Goal: Task Accomplishment & Management: Use online tool/utility

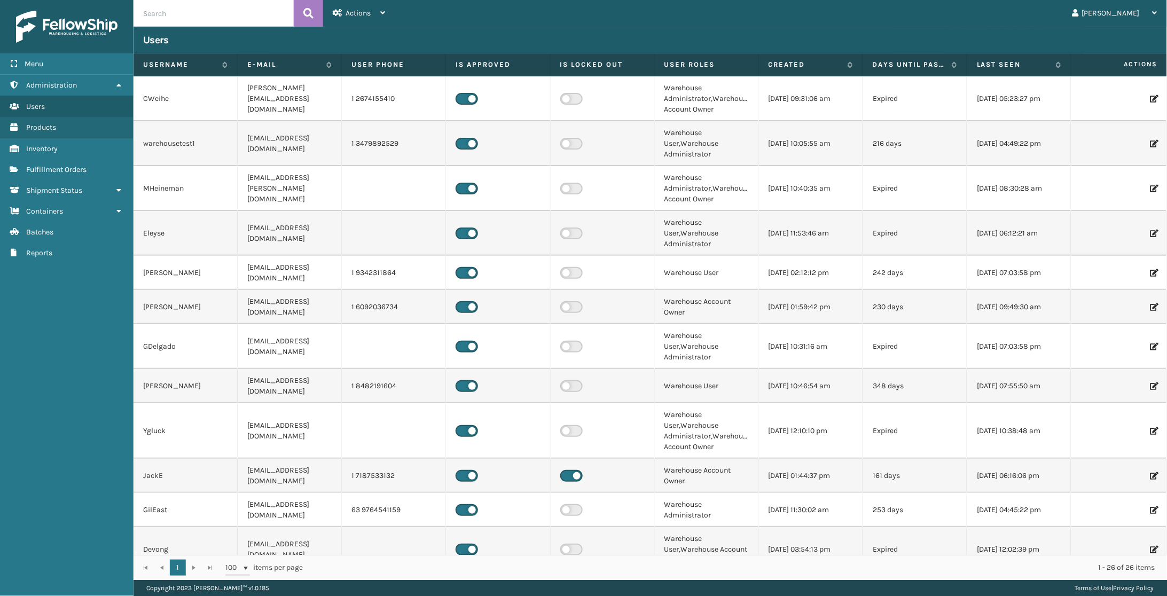
click at [578, 7] on div "[PERSON_NAME] Log Out" at bounding box center [781, 13] width 772 height 27
click at [48, 138] on link "Inventory" at bounding box center [66, 148] width 133 height 21
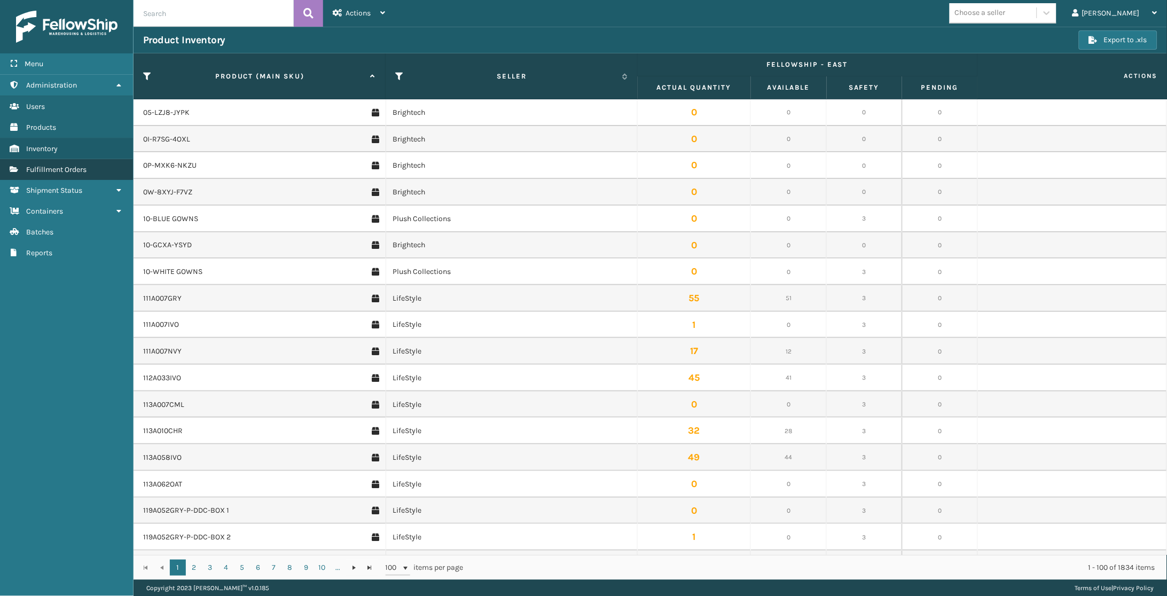
click at [59, 168] on span "Fulfillment Orders" at bounding box center [56, 169] width 60 height 9
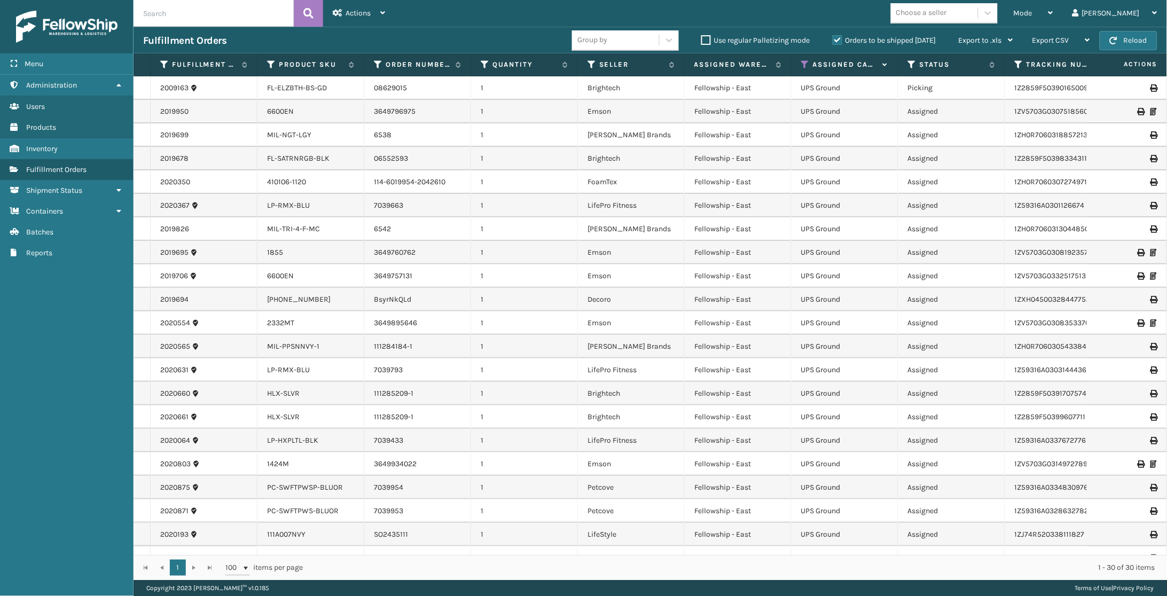
drag, startPoint x: 61, startPoint y: 61, endPoint x: 321, endPoint y: 98, distance: 262.7
click at [62, 61] on div "Menu" at bounding box center [66, 63] width 133 height 21
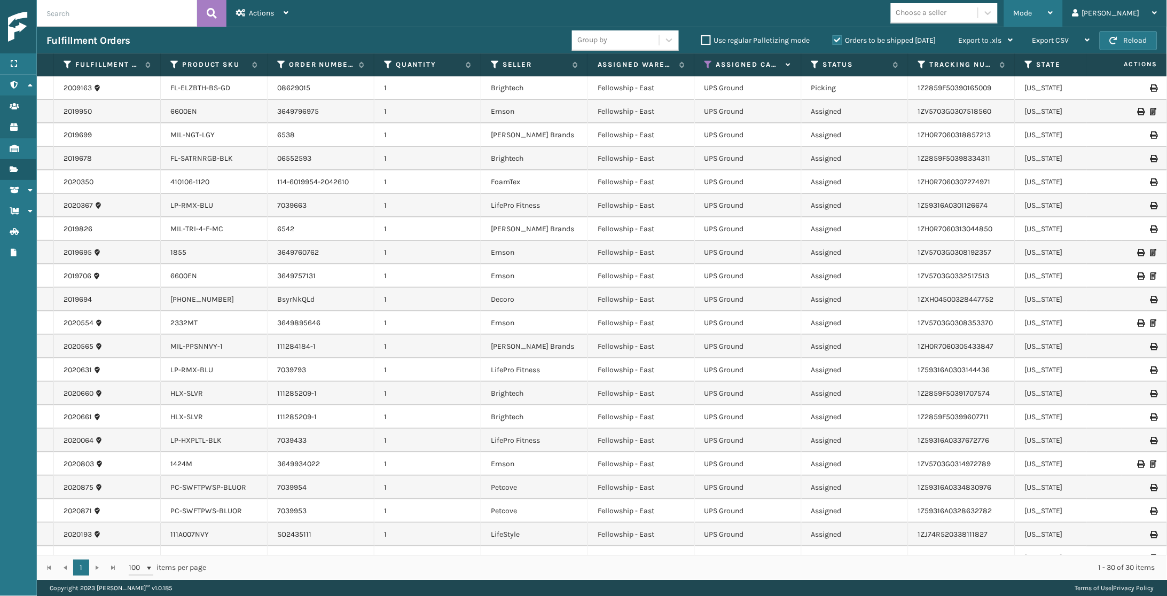
click at [1032, 12] on span "Mode" at bounding box center [1022, 13] width 19 height 9
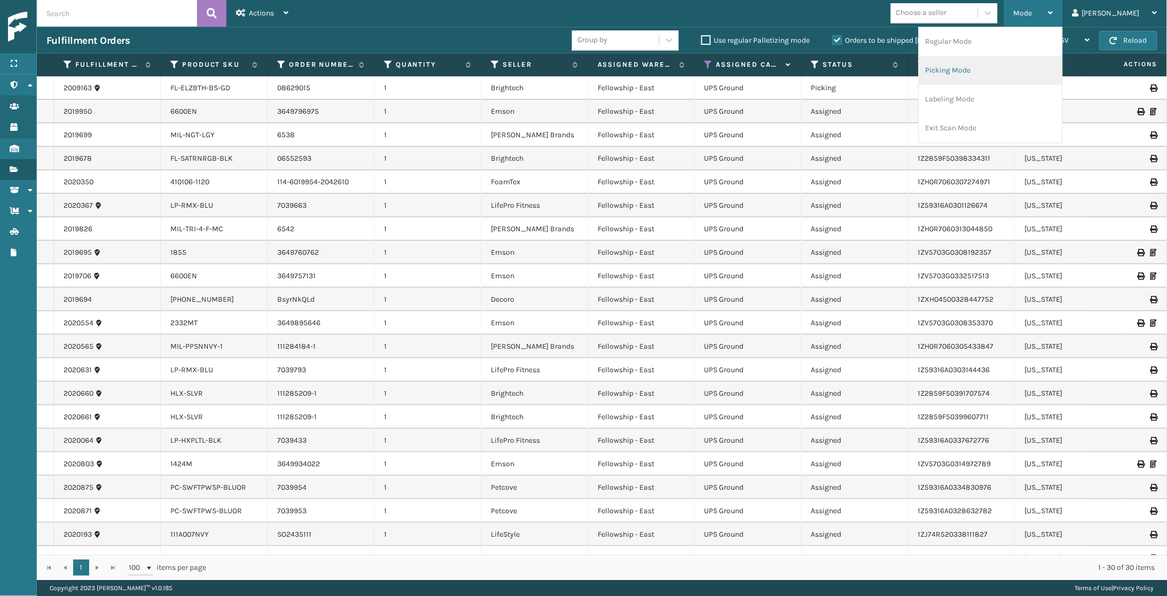
click at [1017, 74] on li "Picking Mode" at bounding box center [990, 70] width 143 height 29
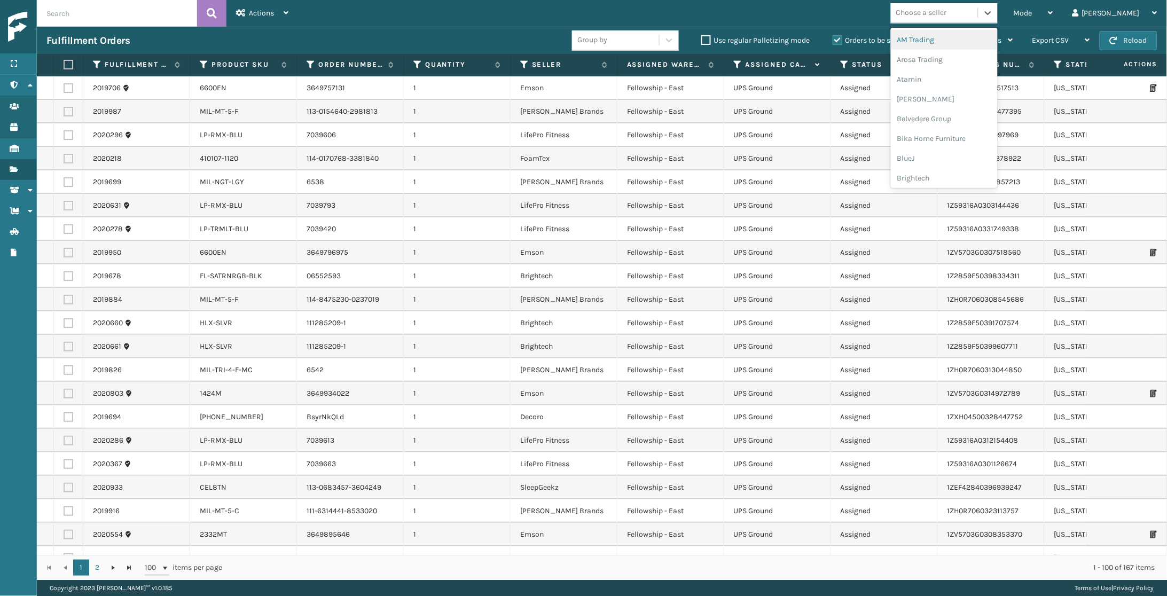
click at [978, 11] on div "Choose a seller" at bounding box center [934, 13] width 87 height 18
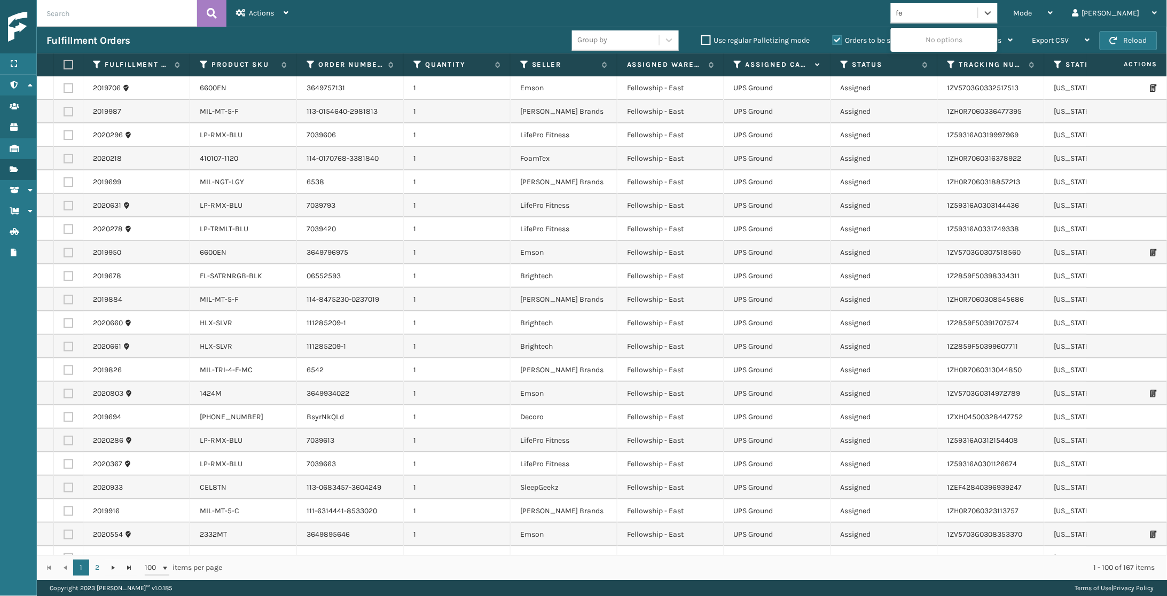
type input "f"
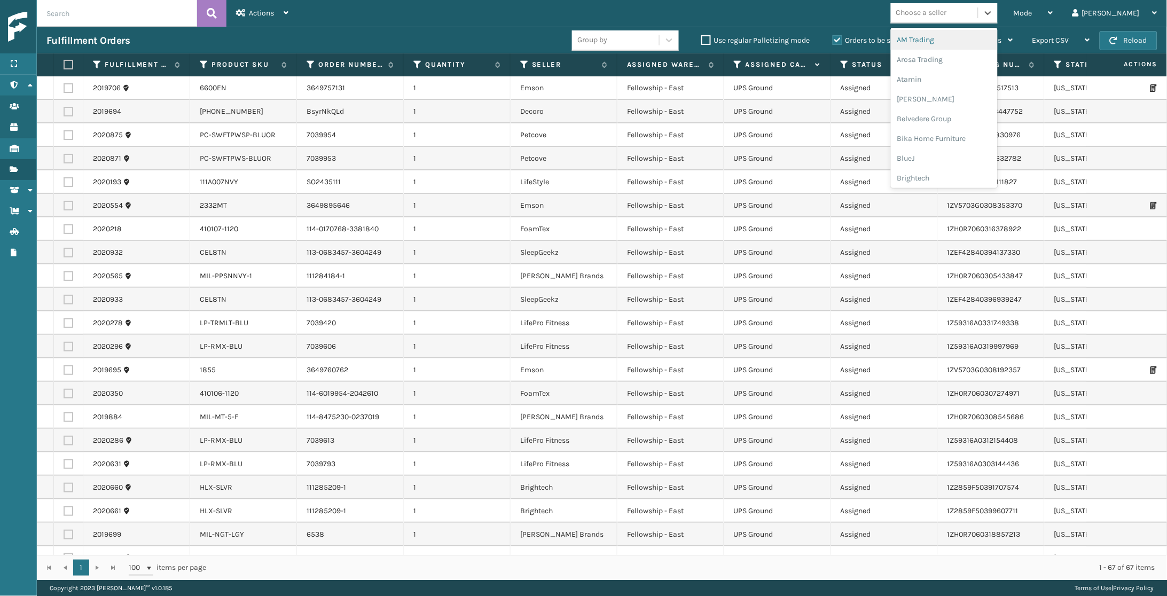
scroll to position [1, 0]
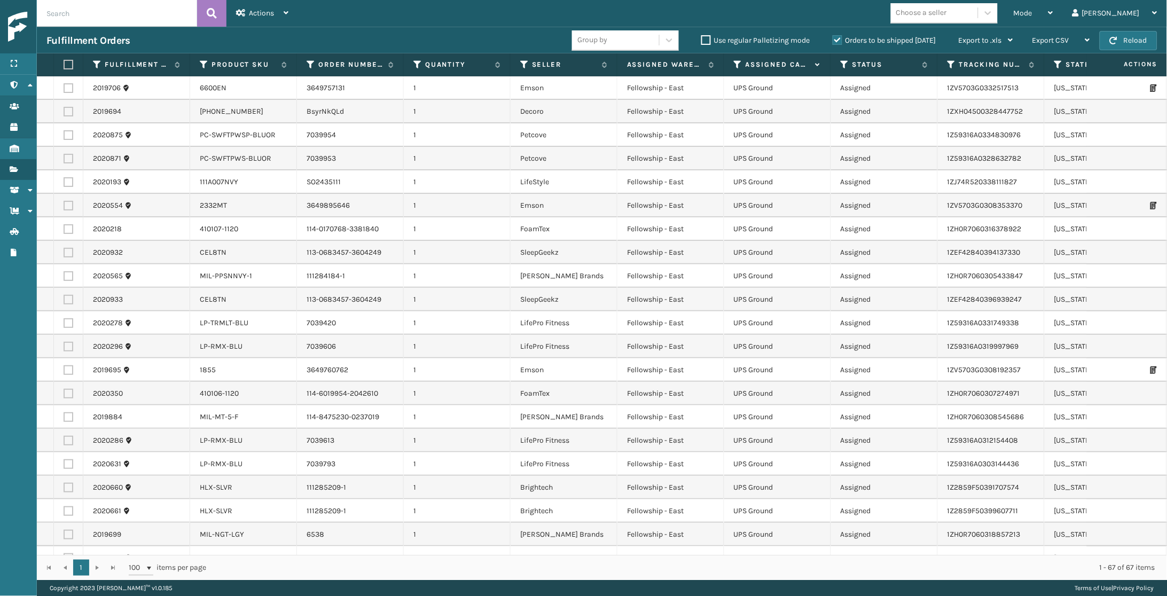
click at [732, 61] on th "Assigned Carrier Service" at bounding box center [777, 64] width 107 height 23
click at [736, 60] on icon at bounding box center [738, 65] width 9 height 10
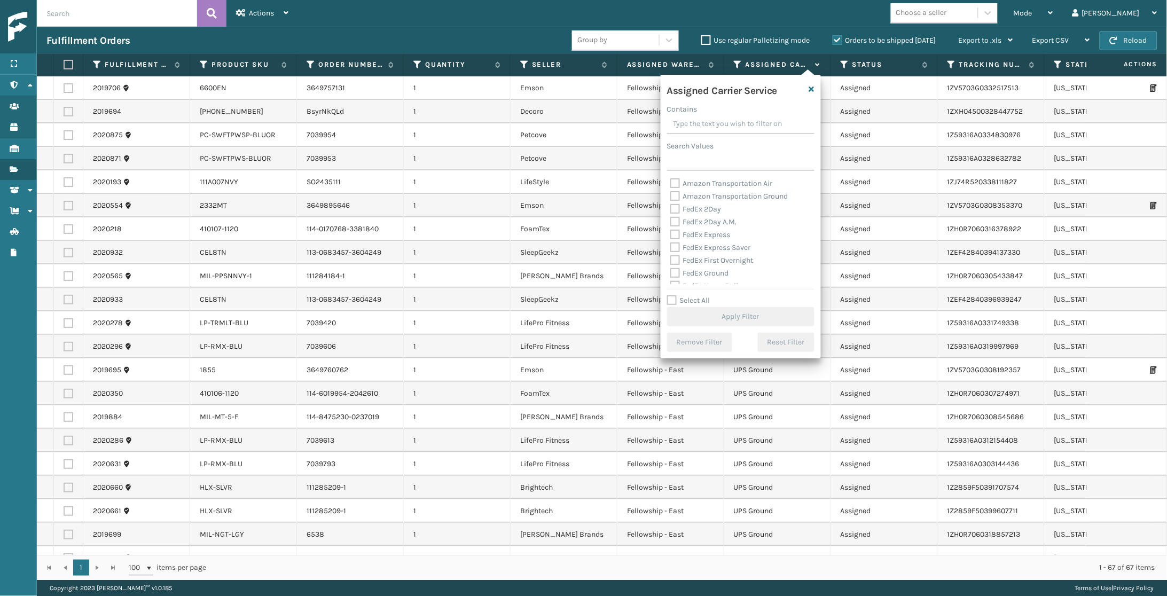
click at [709, 205] on label "FedEx 2Day" at bounding box center [695, 209] width 51 height 9
click at [671, 204] on input "FedEx 2Day" at bounding box center [670, 206] width 1 height 7
checkbox input "true"
click at [704, 217] on label "FedEx 2Day A.M." at bounding box center [703, 221] width 67 height 9
click at [671, 216] on input "FedEx 2Day A.M." at bounding box center [670, 219] width 1 height 7
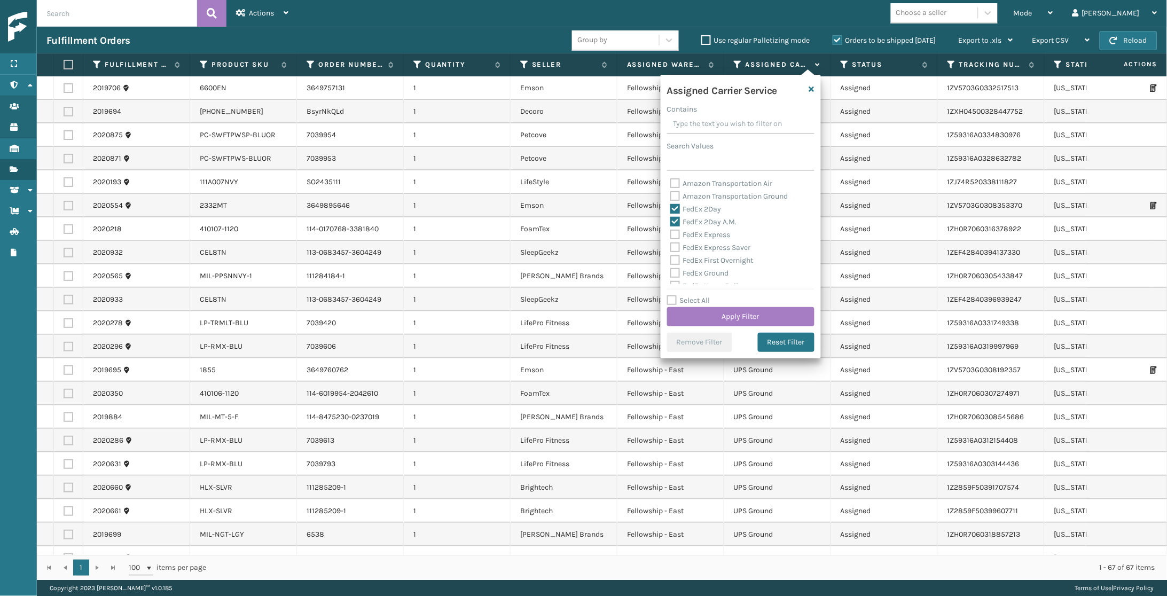
checkbox input "true"
click at [714, 236] on label "FedEx Express" at bounding box center [700, 234] width 60 height 9
click at [671, 235] on input "FedEx Express" at bounding box center [670, 232] width 1 height 7
checkbox input "true"
click at [713, 245] on label "FedEx Express Saver" at bounding box center [710, 247] width 81 height 9
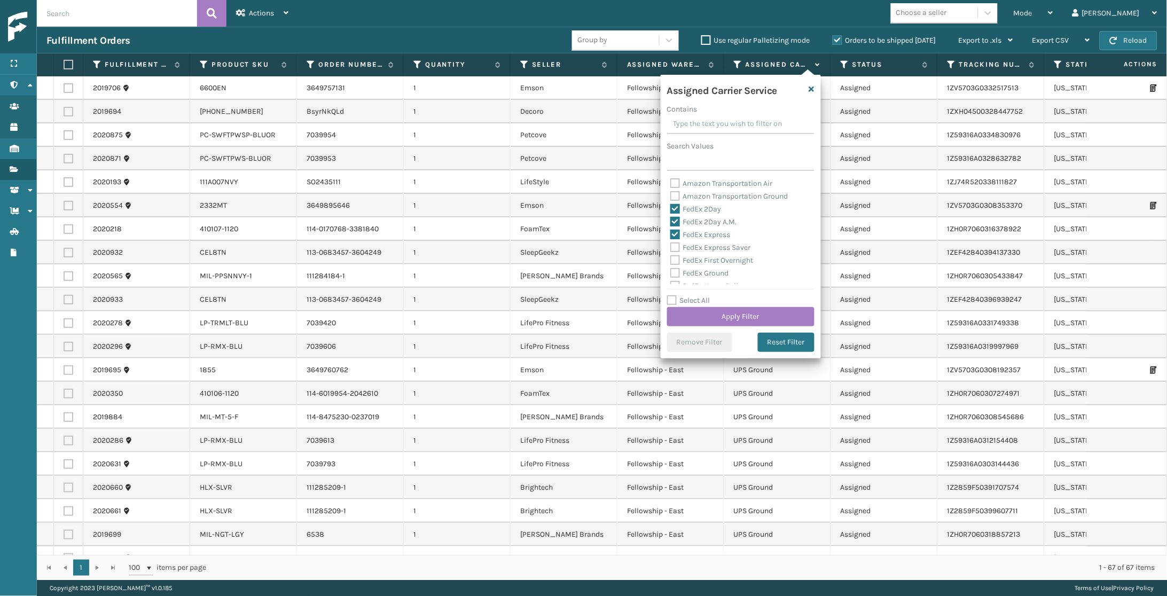
click at [671, 245] on input "FedEx Express Saver" at bounding box center [670, 244] width 1 height 7
checkbox input "true"
click at [714, 269] on label "FedEx Ground" at bounding box center [699, 273] width 59 height 9
click at [671, 267] on input "FedEx Ground" at bounding box center [670, 270] width 1 height 7
checkbox input "true"
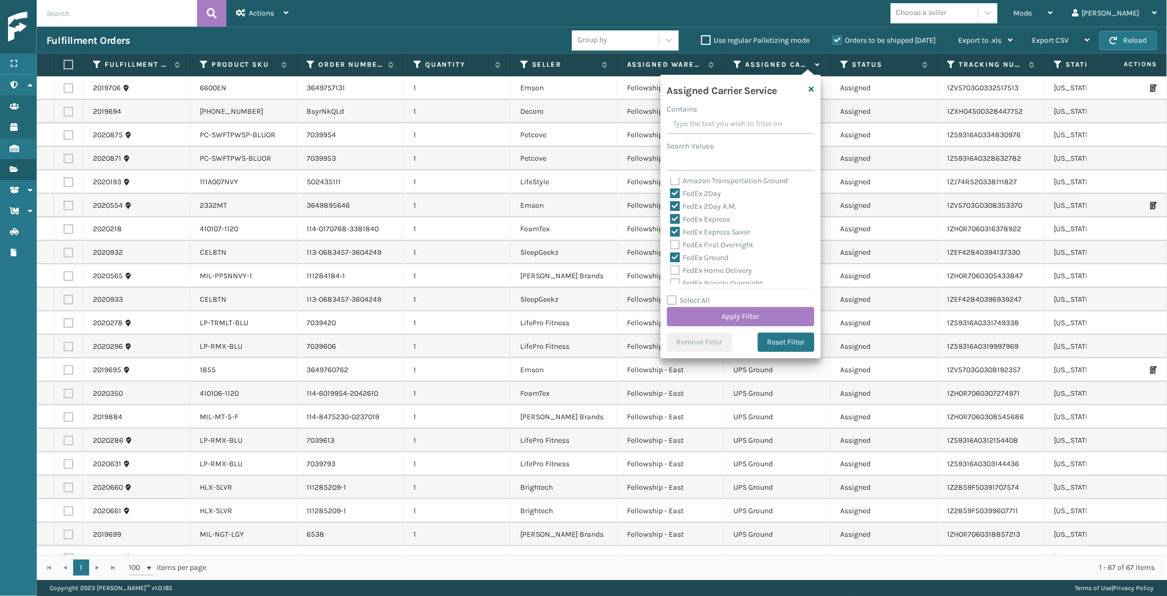
scroll to position [18, 0]
click at [704, 268] on label "FedEx Home Delivery" at bounding box center [711, 267] width 82 height 9
click at [671, 268] on input "FedEx Home Delivery" at bounding box center [670, 265] width 1 height 7
checkbox input "true"
click at [705, 241] on label "FedEx First Overnight" at bounding box center [711, 242] width 83 height 9
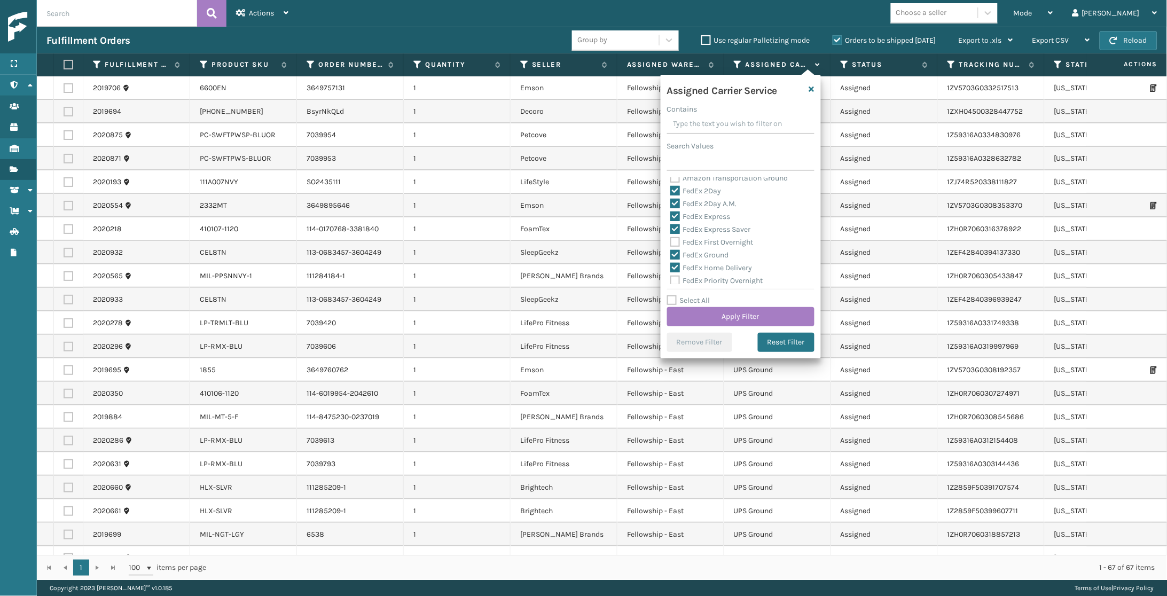
click at [671, 241] on input "FedEx First Overnight" at bounding box center [670, 239] width 1 height 7
checkbox input "true"
drag, startPoint x: 705, startPoint y: 264, endPoint x: 712, endPoint y: 268, distance: 8.2
click at [705, 268] on label "FedEx Priority Overnight" at bounding box center [716, 272] width 93 height 9
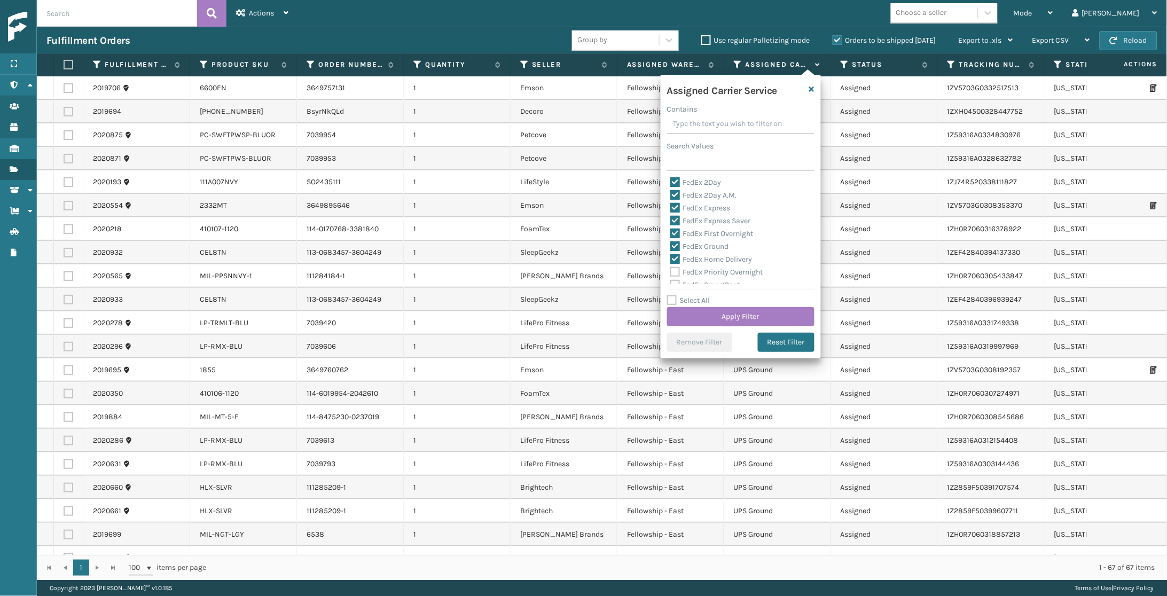
click at [671, 266] on input "FedEx Priority Overnight" at bounding box center [670, 269] width 1 height 7
checkbox input "true"
click at [721, 231] on label "FedEx SmartPost" at bounding box center [705, 235] width 70 height 9
click at [671, 230] on input "FedEx SmartPost" at bounding box center [670, 232] width 1 height 7
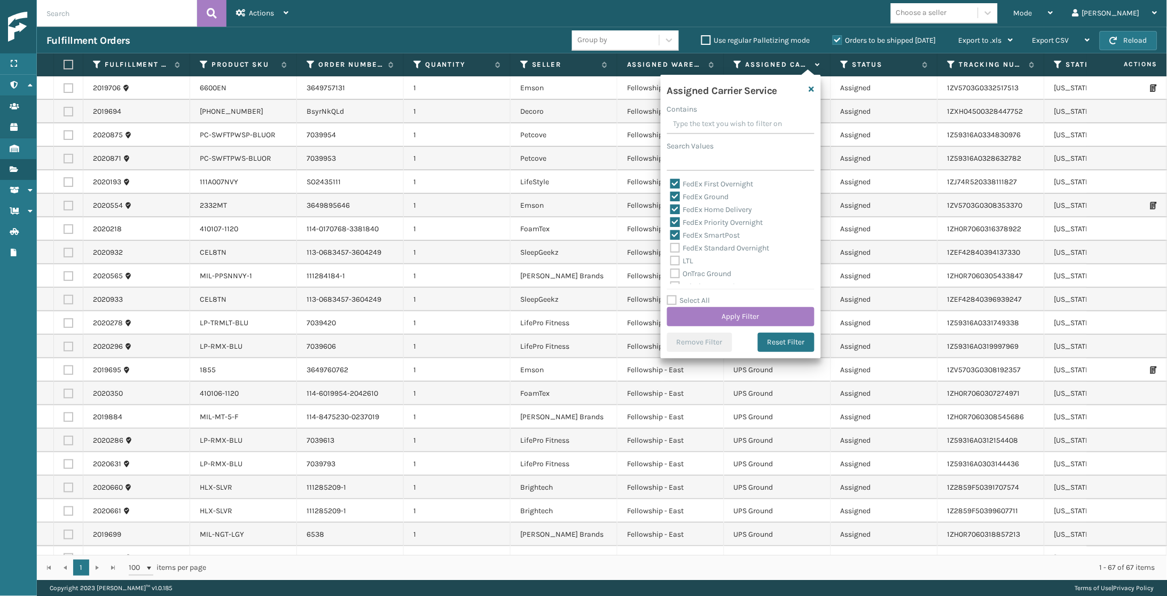
checkbox input "true"
click at [718, 247] on label "FedEx Standard Overnight" at bounding box center [719, 247] width 99 height 9
click at [671, 247] on input "FedEx Standard Overnight" at bounding box center [670, 245] width 1 height 7
checkbox input "true"
click at [750, 316] on button "Apply Filter" at bounding box center [740, 316] width 147 height 19
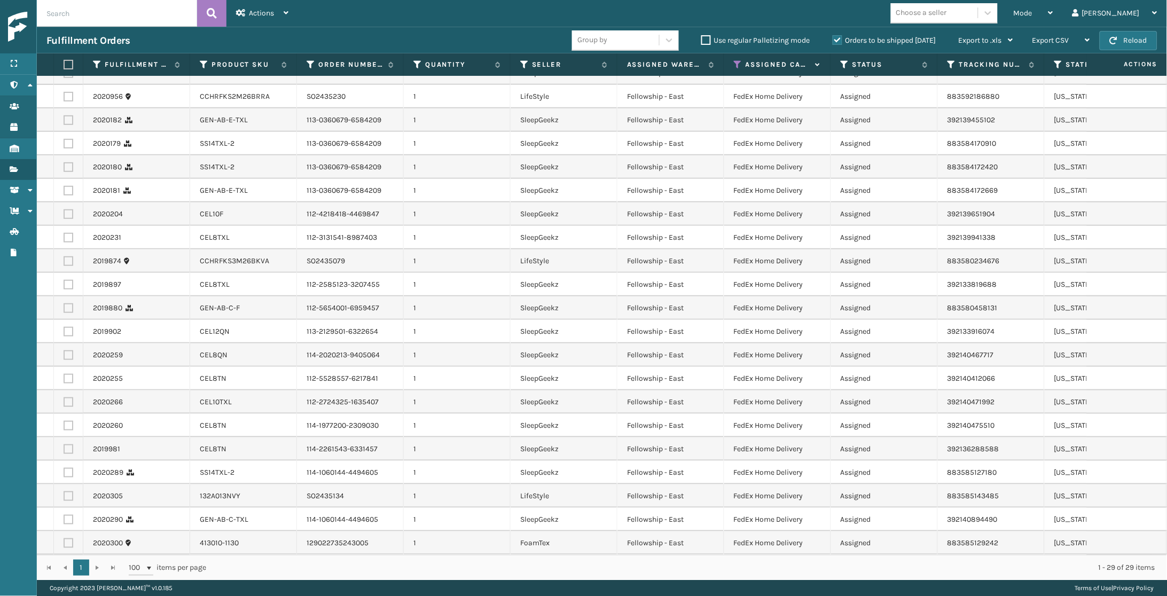
scroll to position [179, 0]
click at [840, 40] on label "Orders to be shipped [DATE]" at bounding box center [884, 40] width 104 height 9
click at [833, 40] on input "Orders to be shipped [DATE]" at bounding box center [832, 37] width 1 height 7
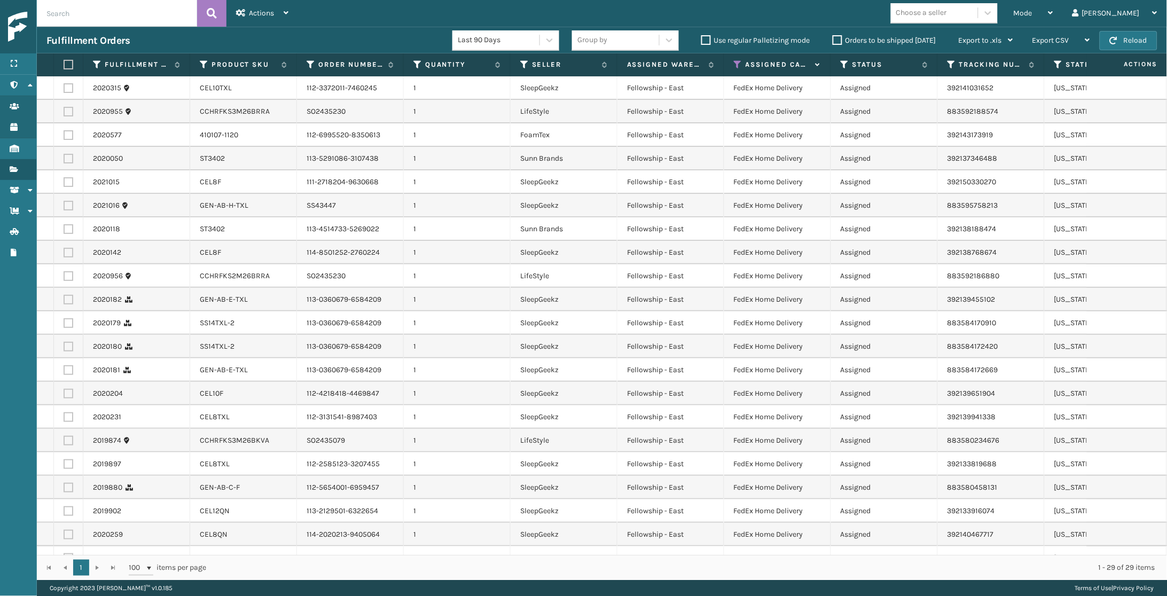
scroll to position [0, 0]
click at [956, 23] on div "Mode Regular Mode Picking Mode Labeling Mode Exit Scan Mode Choose a seller [PE…" at bounding box center [732, 13] width 869 height 27
click at [958, 19] on div "Choose a seller" at bounding box center [934, 13] width 87 height 18
type input "SLEE"
click at [977, 38] on div "SleepGeekz" at bounding box center [944, 40] width 107 height 20
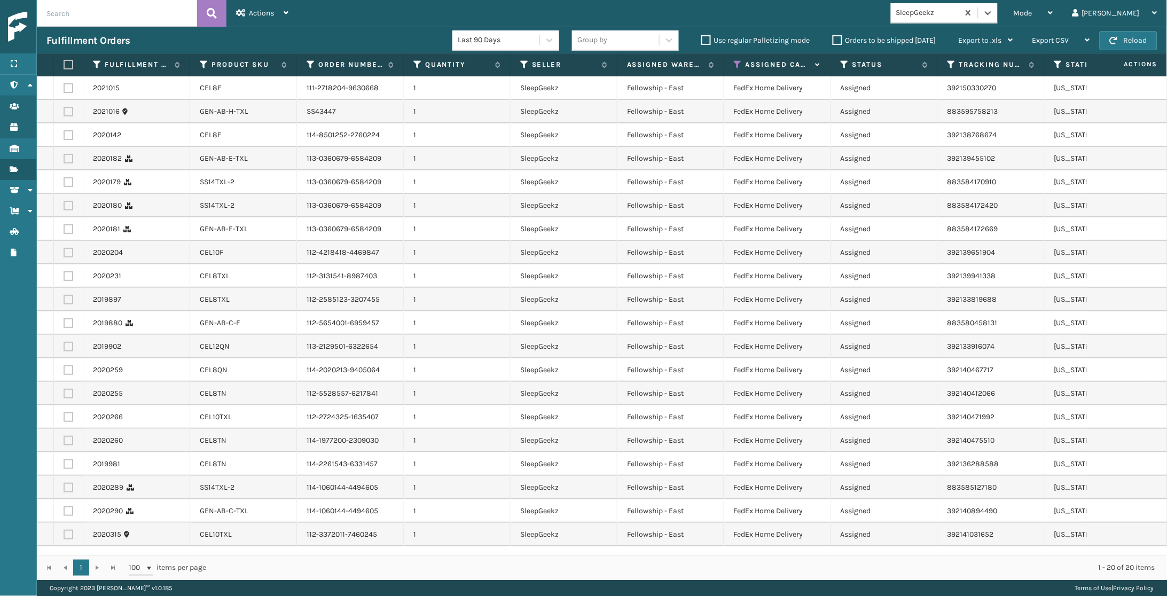
scroll to position [0, 1]
click at [65, 67] on label at bounding box center [67, 65] width 6 height 10
click at [64, 67] on input "checkbox" at bounding box center [64, 64] width 1 height 7
checkbox input "true"
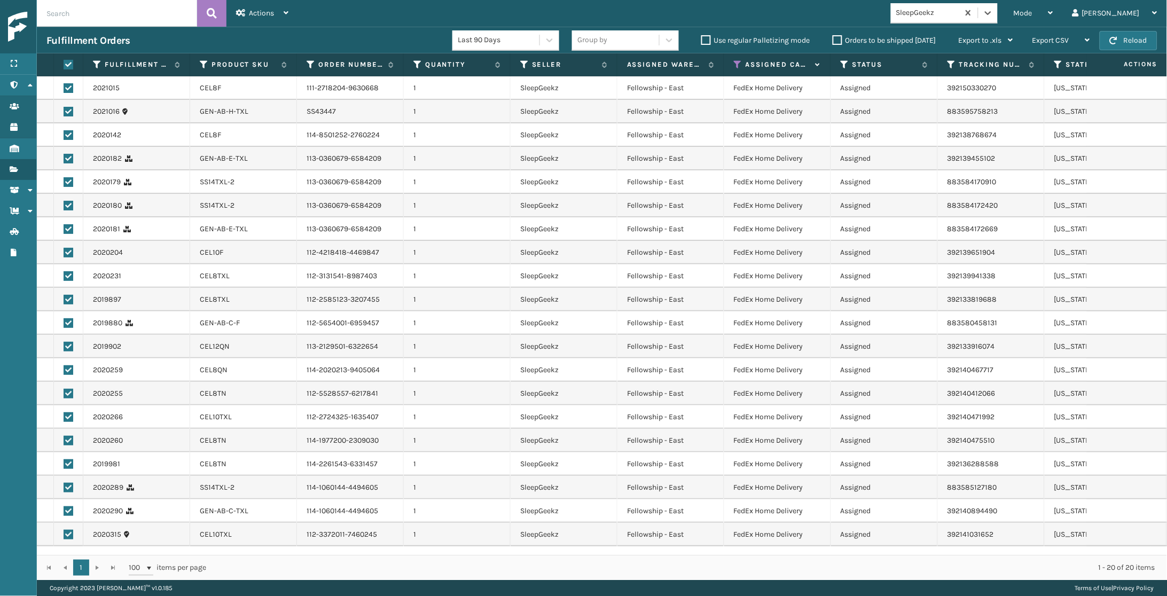
checkbox input "true"
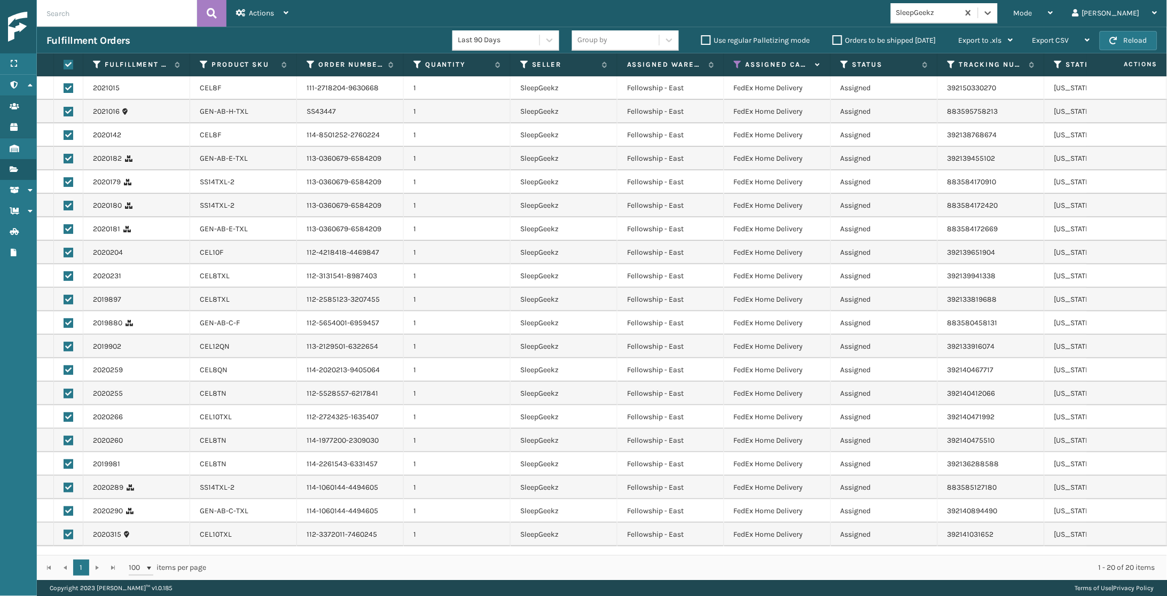
checkbox input "true"
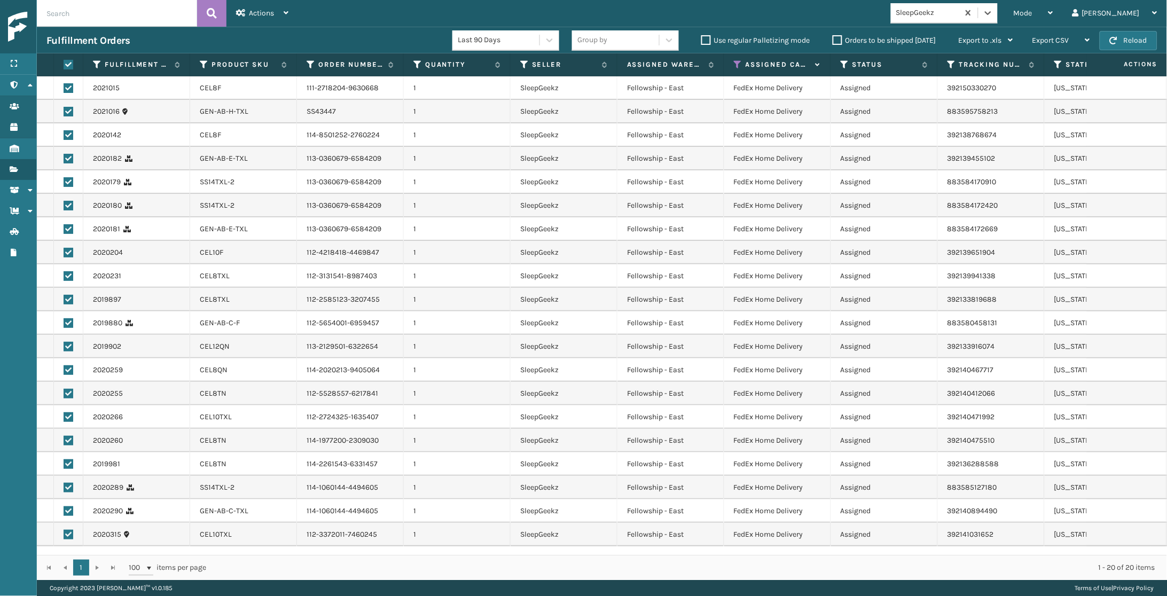
checkbox input "true"
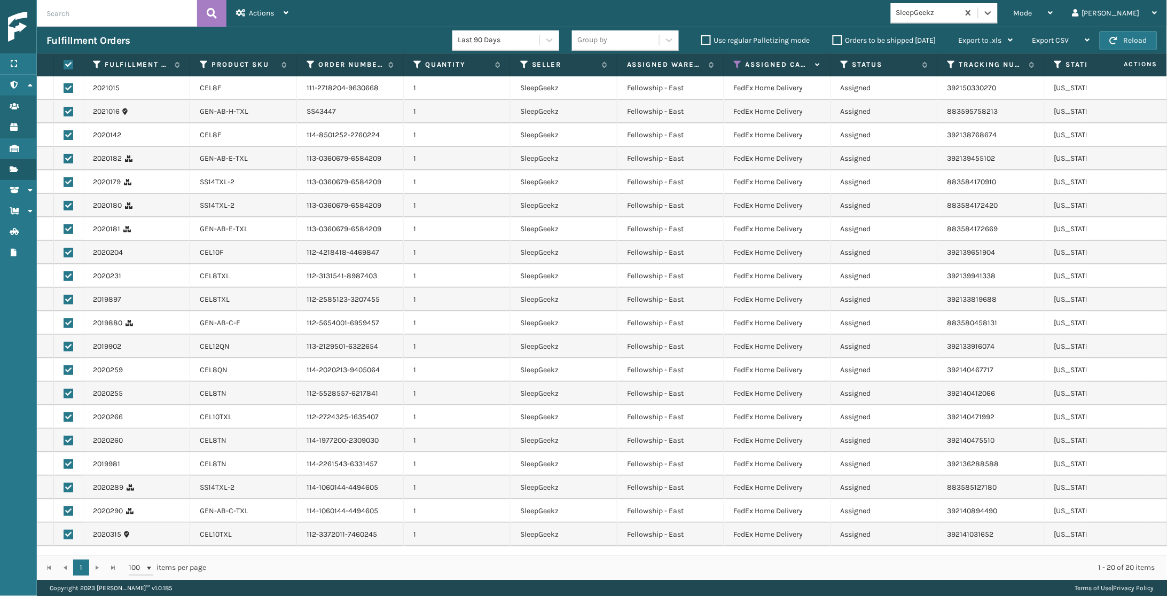
checkbox input "true"
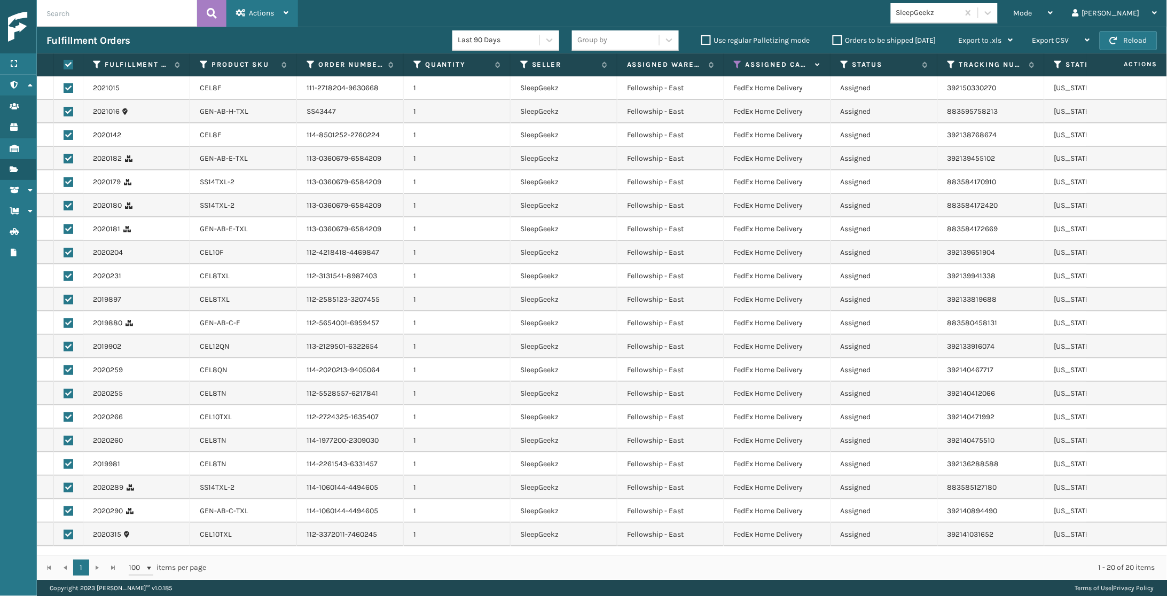
click at [268, 13] on span "Actions" at bounding box center [261, 13] width 25 height 9
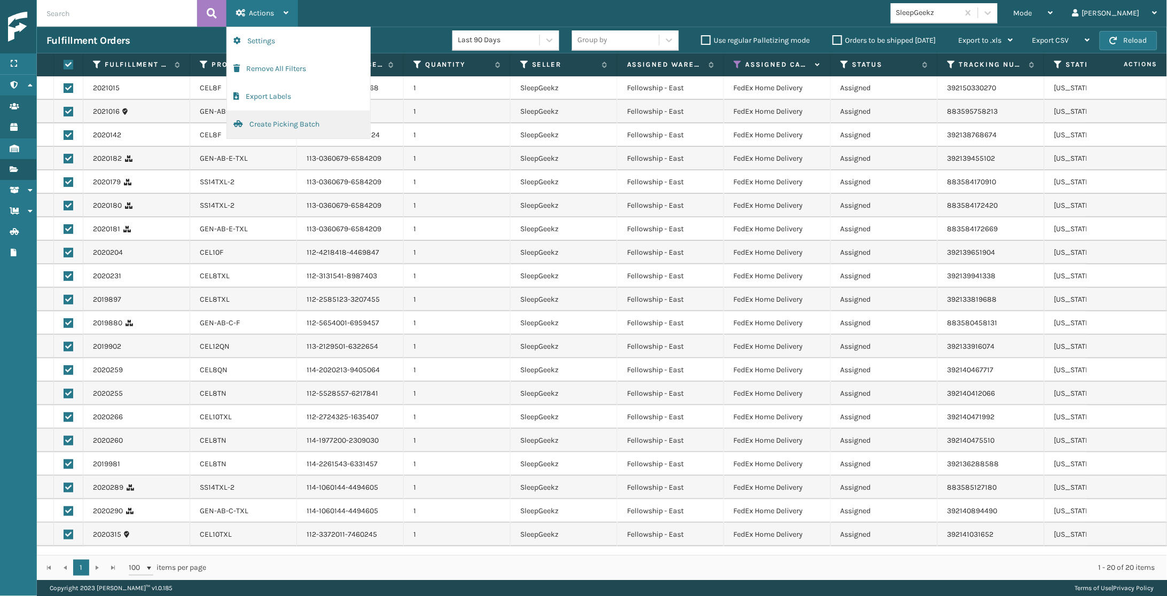
click at [265, 125] on button "Create Picking Batch" at bounding box center [298, 125] width 143 height 28
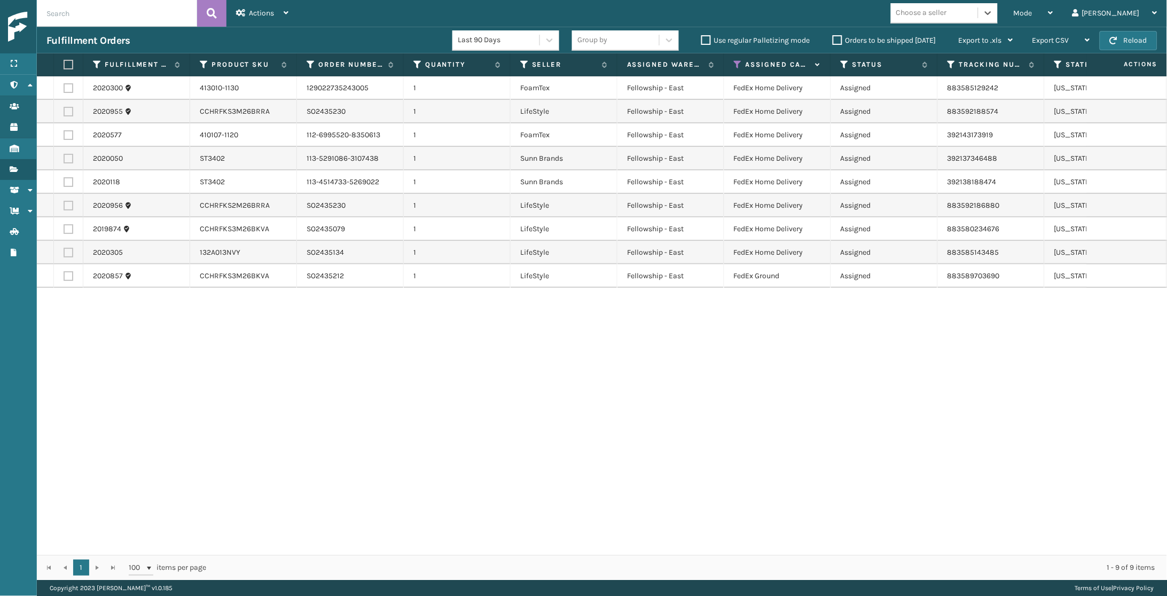
click at [947, 12] on div "Choose a seller" at bounding box center [921, 12] width 51 height 11
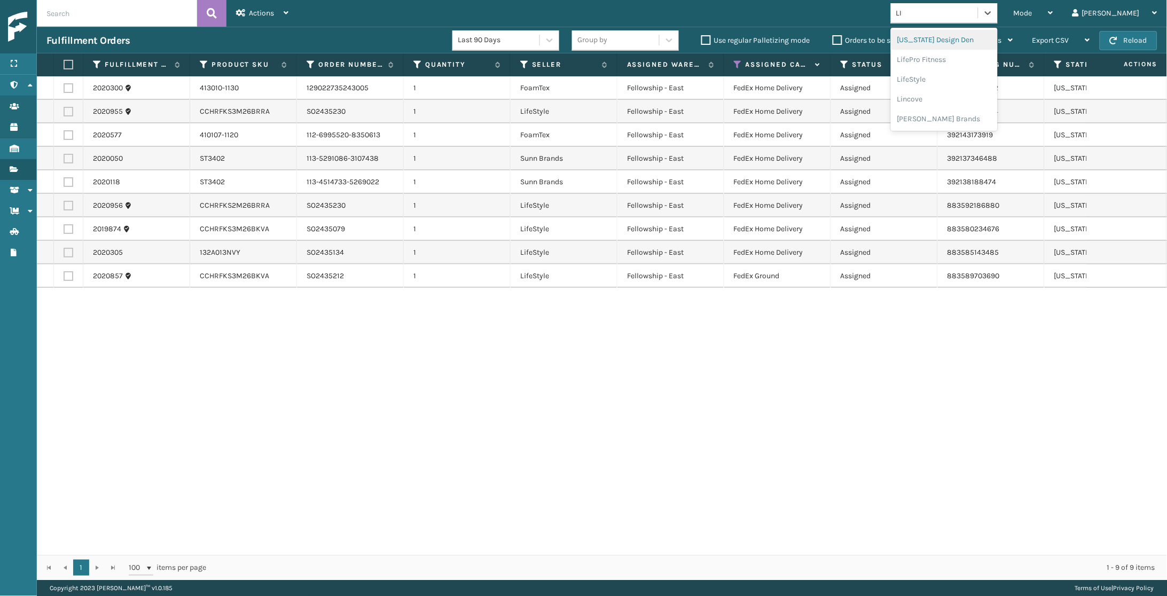
type input "LIFE"
click at [959, 59] on div "LifeStyle" at bounding box center [944, 60] width 107 height 20
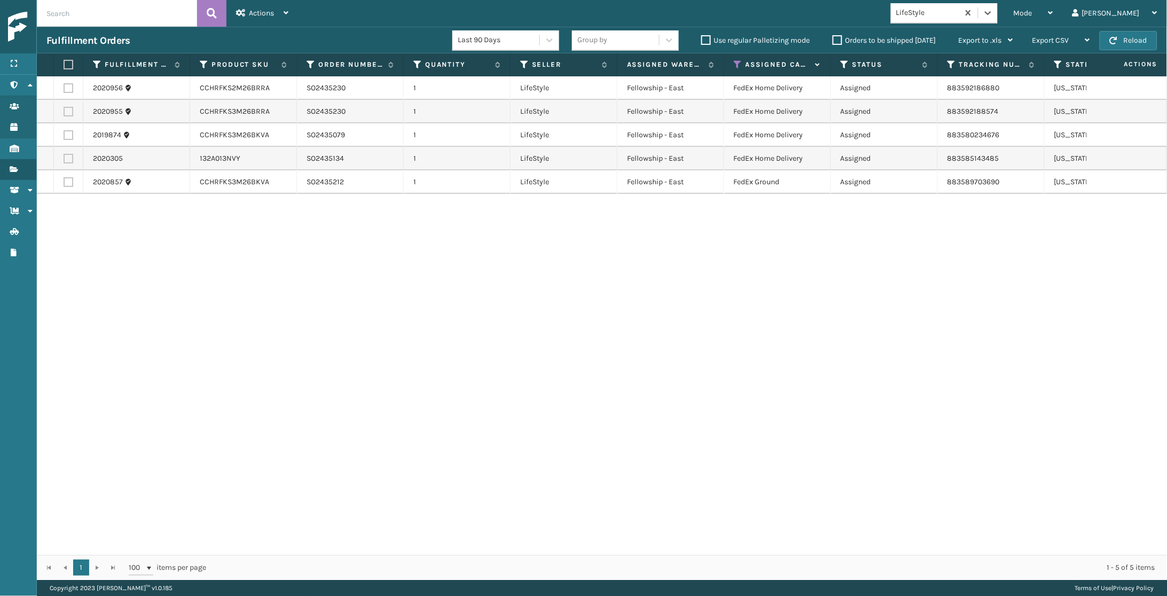
click at [66, 63] on label at bounding box center [67, 65] width 6 height 10
click at [64, 63] on input "checkbox" at bounding box center [64, 64] width 1 height 7
checkbox input "true"
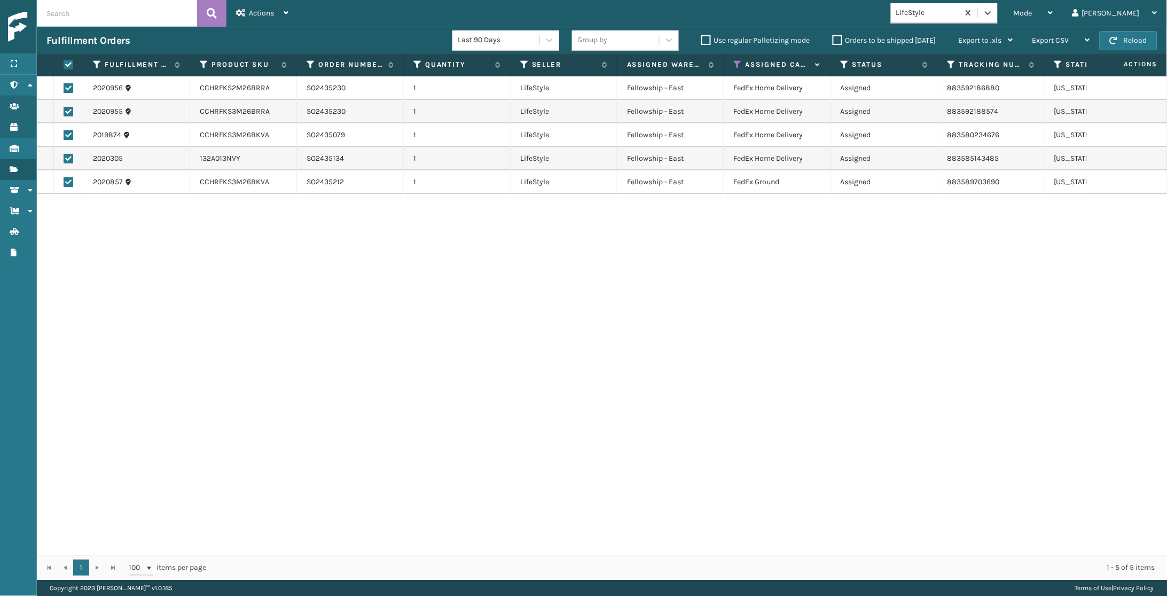
checkbox input "true"
click at [265, 6] on div "Actions" at bounding box center [262, 13] width 52 height 27
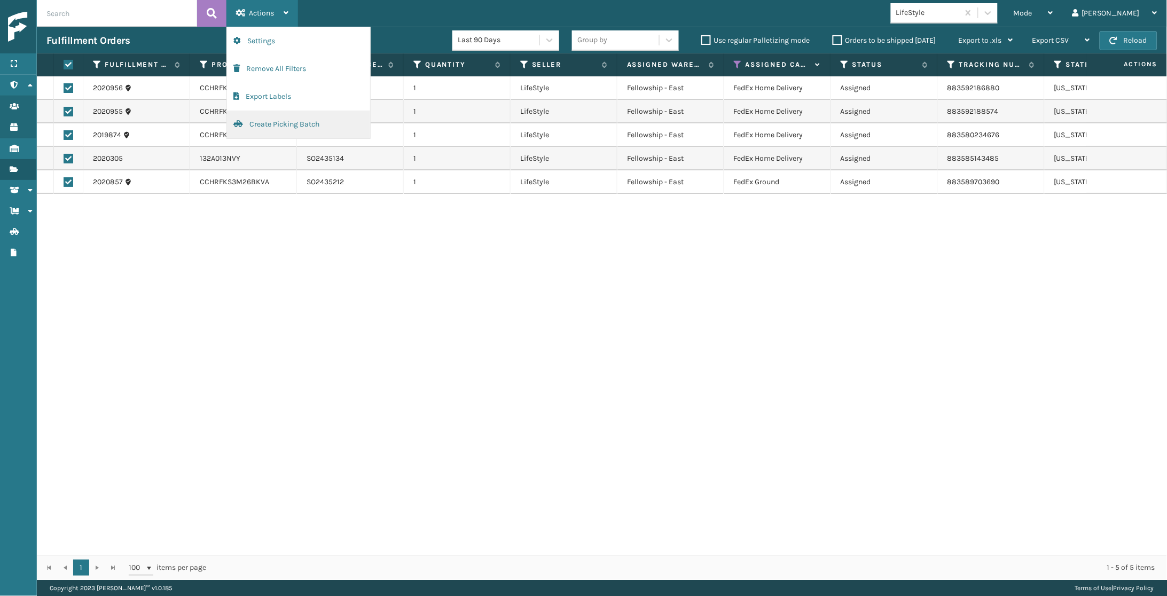
click at [263, 133] on button "Create Picking Batch" at bounding box center [298, 125] width 143 height 28
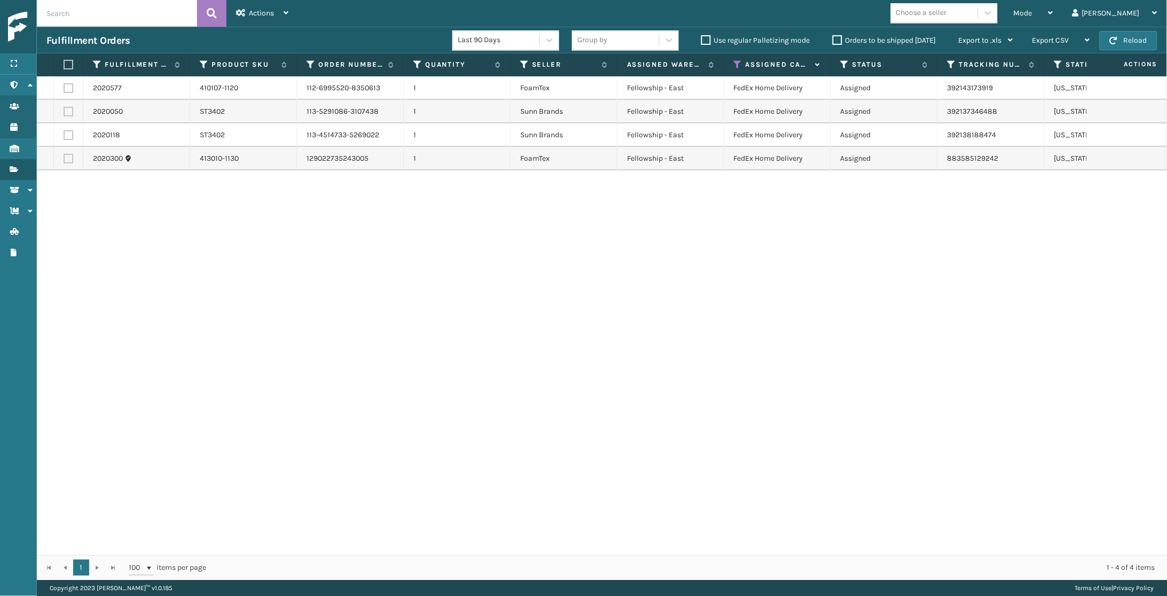
click at [64, 66] on label at bounding box center [67, 65] width 6 height 10
click at [64, 66] on input "checkbox" at bounding box center [64, 64] width 1 height 7
checkbox input "true"
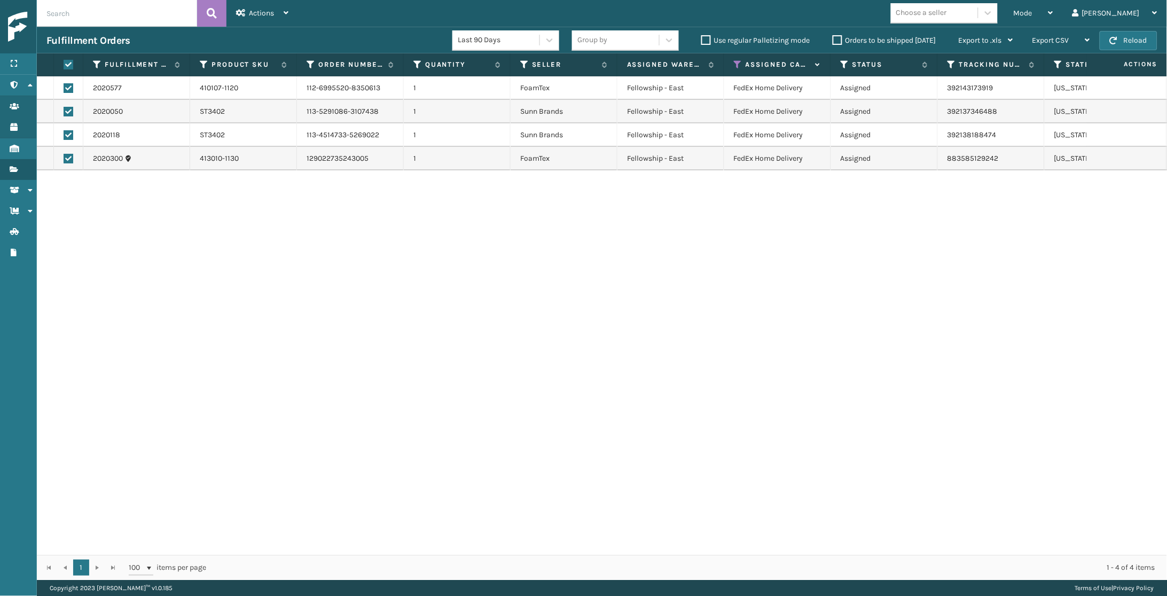
checkbox input "true"
click at [245, 4] on div "Actions" at bounding box center [262, 13] width 52 height 27
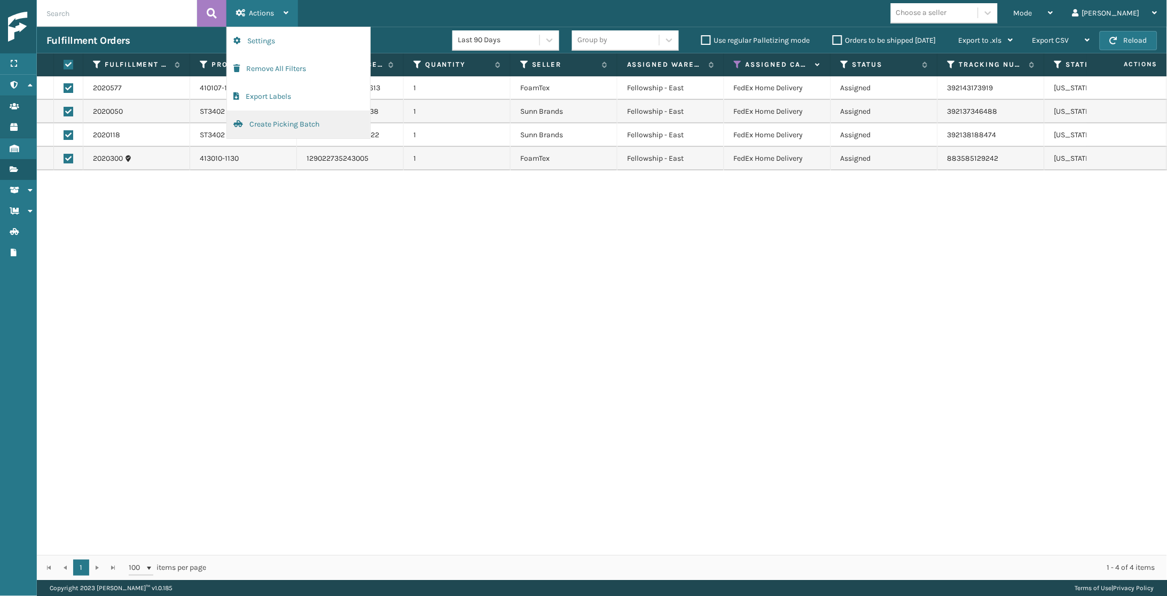
click at [258, 111] on button "Create Picking Batch" at bounding box center [298, 125] width 143 height 28
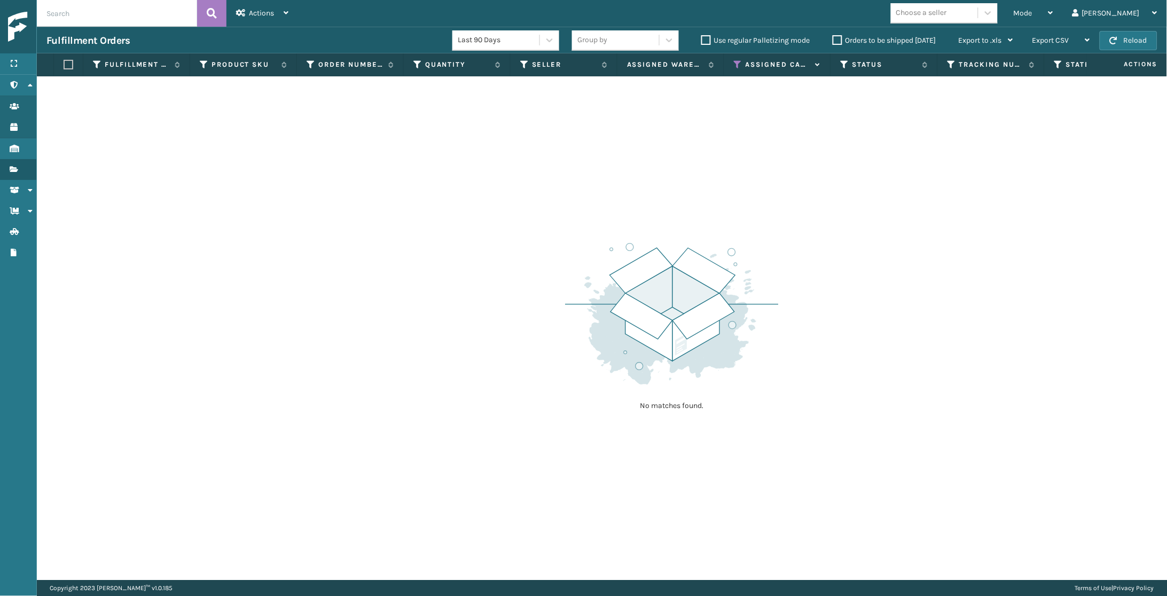
click at [738, 69] on icon at bounding box center [738, 65] width 9 height 10
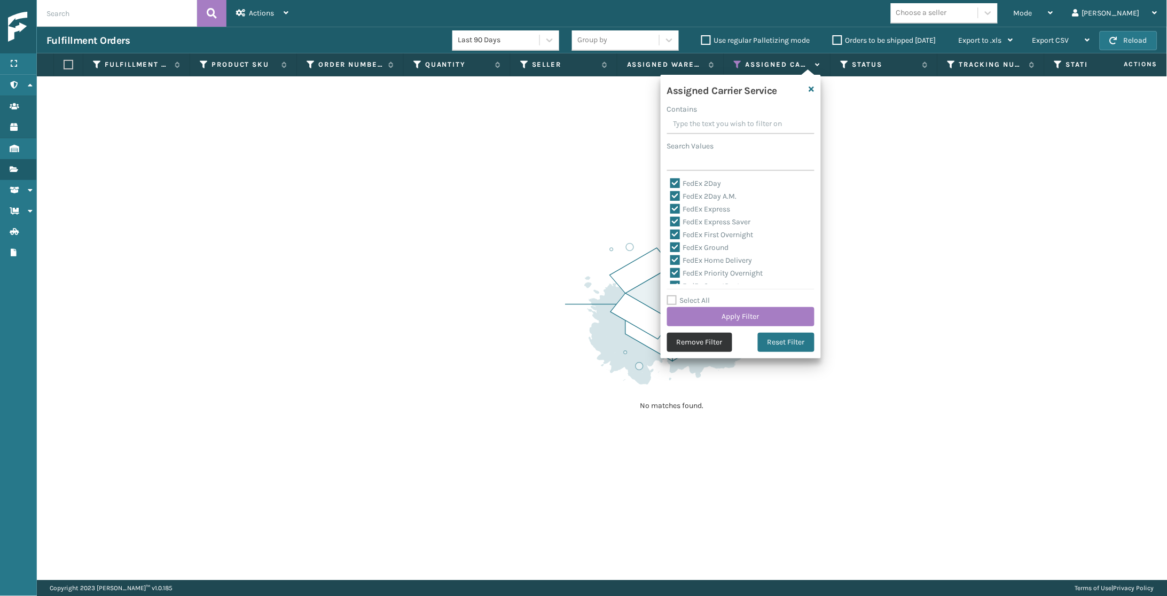
click at [698, 343] on button "Remove Filter" at bounding box center [699, 342] width 65 height 19
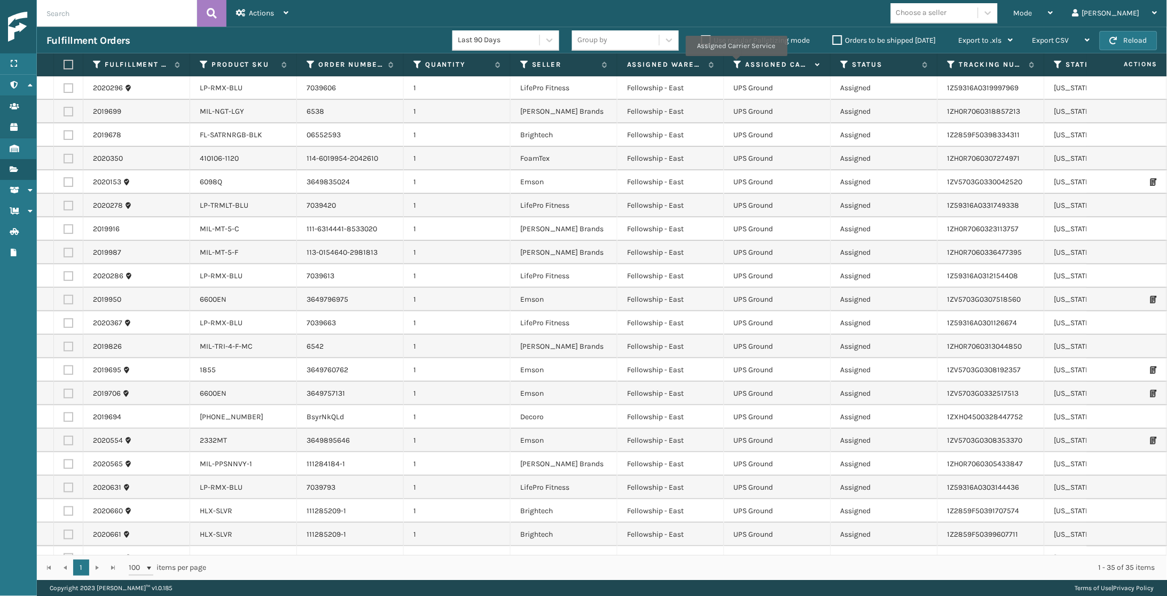
click at [736, 64] on icon at bounding box center [738, 65] width 9 height 10
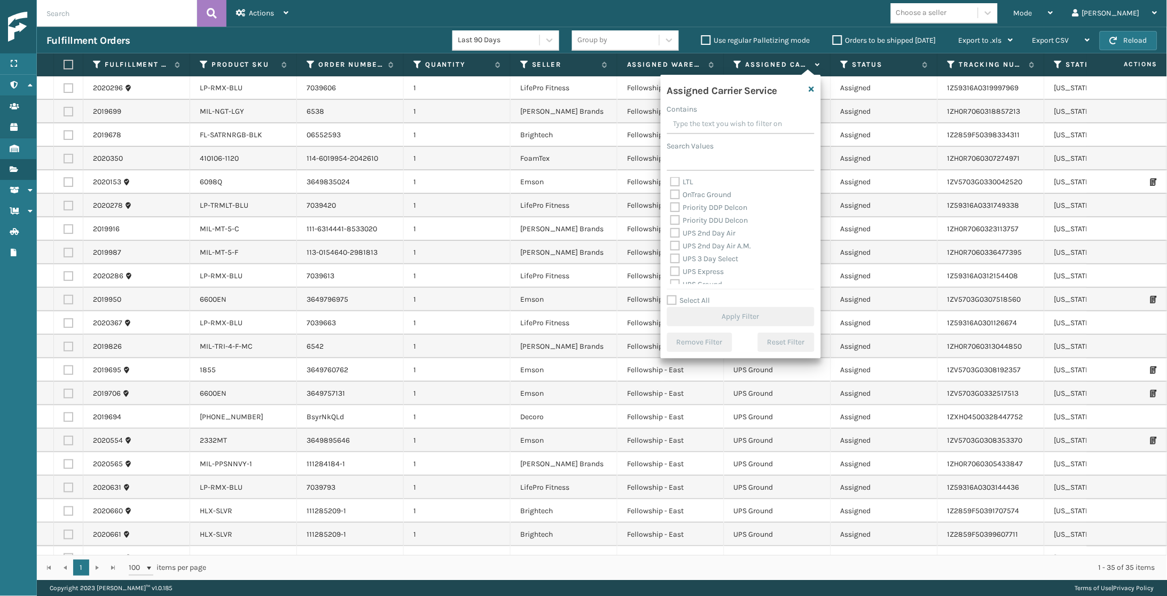
scroll to position [145, 0]
click at [709, 201] on label "OnTrac Ground" at bounding box center [700, 205] width 61 height 9
click at [671, 199] on input "OnTrac Ground" at bounding box center [670, 202] width 1 height 7
checkbox input "true"
drag, startPoint x: 709, startPoint y: 209, endPoint x: 706, endPoint y: 217, distance: 8.3
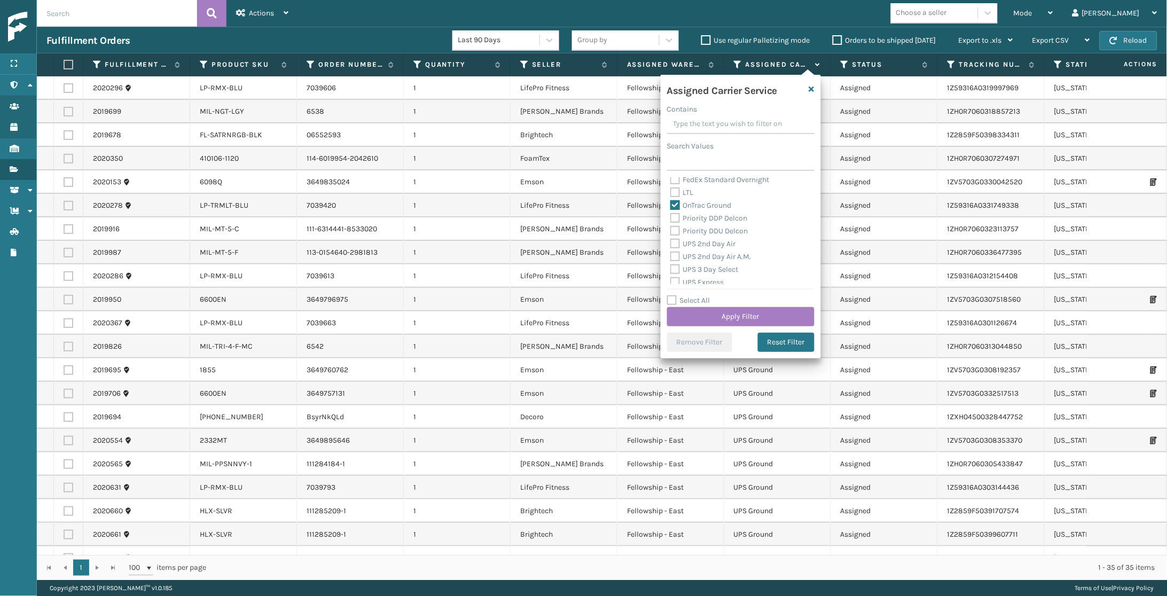
click at [709, 214] on label "Priority DDP Delcon" at bounding box center [708, 218] width 77 height 9
click at [671, 212] on input "Priority DDP Delcon" at bounding box center [670, 215] width 1 height 7
checkbox input "true"
click at [706, 225] on div "Priority DDU Delcon" at bounding box center [740, 231] width 141 height 13
click at [706, 226] on label "Priority DDU Delcon" at bounding box center [709, 230] width 78 height 9
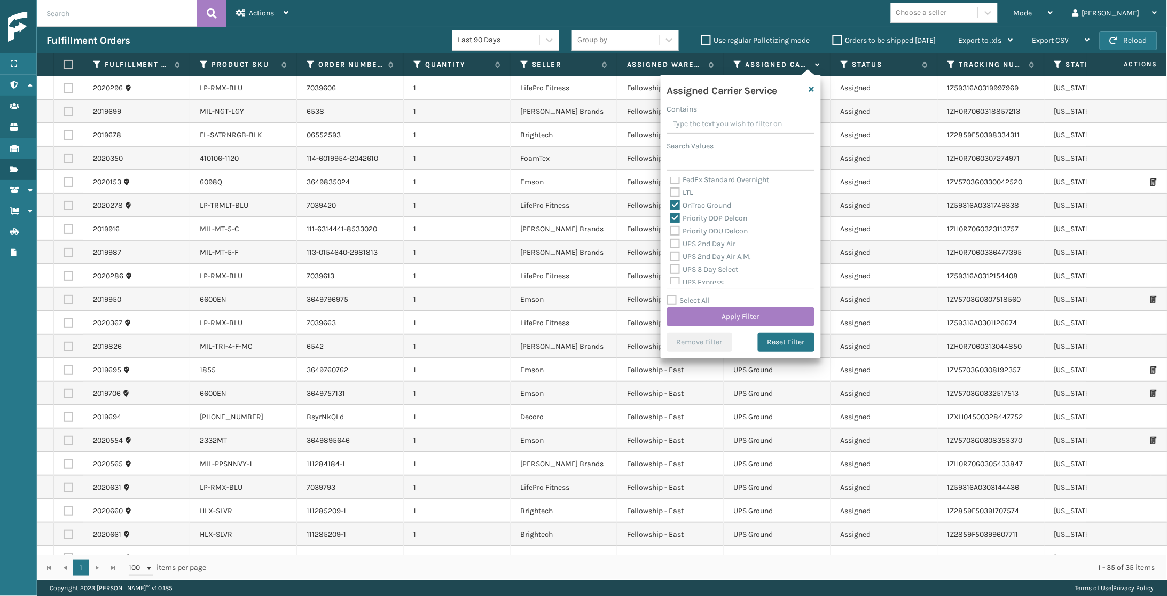
click at [671, 225] on input "Priority DDU Delcon" at bounding box center [670, 228] width 1 height 7
checkbox input "true"
click at [699, 243] on div "UPS 2nd Day Air" at bounding box center [740, 244] width 141 height 13
drag, startPoint x: 699, startPoint y: 245, endPoint x: 702, endPoint y: 260, distance: 15.2
click at [699, 252] on label "UPS 2nd Day Air A.M." at bounding box center [710, 256] width 81 height 9
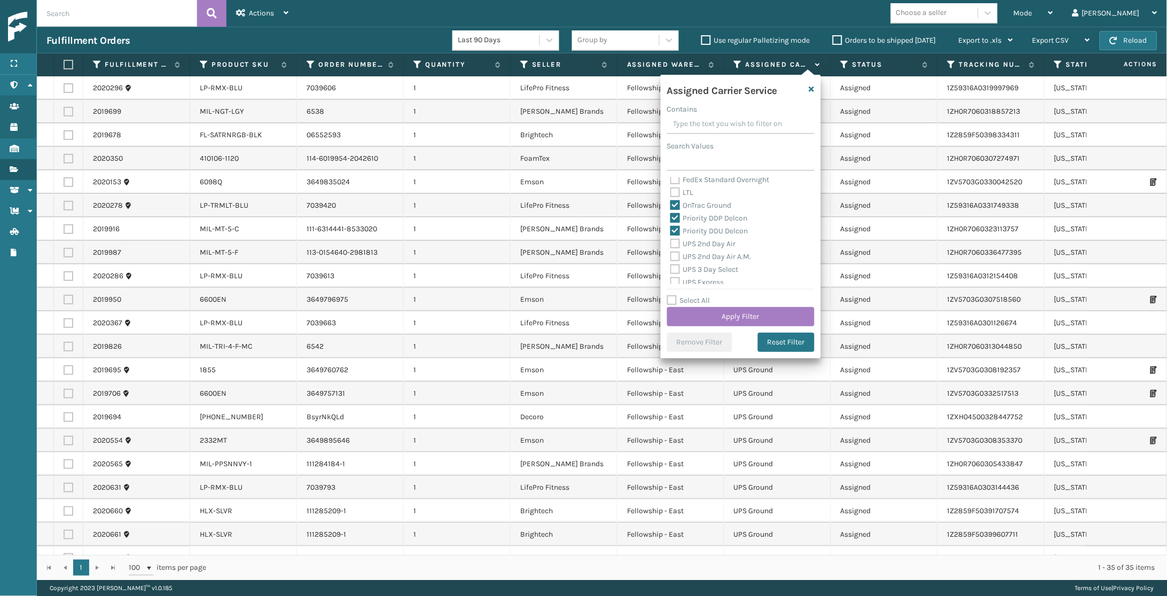
click at [671, 250] on input "UPS 2nd Day Air A.M." at bounding box center [670, 253] width 1 height 7
checkbox input "true"
drag, startPoint x: 705, startPoint y: 235, endPoint x: 711, endPoint y: 231, distance: 7.2
click at [705, 239] on label "UPS 2nd Day Air" at bounding box center [703, 243] width 66 height 9
click at [671, 238] on input "UPS 2nd Day Air" at bounding box center [670, 241] width 1 height 7
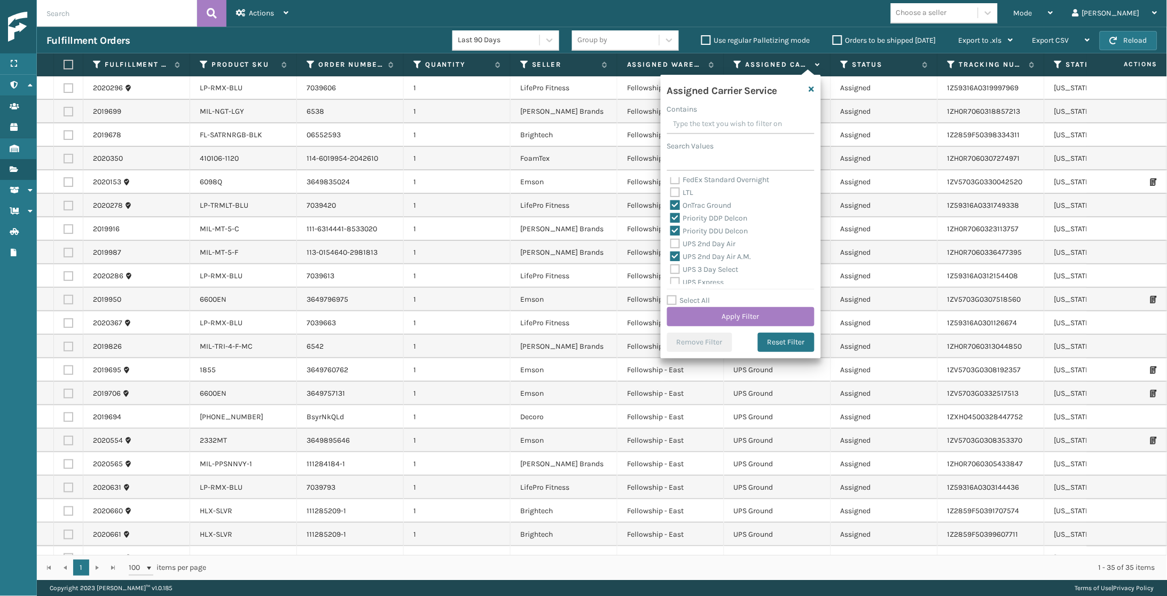
checkbox input "true"
click at [704, 240] on label "UPS 3 Day Select" at bounding box center [704, 244] width 68 height 9
click at [671, 238] on input "UPS 3 Day Select" at bounding box center [670, 241] width 1 height 7
checkbox input "true"
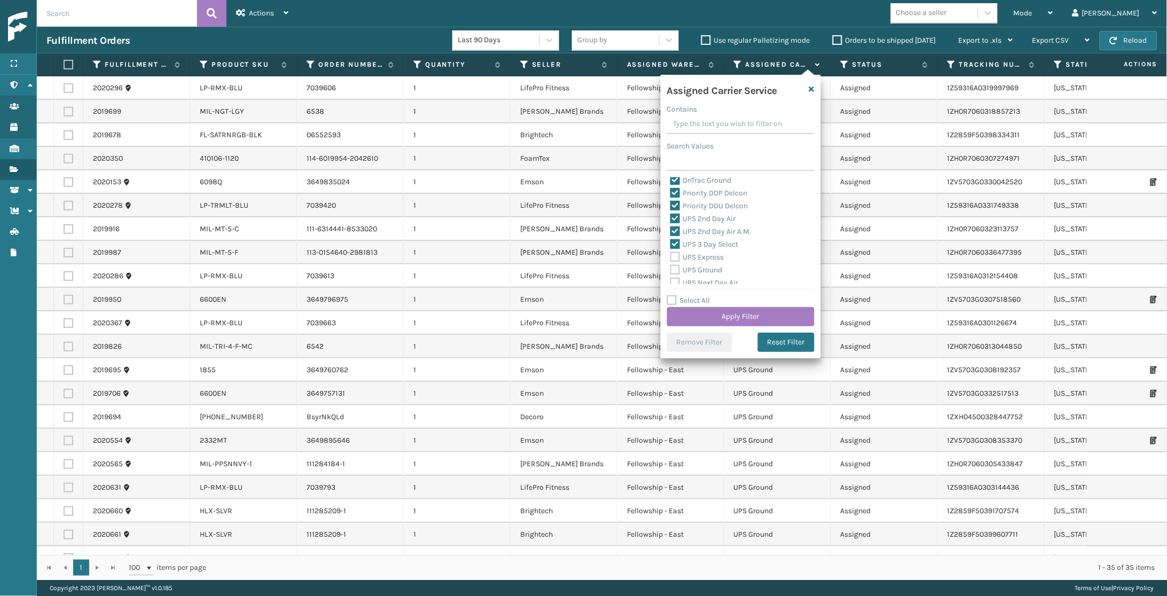
click at [706, 253] on label "UPS Express" at bounding box center [697, 257] width 54 height 9
click at [671, 251] on input "UPS Express" at bounding box center [670, 254] width 1 height 7
checkbox input "true"
drag, startPoint x: 709, startPoint y: 261, endPoint x: 723, endPoint y: 251, distance: 17.3
click at [709, 265] on label "UPS Ground" at bounding box center [696, 269] width 52 height 9
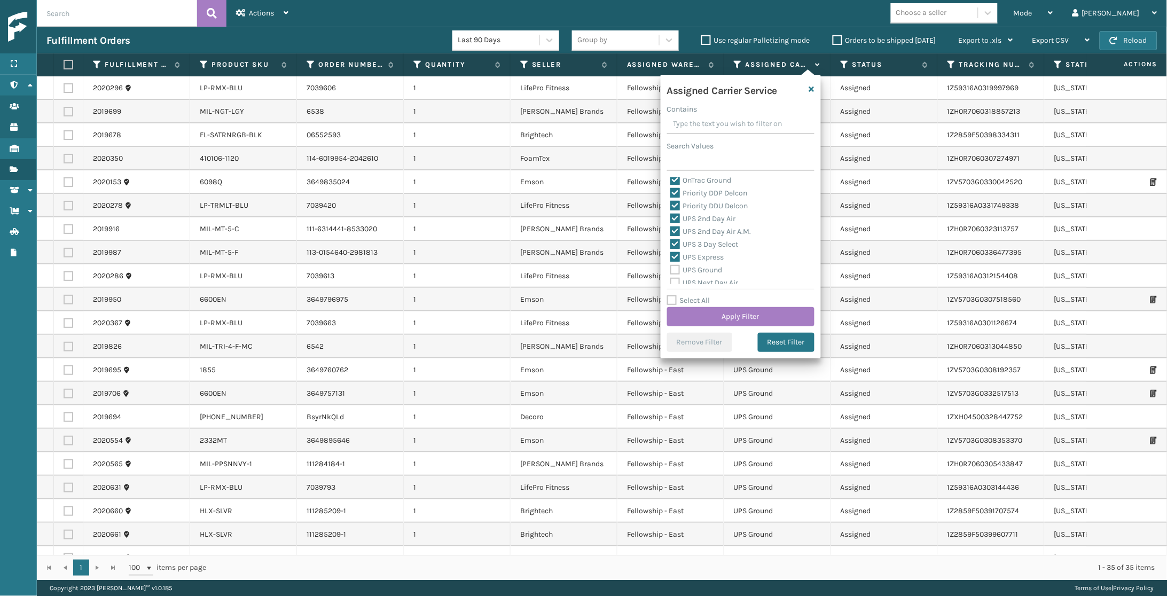
click at [671, 264] on input "UPS Ground" at bounding box center [670, 267] width 1 height 7
checkbox input "true"
click at [723, 235] on label "UPS Next Day Air" at bounding box center [704, 239] width 68 height 9
click at [671, 235] on input "UPS Next Day Air" at bounding box center [670, 237] width 1 height 7
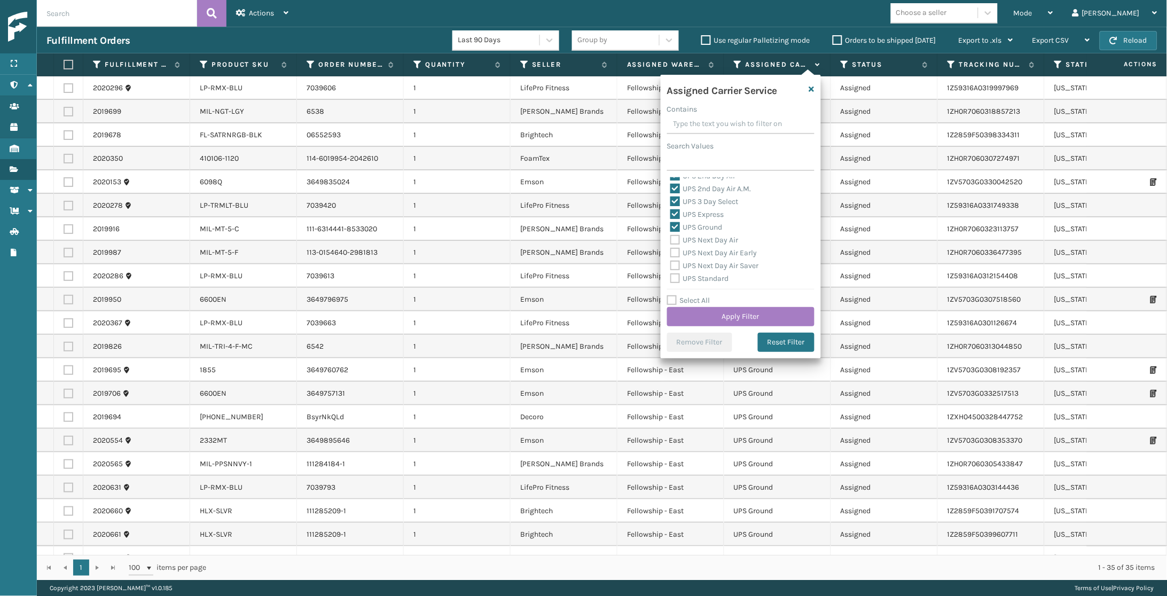
checkbox input "true"
drag, startPoint x: 727, startPoint y: 243, endPoint x: 725, endPoint y: 254, distance: 10.9
click at [727, 248] on label "UPS Next Day Air Early" at bounding box center [713, 252] width 87 height 9
click at [671, 247] on input "UPS Next Day Air Early" at bounding box center [670, 250] width 1 height 7
checkbox input "true"
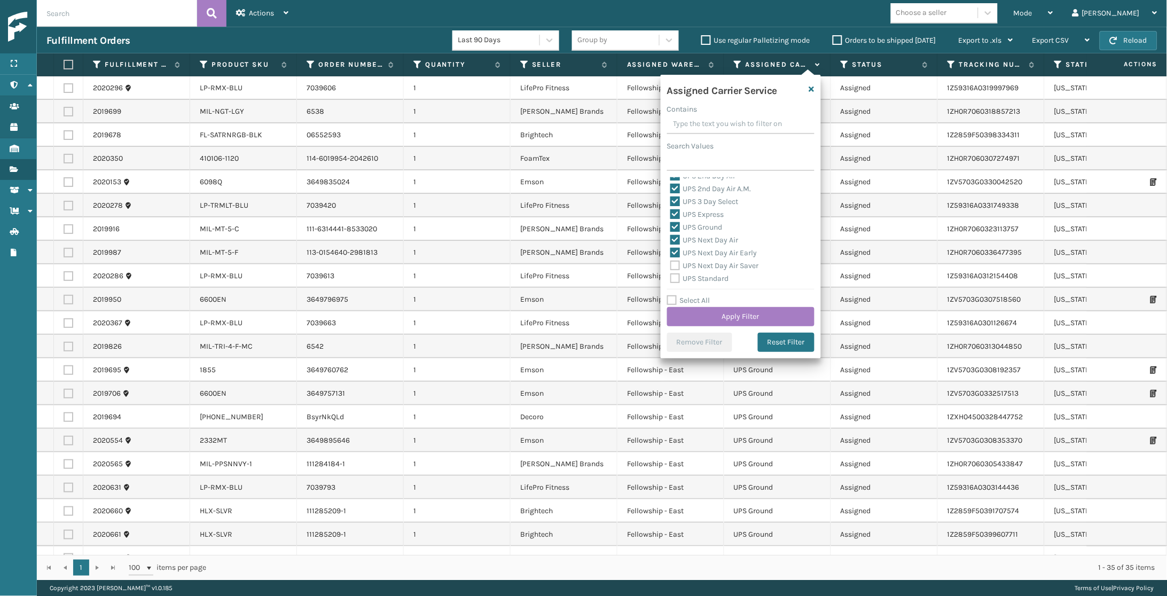
click at [725, 261] on label "UPS Next Day Air Saver" at bounding box center [714, 265] width 89 height 9
click at [671, 259] on input "UPS Next Day Air Saver" at bounding box center [670, 262] width 1 height 7
checkbox input "true"
click at [714, 246] on label "UPS Standard" at bounding box center [699, 250] width 59 height 9
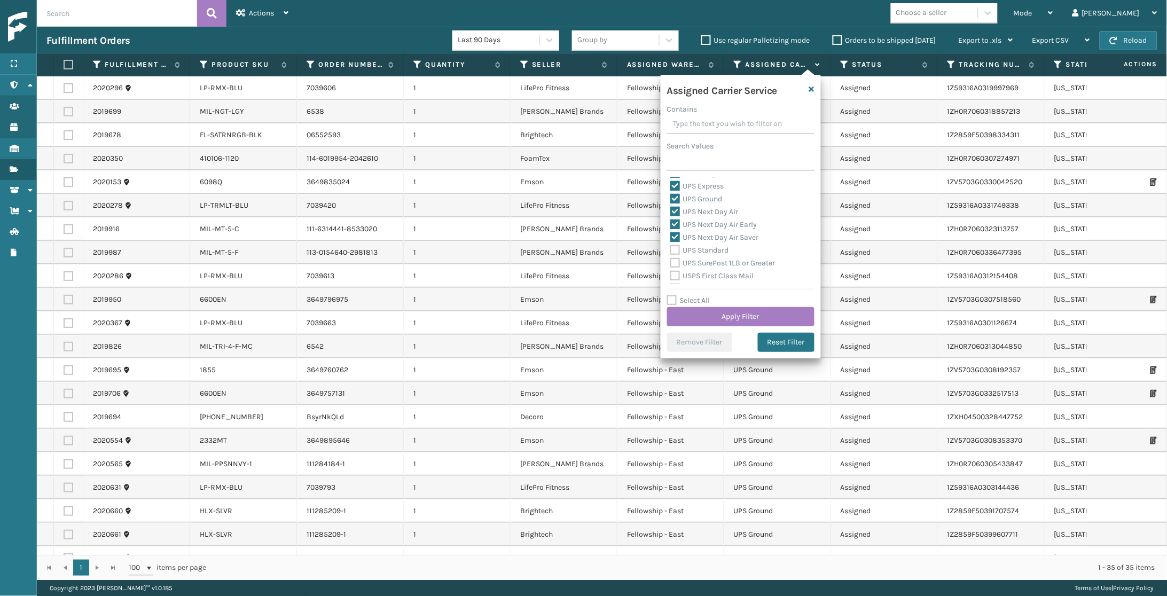
click at [671, 244] on input "UPS Standard" at bounding box center [670, 247] width 1 height 7
checkbox input "true"
click at [716, 258] on label "UPS SurePost 1LB or Greater" at bounding box center [722, 262] width 105 height 9
click at [671, 257] on input "UPS SurePost 1LB or Greater" at bounding box center [670, 260] width 1 height 7
checkbox input "true"
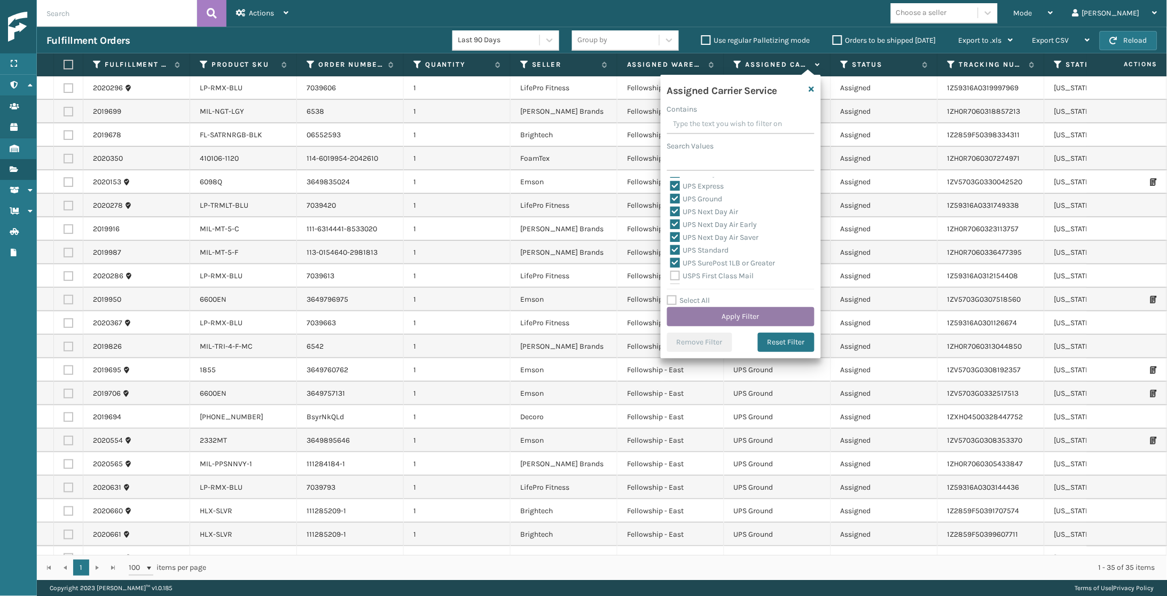
click at [722, 317] on button "Apply Filter" at bounding box center [740, 316] width 147 height 19
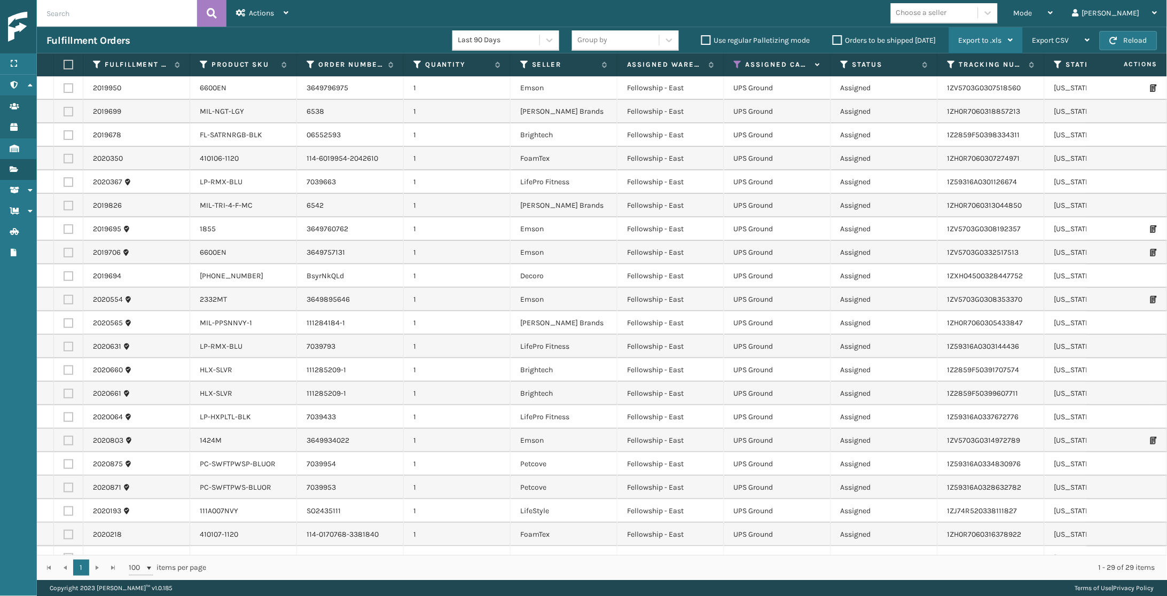
click at [953, 29] on div "Export to .xls Use ship by date Starting shipping date Ending shipping date Sav…" at bounding box center [986, 40] width 74 height 27
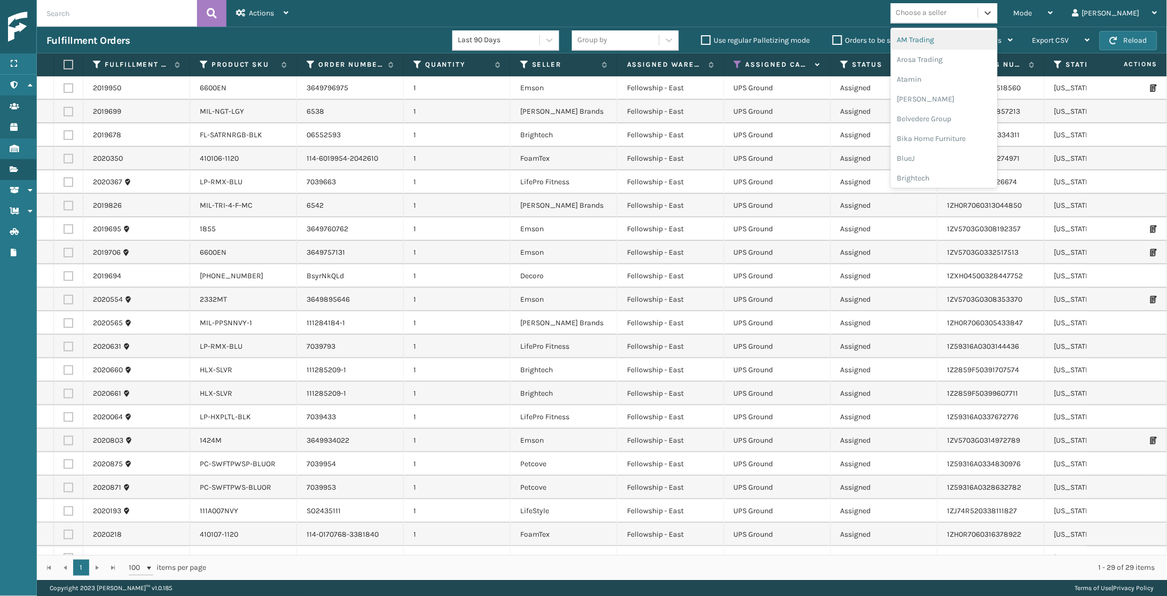
click at [947, 13] on div "Choose a seller" at bounding box center [921, 12] width 51 height 11
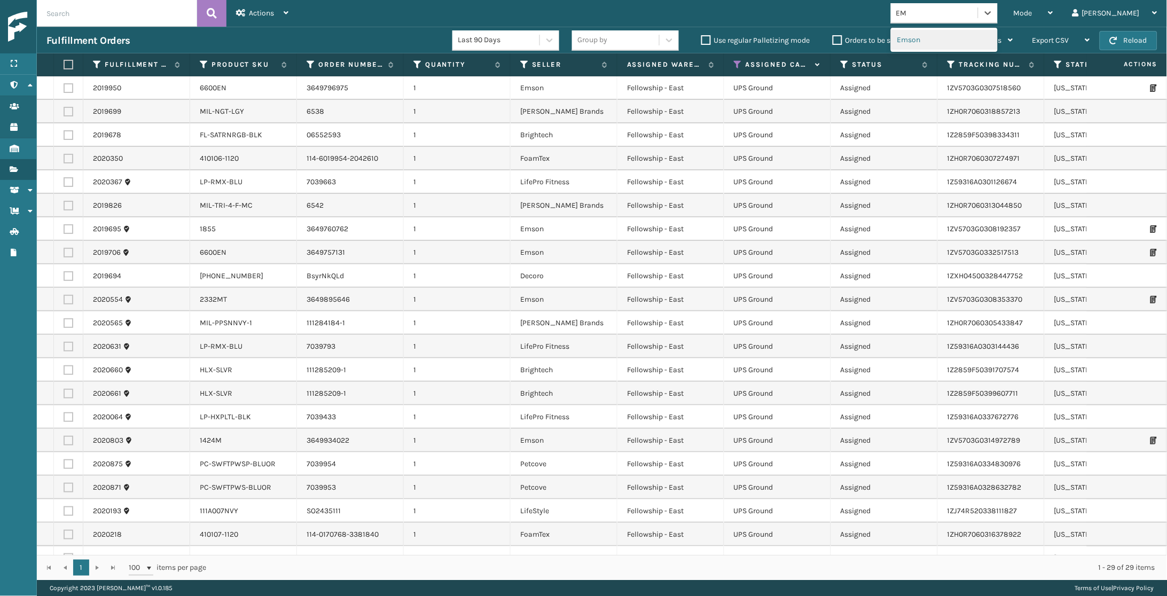
type input "EMS"
click at [963, 31] on div "Emson" at bounding box center [944, 40] width 107 height 20
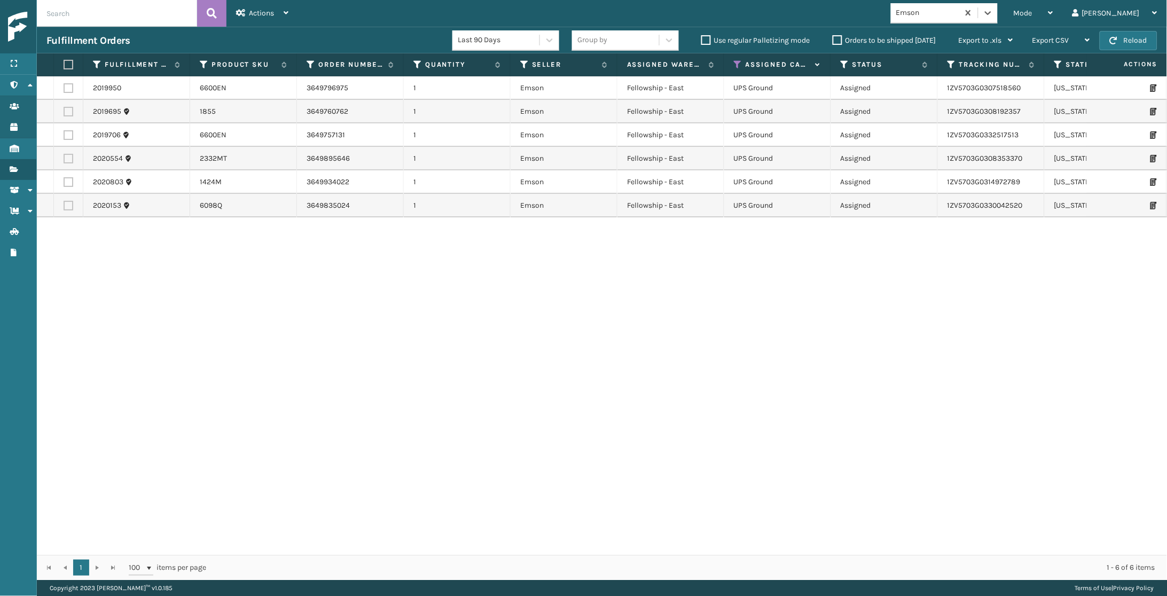
click at [65, 64] on label at bounding box center [67, 65] width 6 height 10
click at [64, 64] on input "checkbox" at bounding box center [64, 64] width 1 height 7
checkbox input "true"
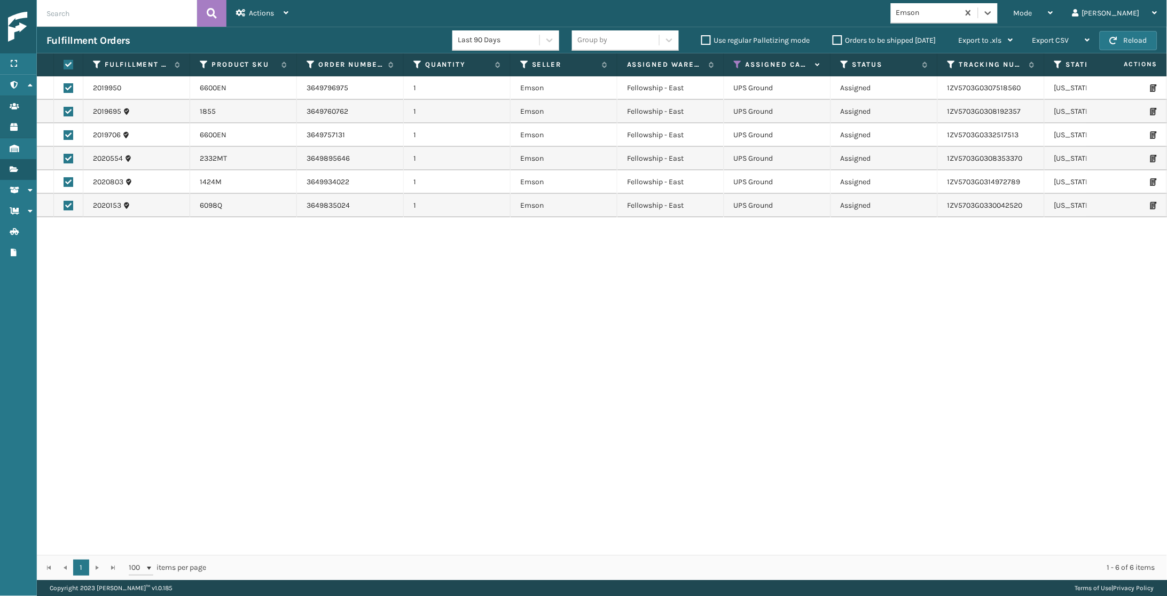
checkbox input "true"
click at [240, 16] on div "Actions" at bounding box center [262, 13] width 52 height 27
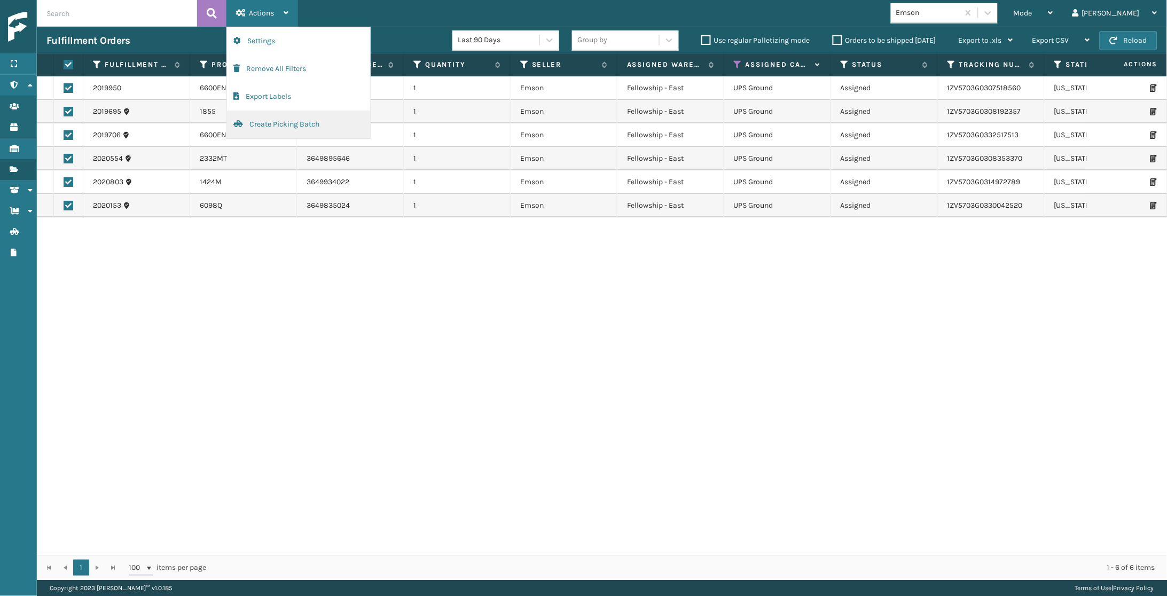
click at [255, 116] on button "Create Picking Batch" at bounding box center [298, 125] width 143 height 28
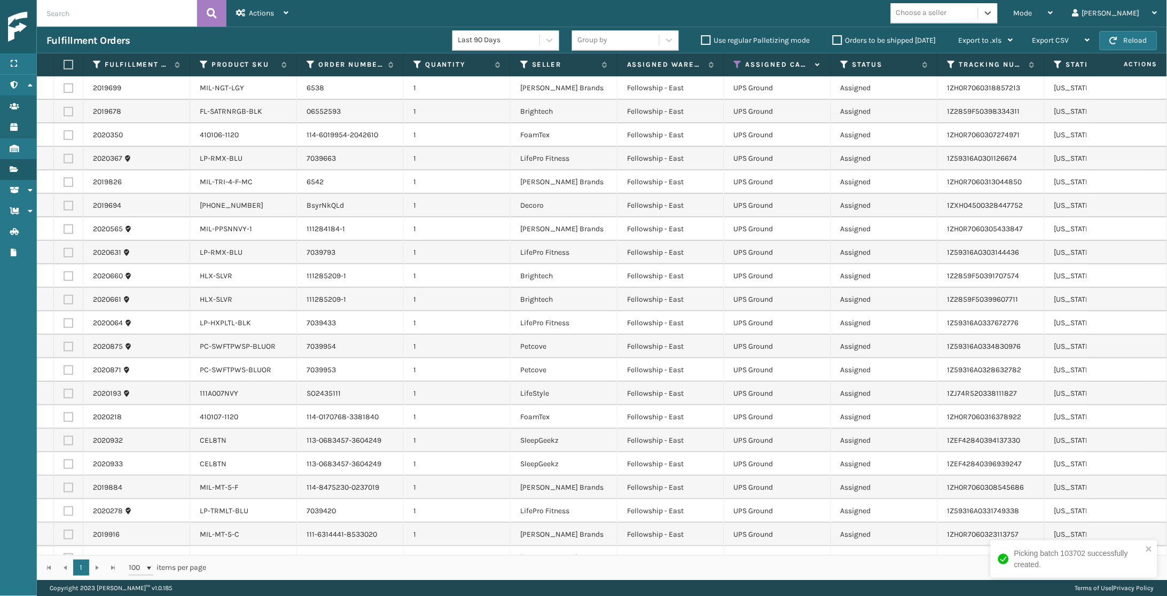
click at [974, 19] on div "Choose a seller" at bounding box center [934, 13] width 87 height 18
type input "MILL"
click at [946, 43] on div "[PERSON_NAME] Brands" at bounding box center [944, 40] width 107 height 20
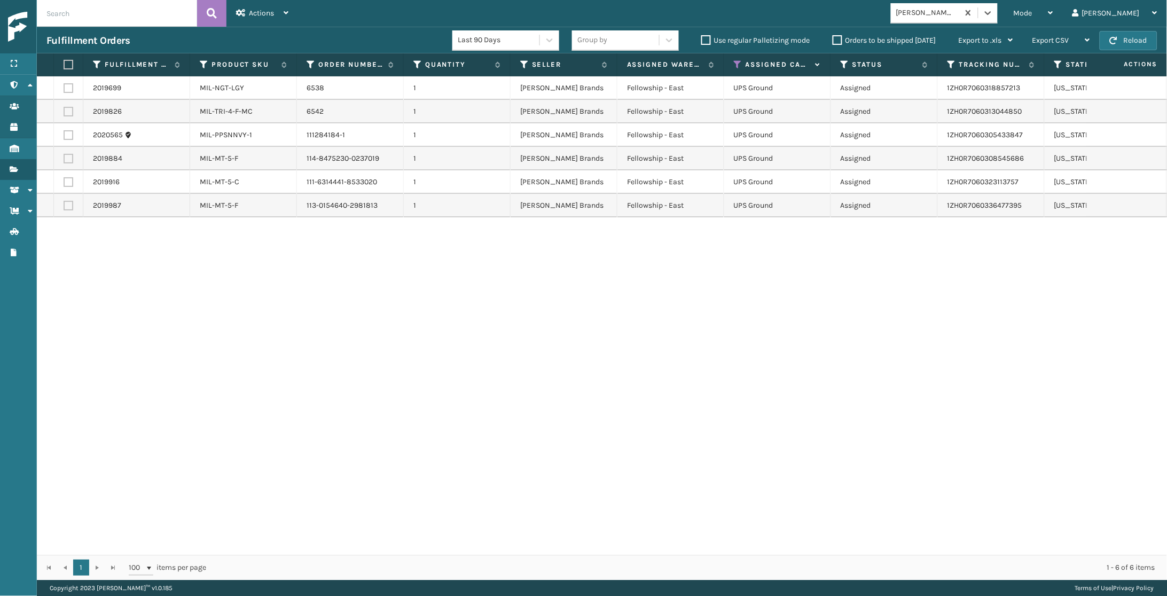
drag, startPoint x: 66, startPoint y: 66, endPoint x: 187, endPoint y: 37, distance: 124.7
click at [66, 66] on label at bounding box center [67, 65] width 6 height 10
click at [64, 66] on input "checkbox" at bounding box center [64, 64] width 1 height 7
checkbox input "true"
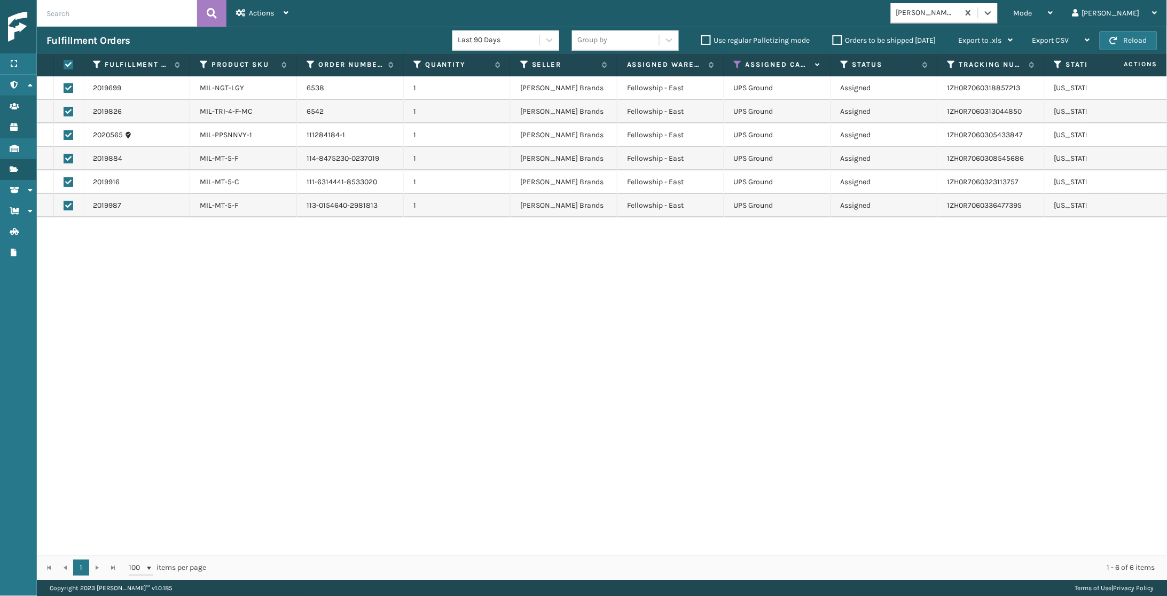
checkbox input "true"
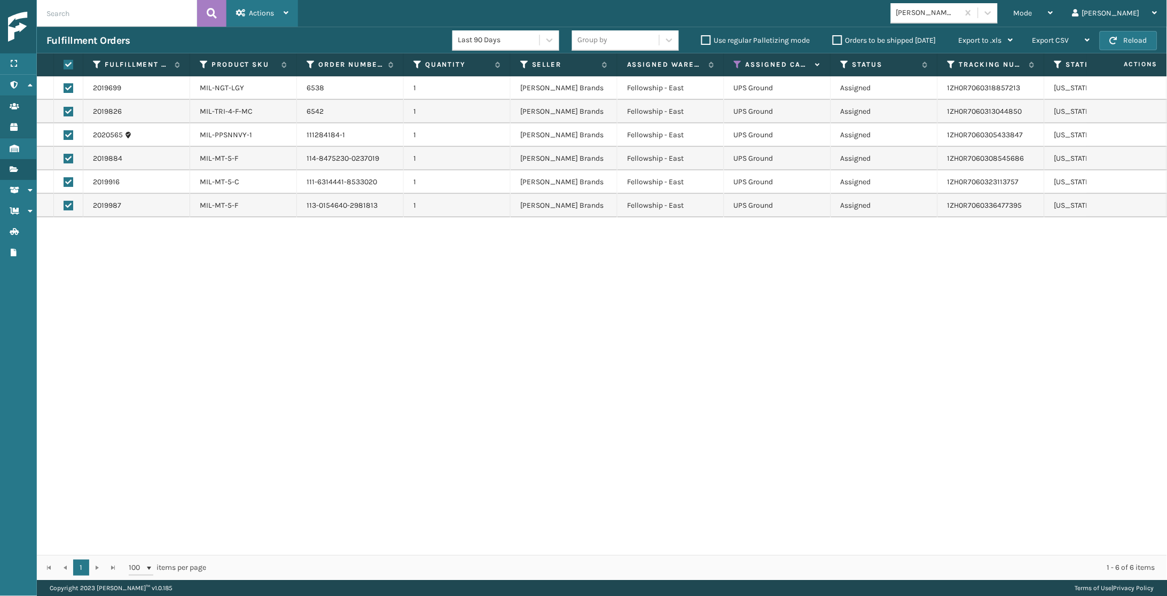
click at [261, 16] on span "Actions" at bounding box center [261, 13] width 25 height 9
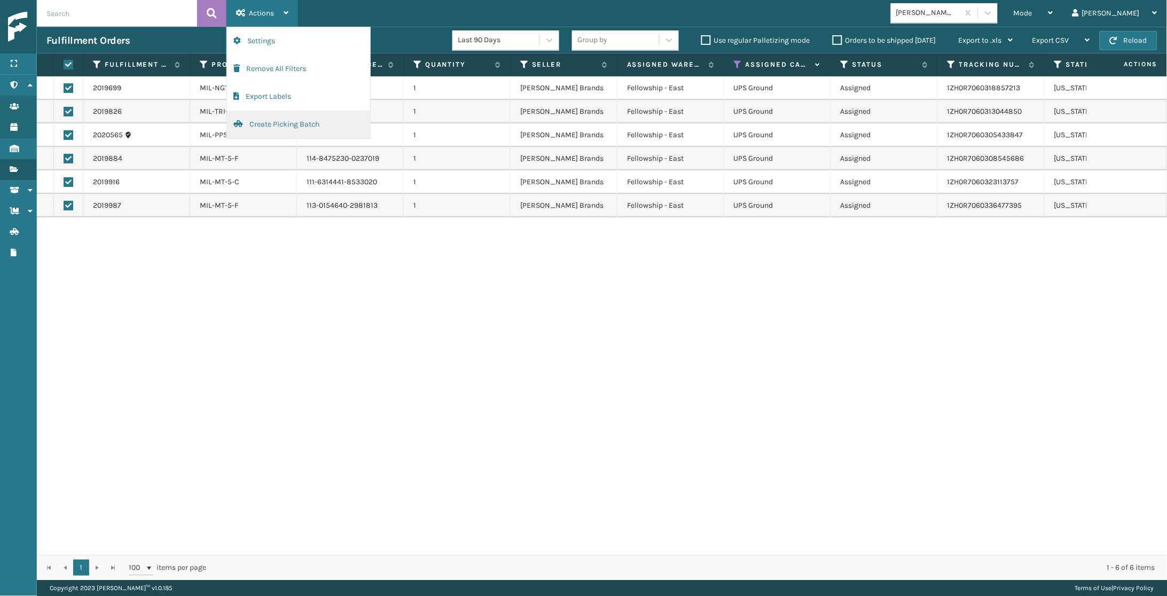
click at [272, 126] on button "Create Picking Batch" at bounding box center [298, 125] width 143 height 28
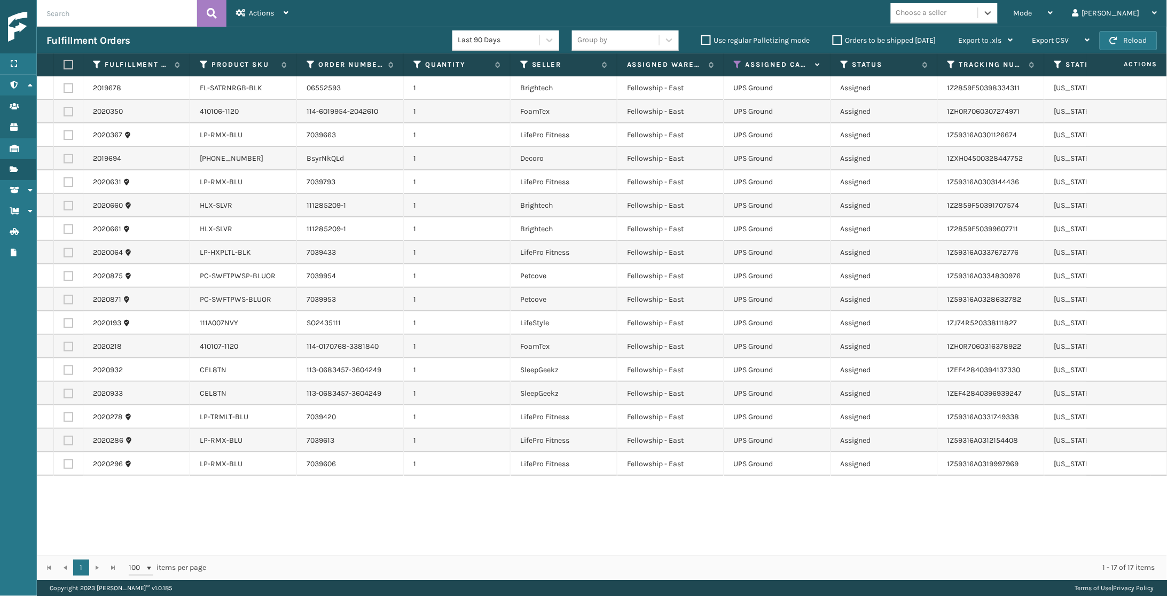
click at [947, 12] on div "Choose a seller" at bounding box center [921, 12] width 51 height 11
type input "BRIG"
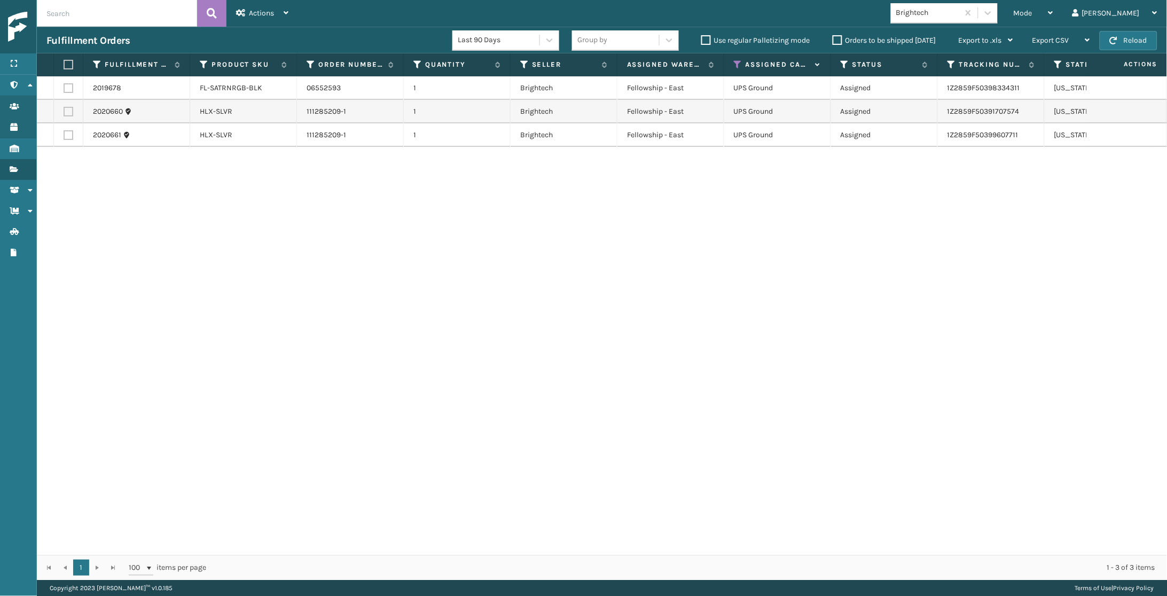
drag, startPoint x: 63, startPoint y: 62, endPoint x: 220, endPoint y: 36, distance: 159.1
click at [65, 62] on label at bounding box center [67, 65] width 6 height 10
click at [64, 62] on input "checkbox" at bounding box center [64, 64] width 1 height 7
checkbox input "true"
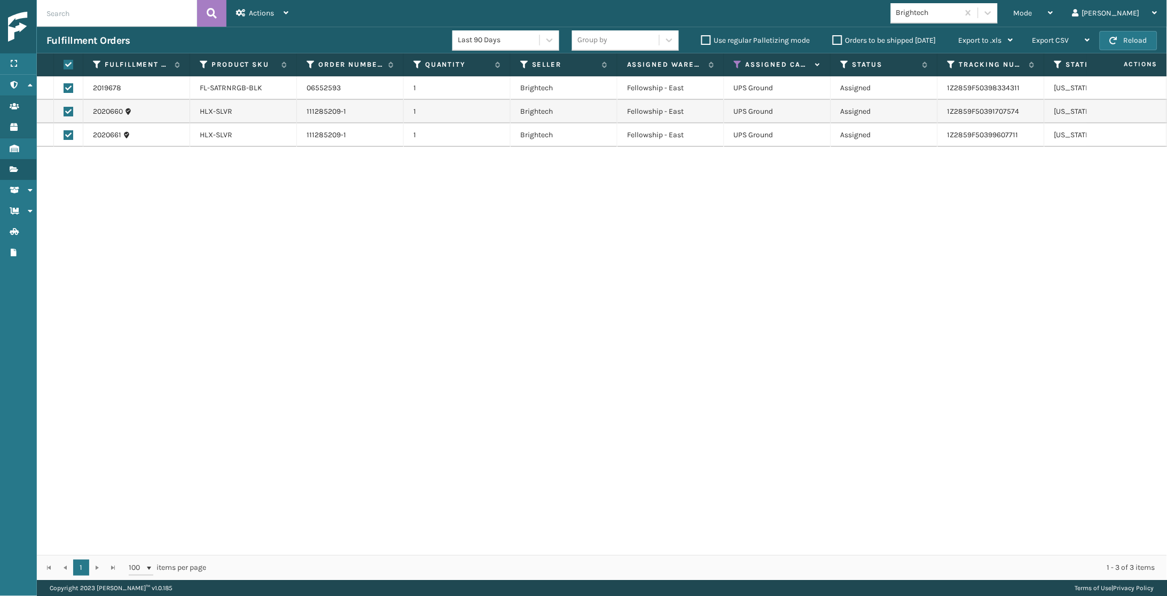
checkbox input "true"
drag, startPoint x: 289, startPoint y: 12, endPoint x: 277, endPoint y: 41, distance: 31.3
click at [289, 12] on div "Actions Settings Remove All Filters Export Labels Create Picking Batch" at bounding box center [262, 13] width 72 height 27
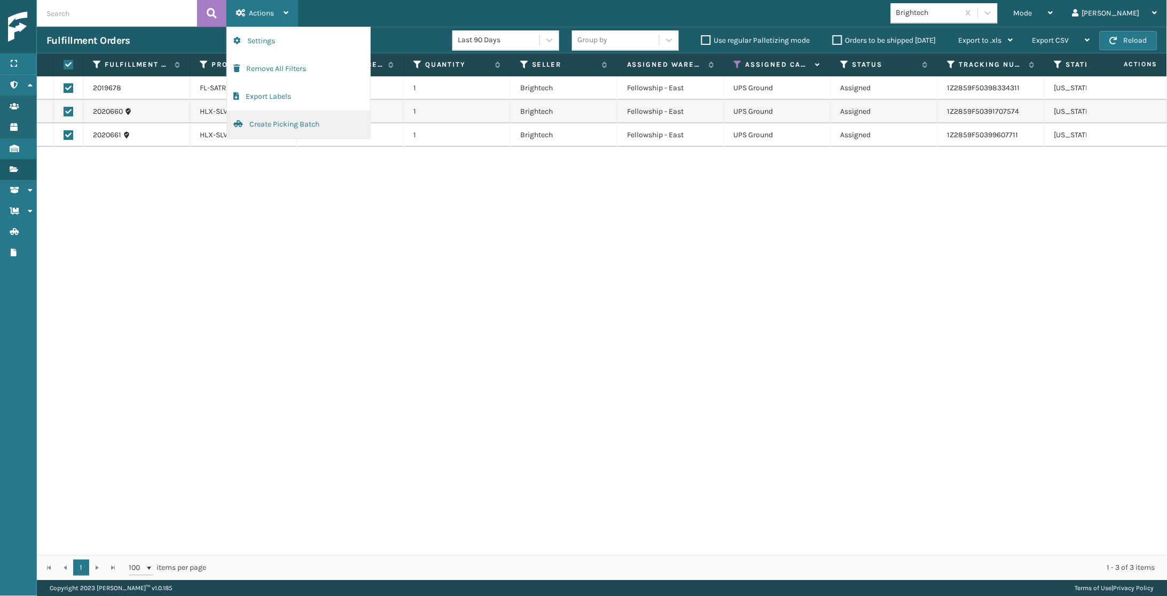
click at [286, 120] on button "Create Picking Batch" at bounding box center [298, 125] width 143 height 28
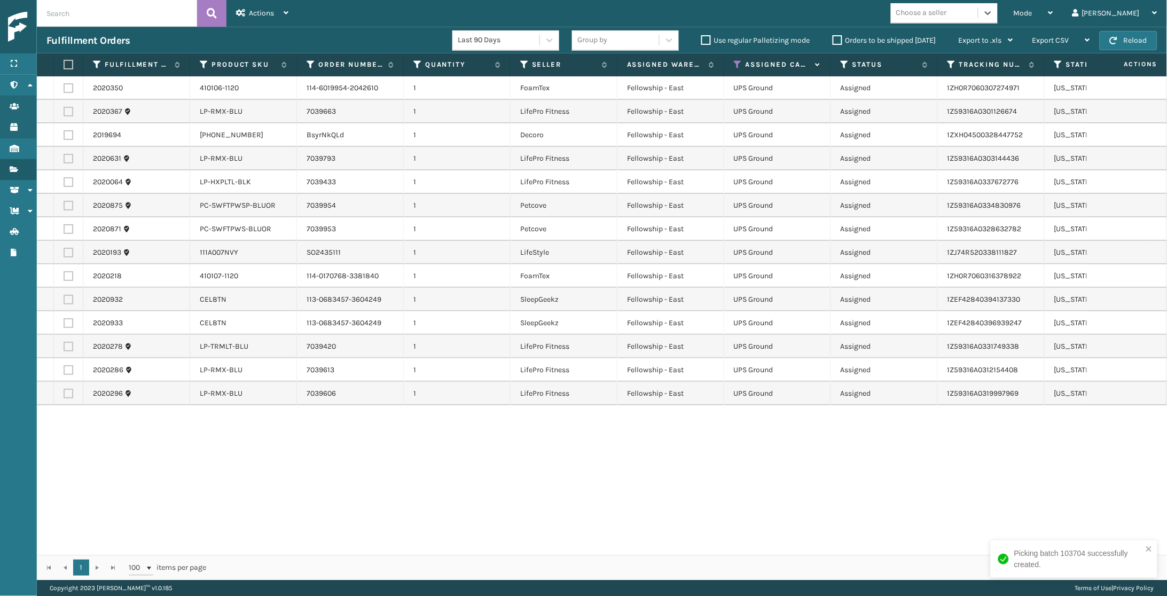
click at [947, 17] on div "Choose a seller" at bounding box center [921, 12] width 51 height 11
type input "FOAM"
click at [962, 47] on div "FoamTex" at bounding box center [944, 40] width 107 height 20
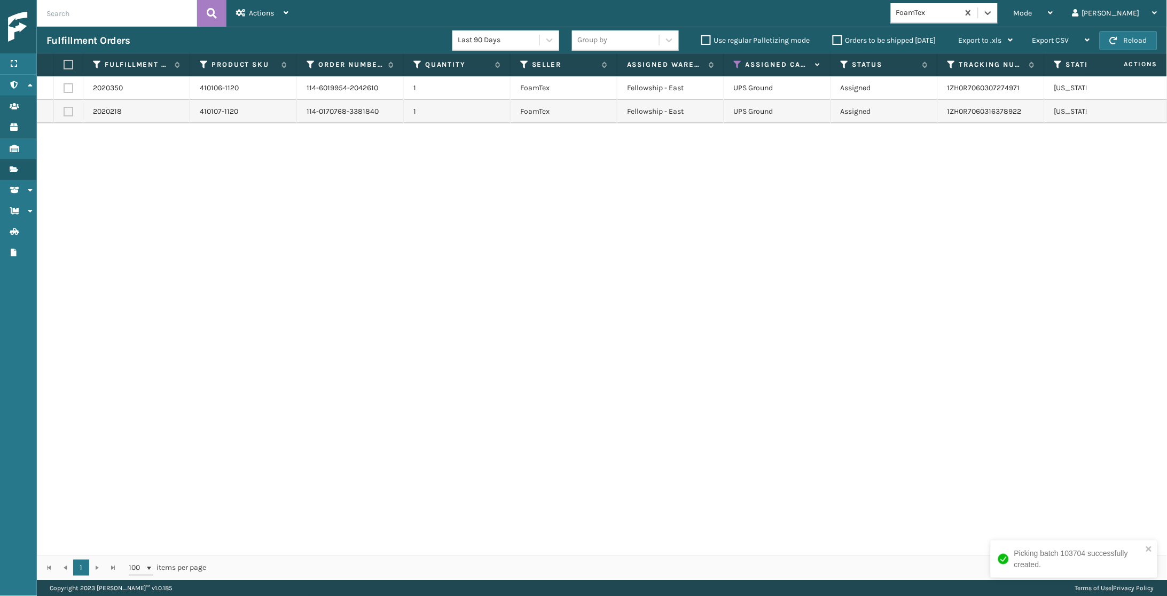
click at [72, 69] on th at bounding box center [68, 64] width 29 height 23
drag, startPoint x: 69, startPoint y: 62, endPoint x: 192, endPoint y: 27, distance: 127.8
click at [69, 62] on label at bounding box center [67, 65] width 6 height 10
click at [64, 62] on input "checkbox" at bounding box center [64, 64] width 1 height 7
checkbox input "true"
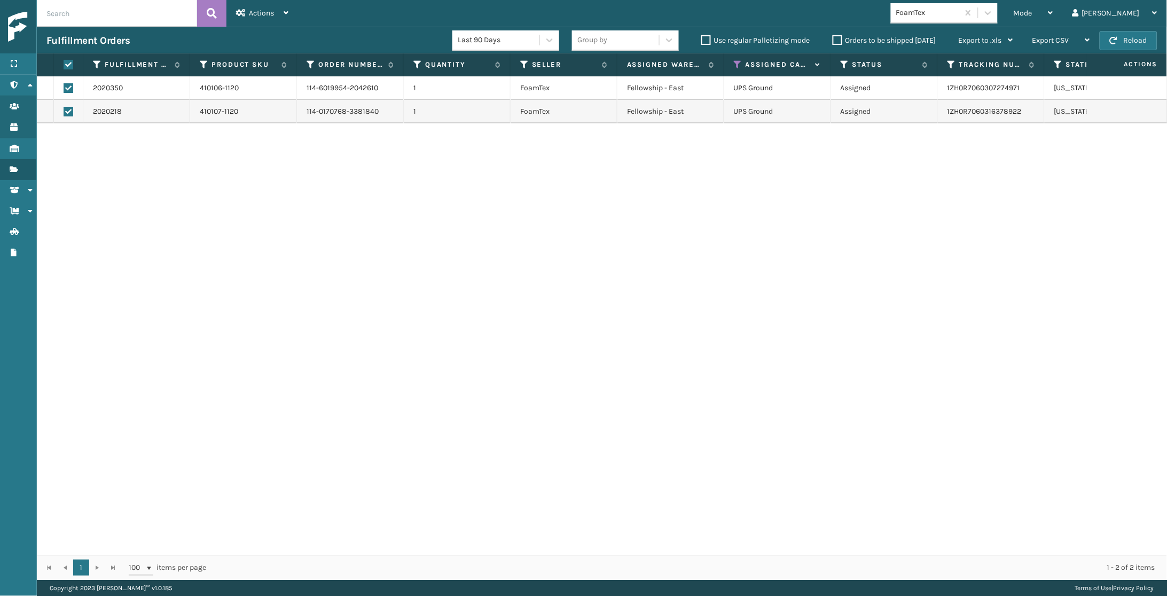
checkbox input "true"
click at [236, 13] on icon at bounding box center [241, 12] width 10 height 7
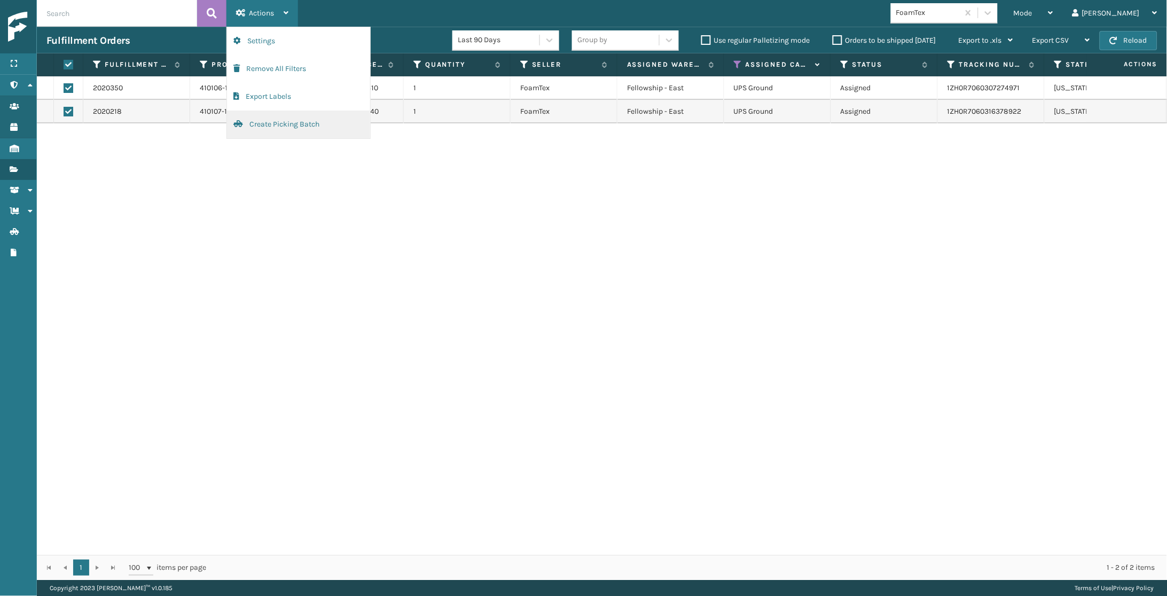
click at [275, 123] on button "Create Picking Batch" at bounding box center [298, 125] width 143 height 28
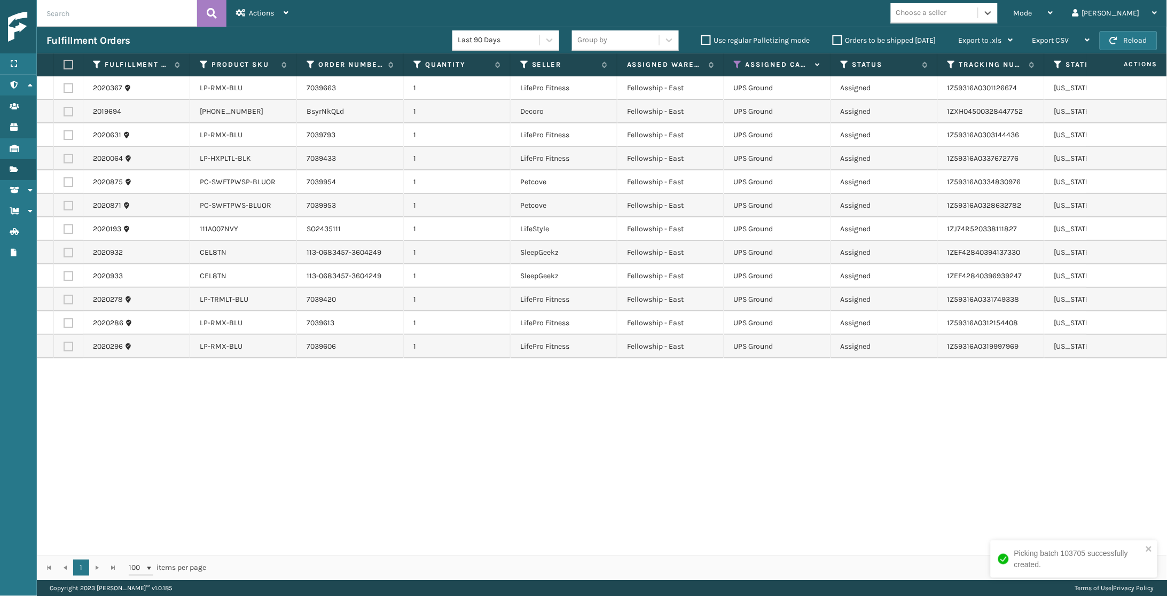
click at [947, 13] on div "Choose a seller" at bounding box center [921, 12] width 51 height 11
type input "C"
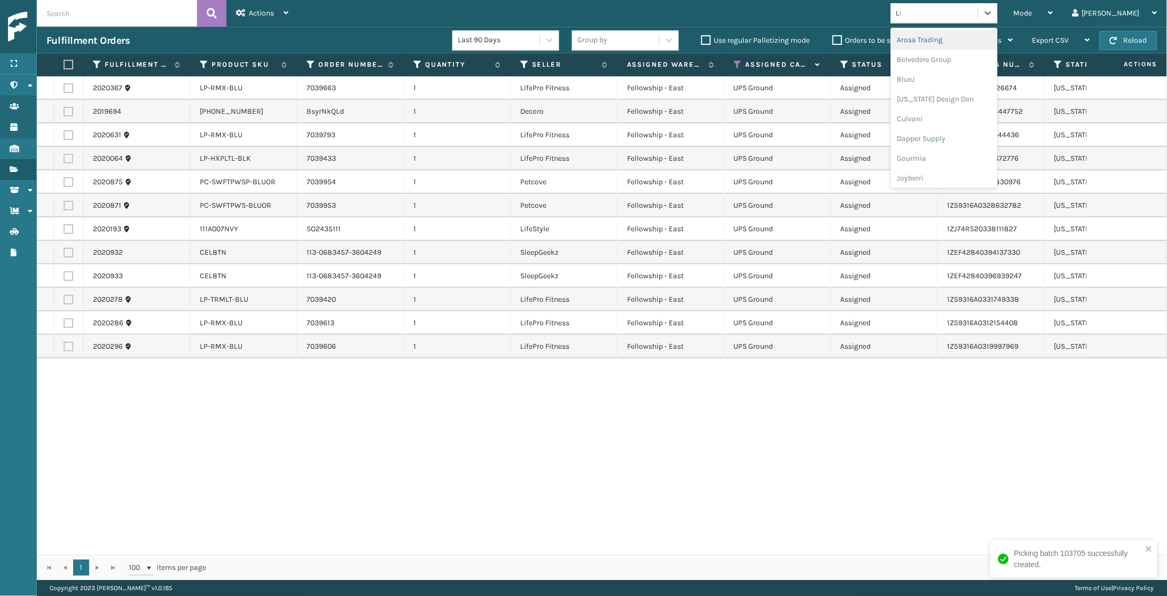
type input "LIFE"
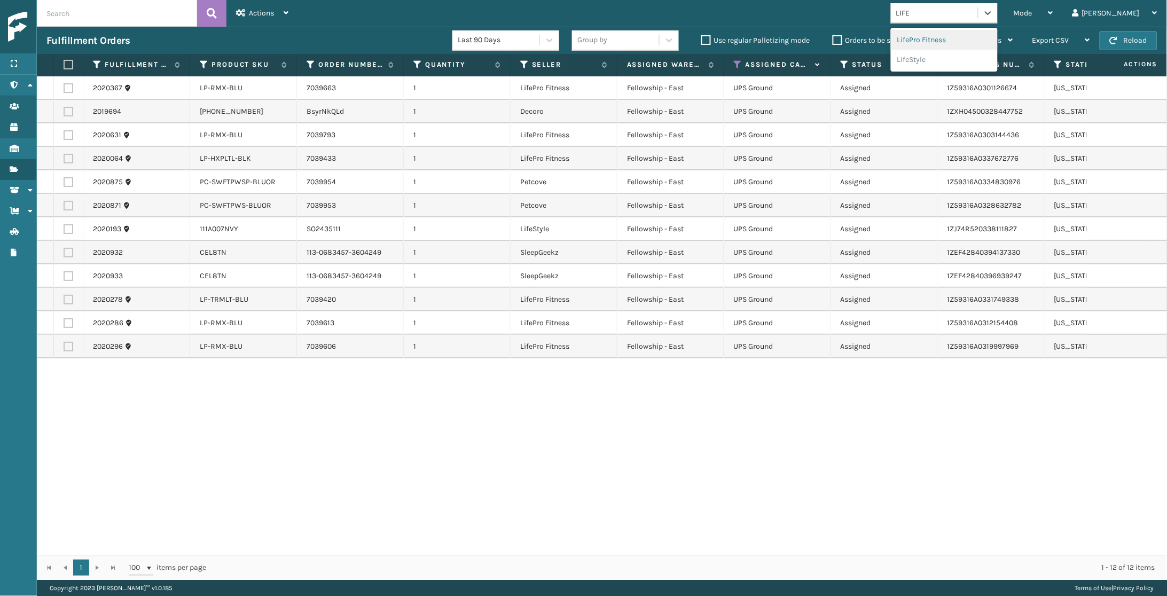
click at [974, 40] on div "LifePro Fitness" at bounding box center [944, 40] width 107 height 20
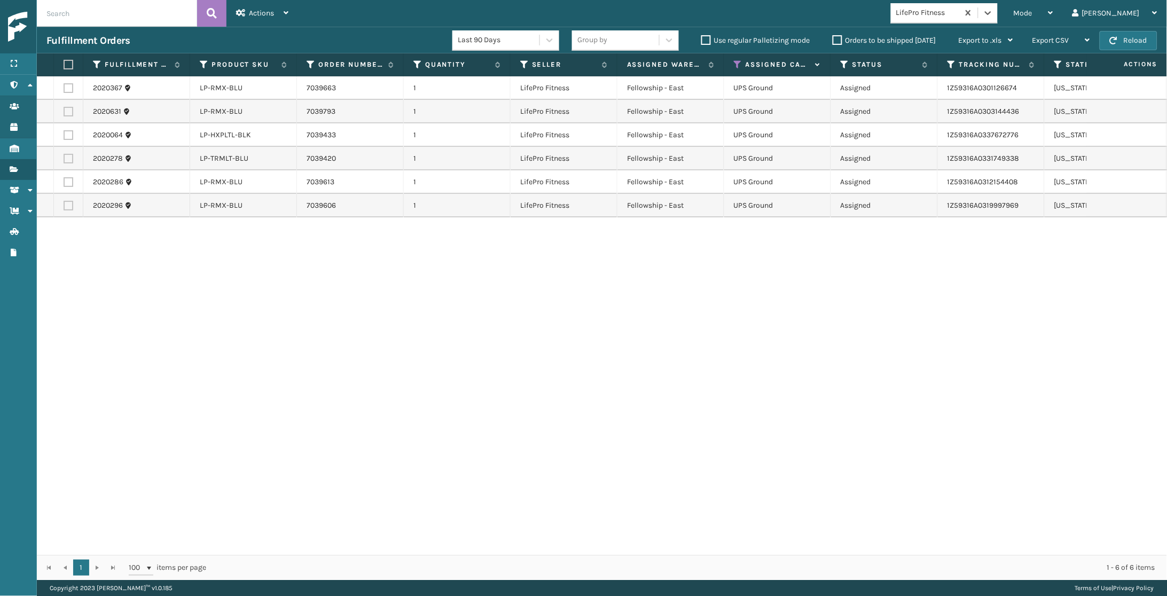
click at [68, 67] on label at bounding box center [67, 65] width 6 height 10
click at [64, 67] on input "checkbox" at bounding box center [64, 64] width 1 height 7
checkbox input "true"
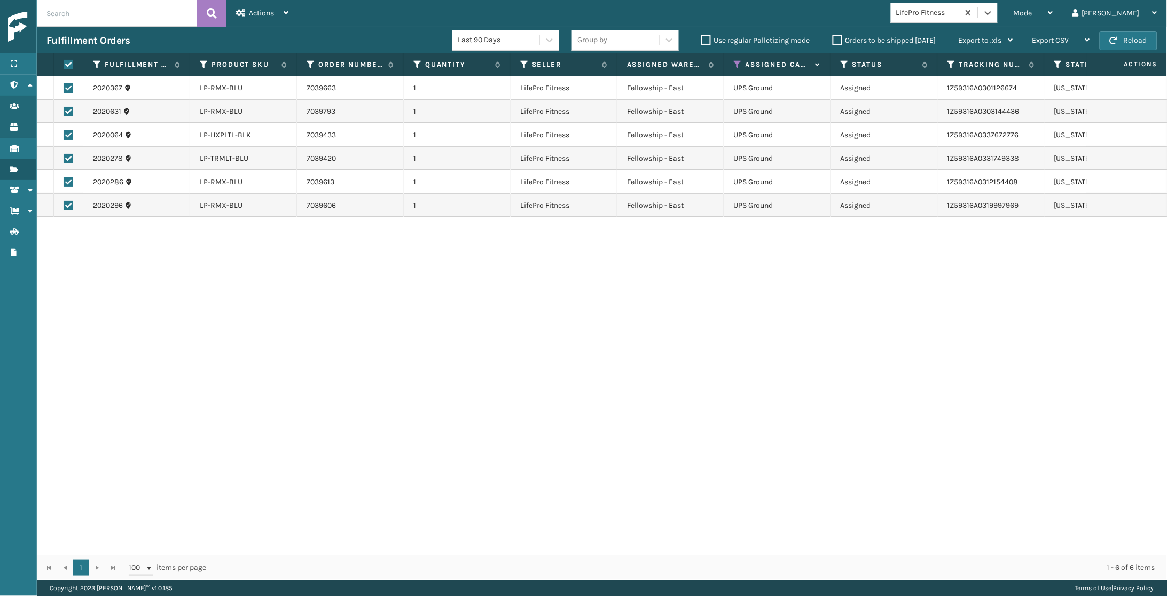
checkbox input "true"
click at [253, 13] on span "Actions" at bounding box center [261, 13] width 25 height 9
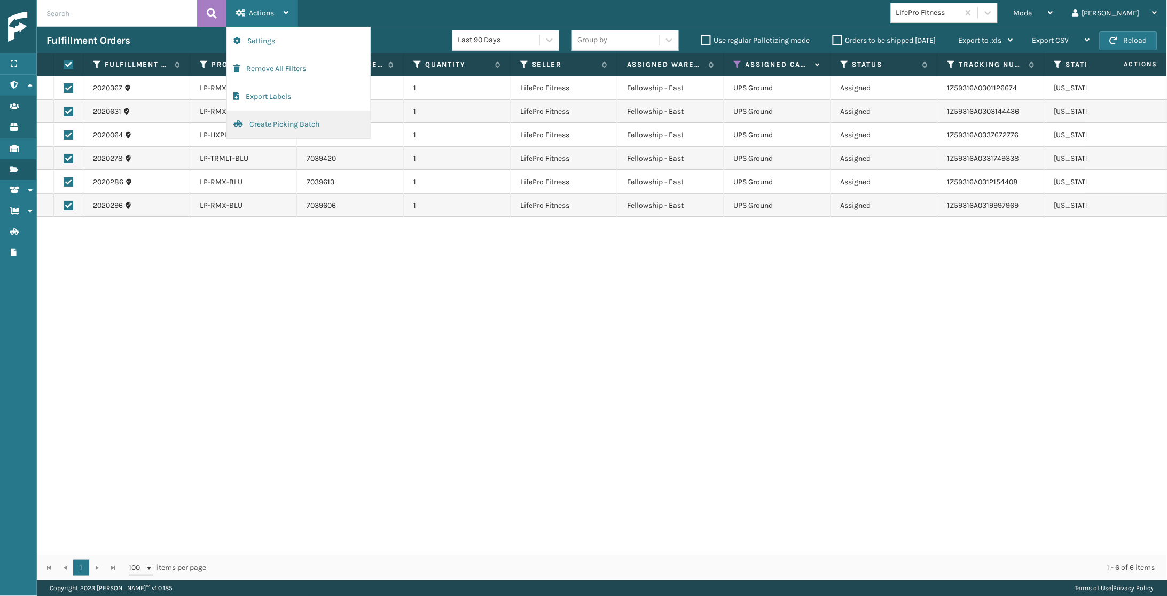
click at [286, 127] on button "Create Picking Batch" at bounding box center [298, 125] width 143 height 28
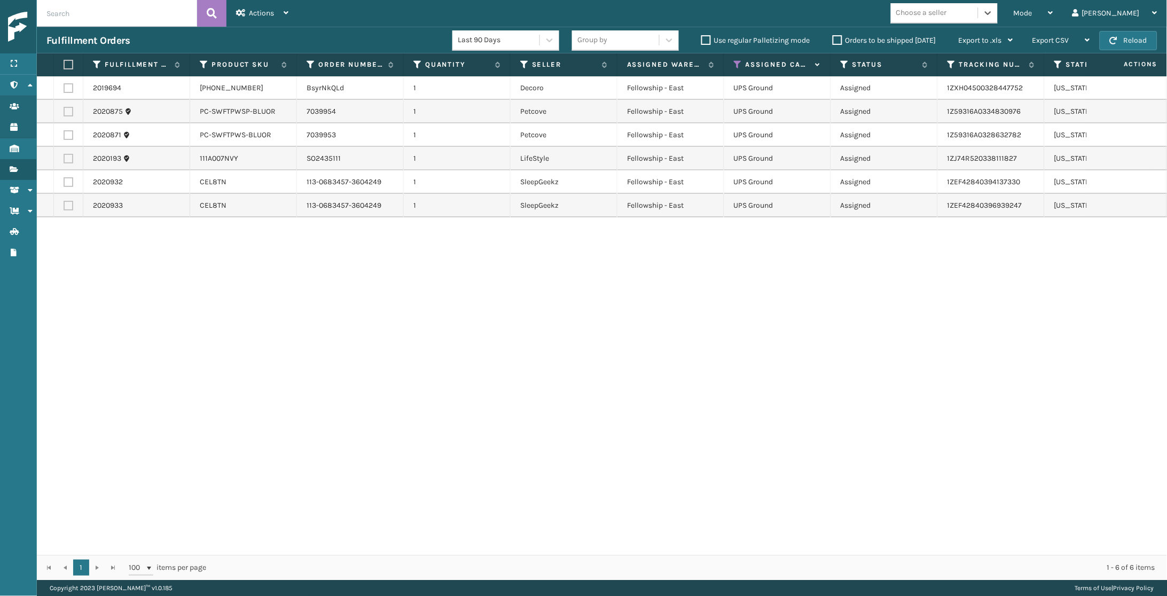
click at [64, 89] on label at bounding box center [69, 88] width 10 height 10
click at [64, 89] on input "checkbox" at bounding box center [64, 86] width 1 height 7
checkbox input "true"
click at [67, 107] on label at bounding box center [69, 112] width 10 height 10
click at [64, 107] on input "checkbox" at bounding box center [64, 110] width 1 height 7
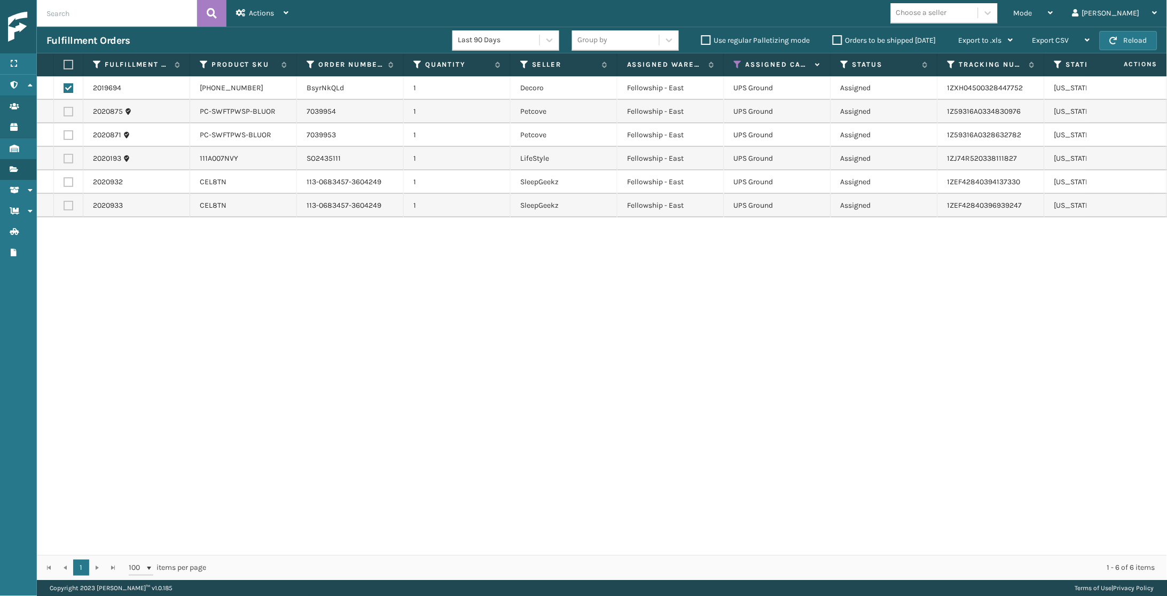
checkbox input "true"
click at [67, 130] on label at bounding box center [69, 135] width 10 height 10
click at [64, 130] on input "checkbox" at bounding box center [64, 133] width 1 height 7
checkbox input "true"
click at [65, 181] on label at bounding box center [69, 182] width 10 height 10
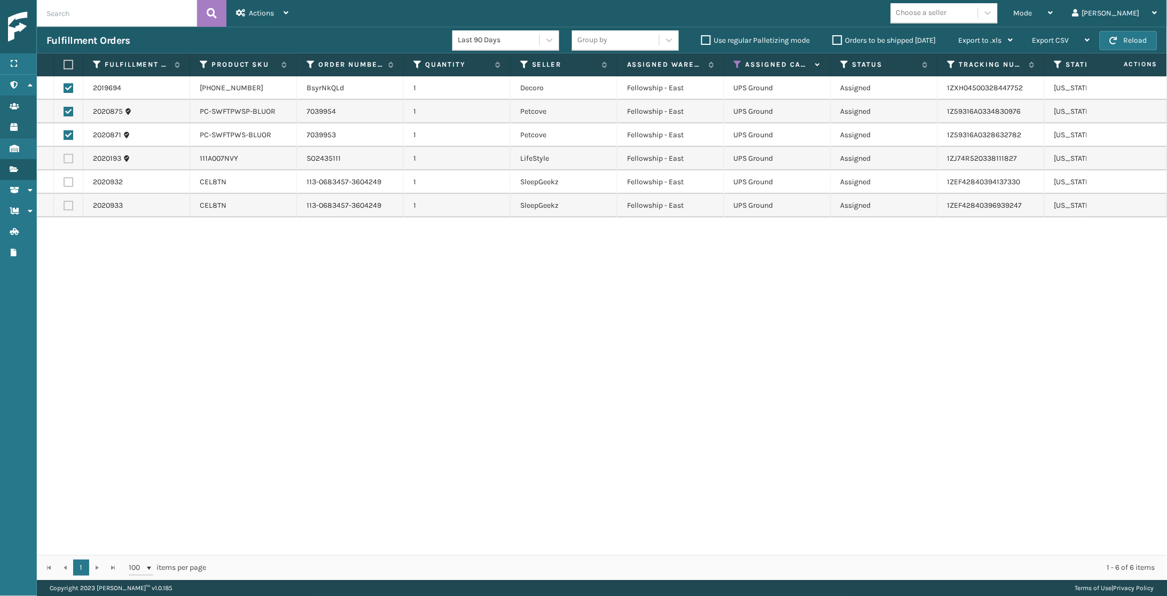
click at [64, 181] on input "checkbox" at bounding box center [64, 180] width 1 height 7
checkbox input "true"
click at [72, 201] on label at bounding box center [69, 206] width 10 height 10
click at [64, 201] on input "checkbox" at bounding box center [64, 204] width 1 height 7
checkbox input "true"
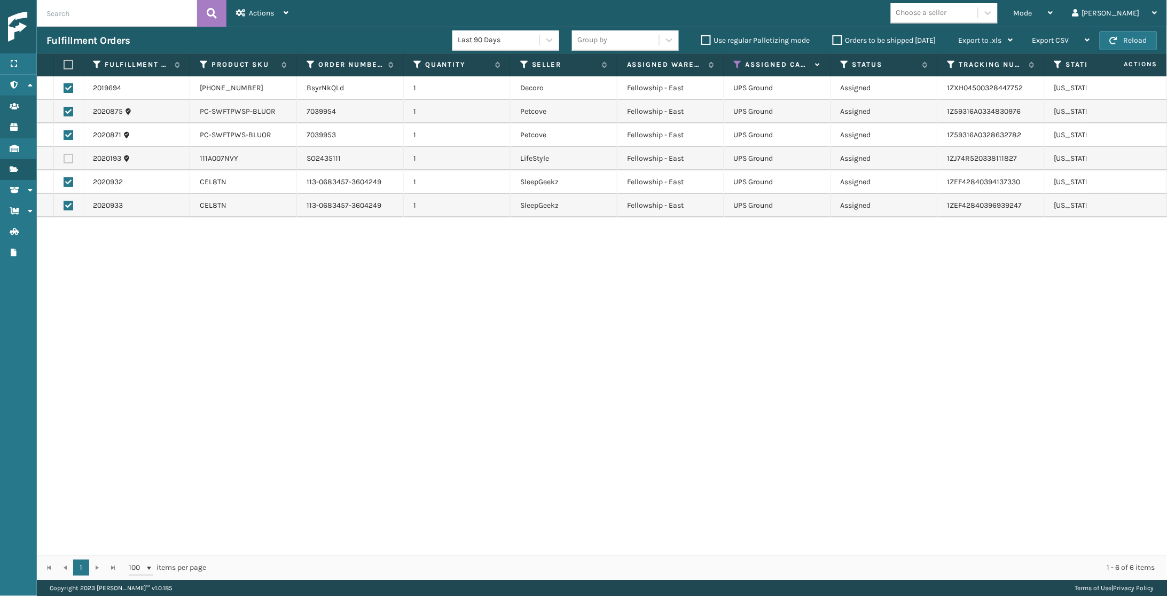
click at [62, 179] on td at bounding box center [68, 181] width 29 height 23
click at [68, 180] on label at bounding box center [69, 182] width 10 height 10
click at [64, 180] on input "checkbox" at bounding box center [64, 180] width 1 height 7
click at [68, 180] on label at bounding box center [69, 182] width 10 height 10
click at [64, 180] on input "checkbox" at bounding box center [64, 180] width 1 height 7
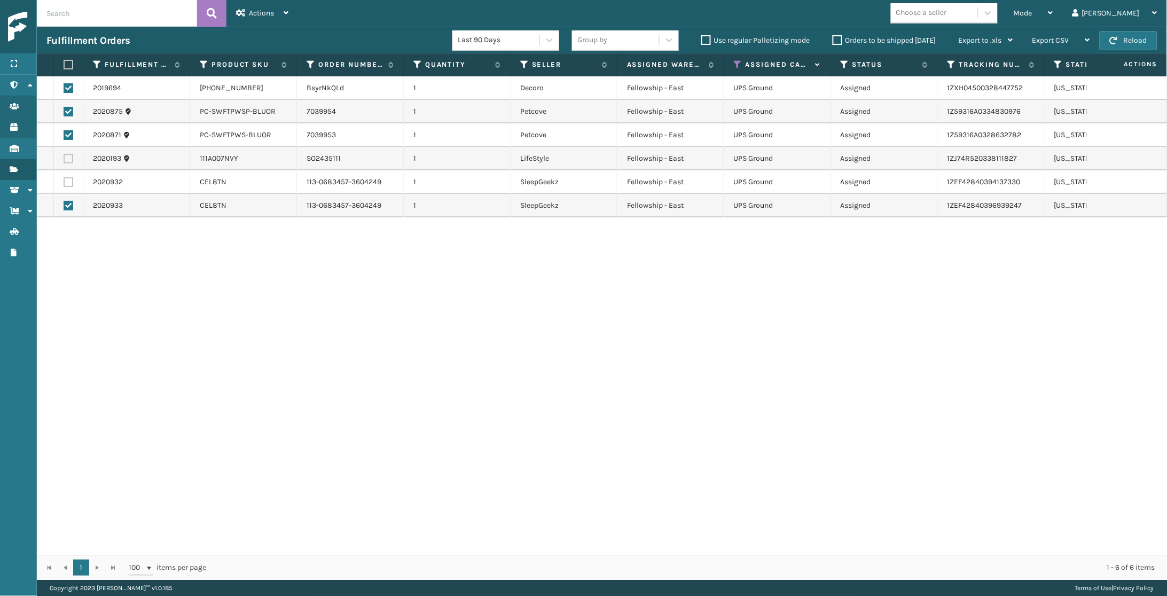
checkbox input "true"
click at [69, 201] on label at bounding box center [69, 206] width 10 height 10
click at [64, 201] on input "checkbox" at bounding box center [64, 204] width 1 height 7
checkbox input "false"
click at [70, 182] on label at bounding box center [69, 182] width 10 height 10
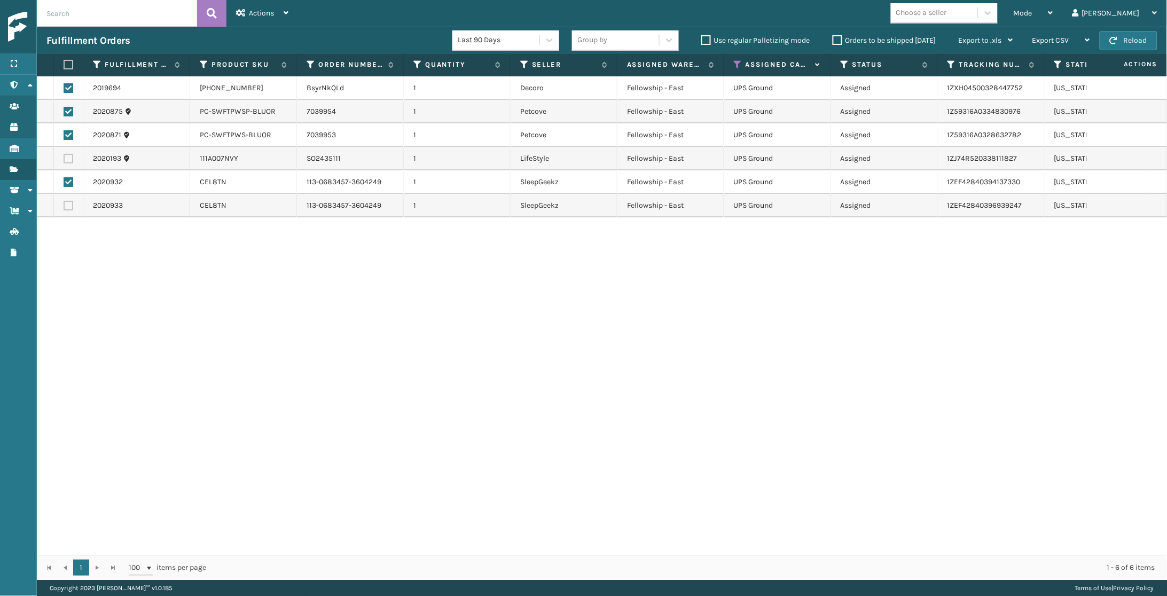
click at [64, 182] on input "checkbox" at bounding box center [64, 180] width 1 height 7
checkbox input "false"
click at [258, 22] on div "Actions" at bounding box center [262, 13] width 52 height 27
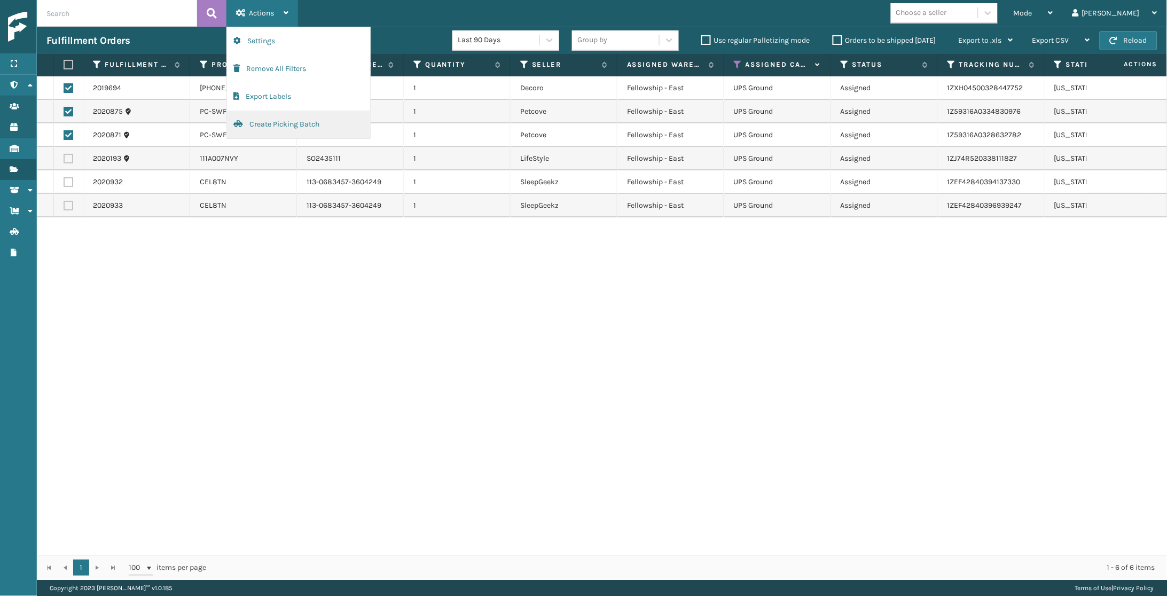
click at [290, 116] on button "Create Picking Batch" at bounding box center [298, 125] width 143 height 28
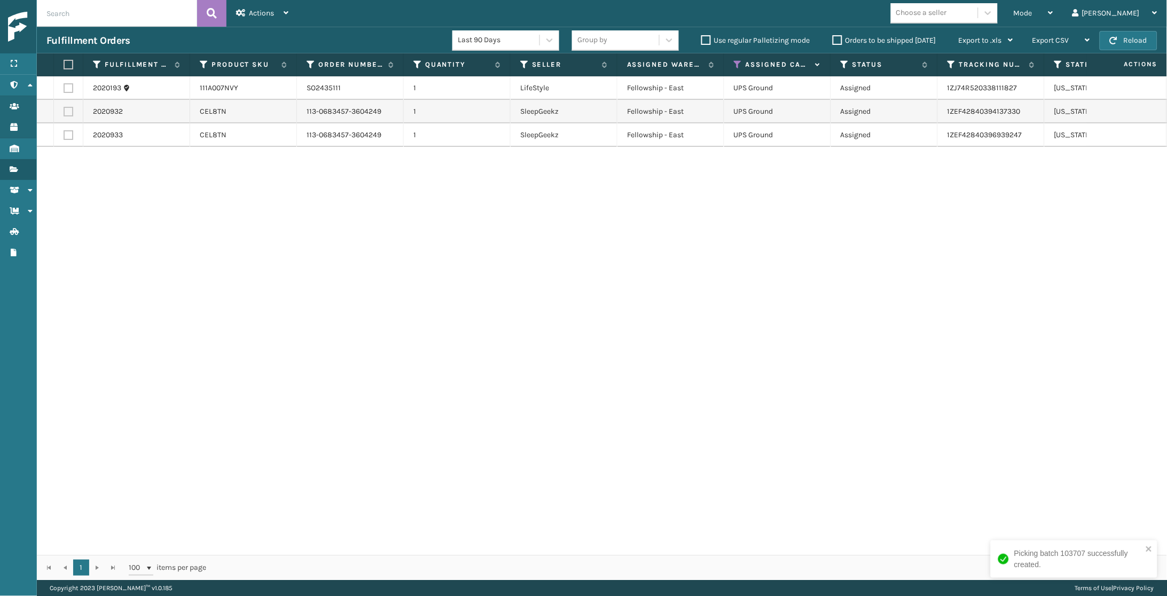
drag, startPoint x: 68, startPoint y: 67, endPoint x: 202, endPoint y: 42, distance: 135.7
click at [69, 67] on label at bounding box center [67, 65] width 6 height 10
click at [64, 67] on input "checkbox" at bounding box center [64, 64] width 1 height 7
checkbox input "true"
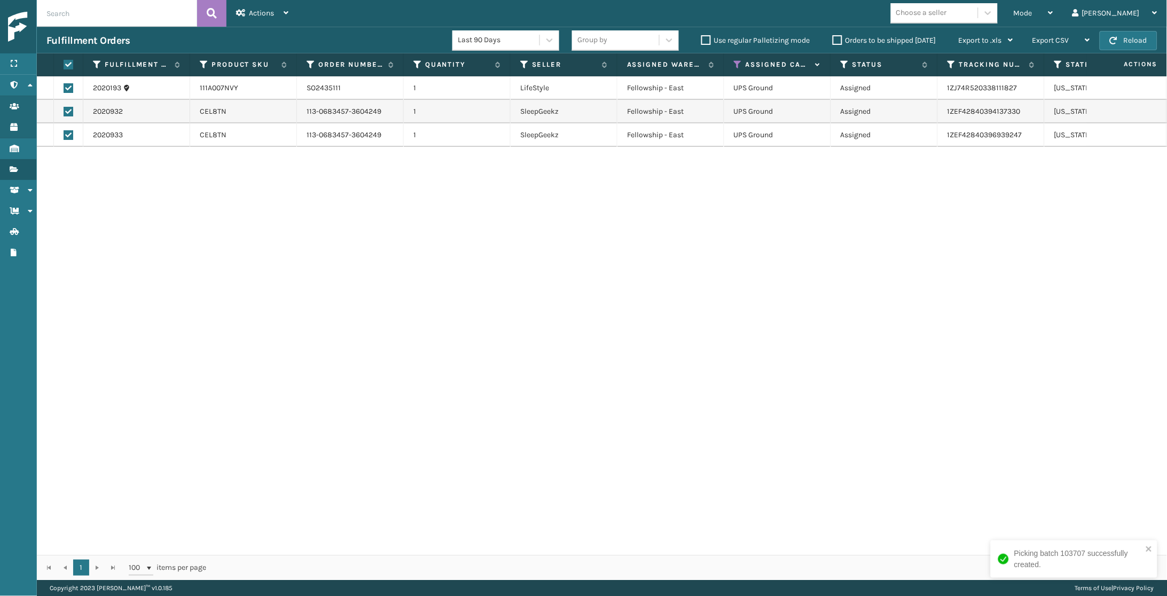
checkbox input "true"
click at [256, 8] on div "Actions" at bounding box center [262, 13] width 52 height 27
drag, startPoint x: 95, startPoint y: 247, endPoint x: 95, endPoint y: 158, distance: 89.2
click at [95, 246] on div "2020193 111A007NVY SO2435111 1 LifeStyle Fellowship - East UPS Ground Assigned …" at bounding box center [602, 315] width 1130 height 478
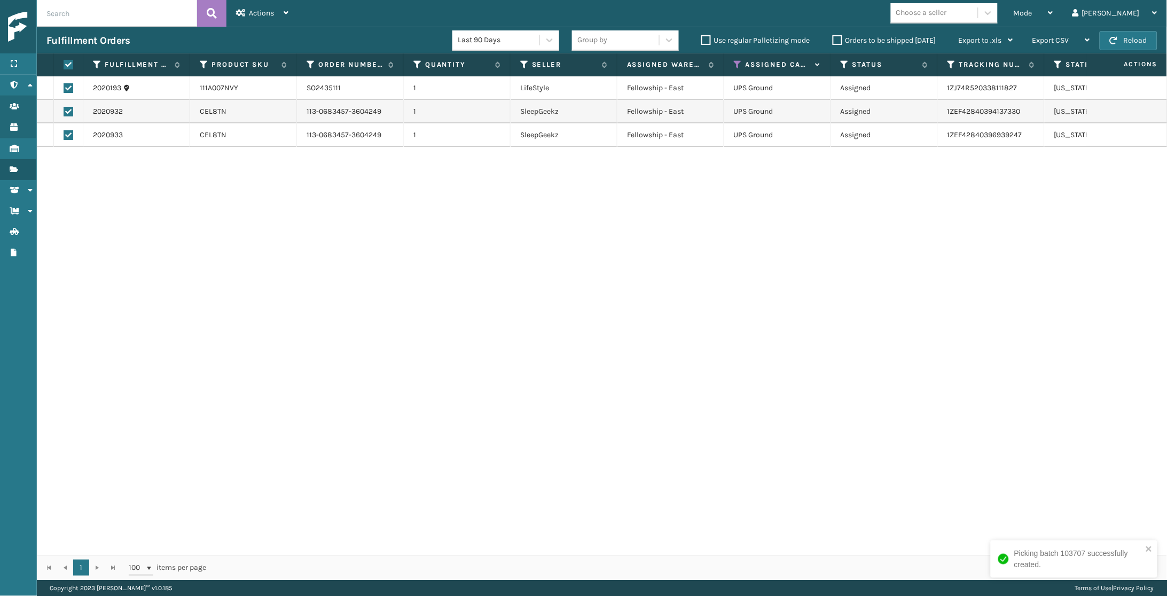
click at [74, 116] on td at bounding box center [68, 111] width 29 height 23
click at [69, 113] on label at bounding box center [69, 112] width 10 height 10
click at [64, 113] on input "checkbox" at bounding box center [64, 110] width 1 height 7
checkbox input "false"
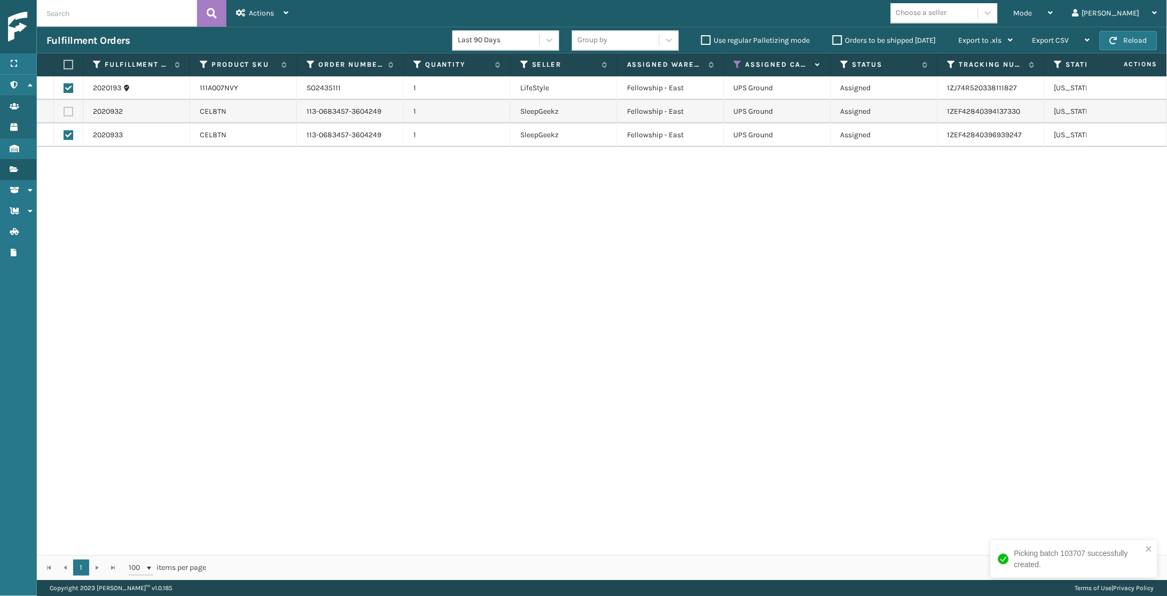
click at [70, 132] on label at bounding box center [69, 135] width 10 height 10
click at [64, 132] on input "checkbox" at bounding box center [64, 133] width 1 height 7
checkbox input "false"
click at [264, 12] on span "Actions" at bounding box center [261, 13] width 25 height 9
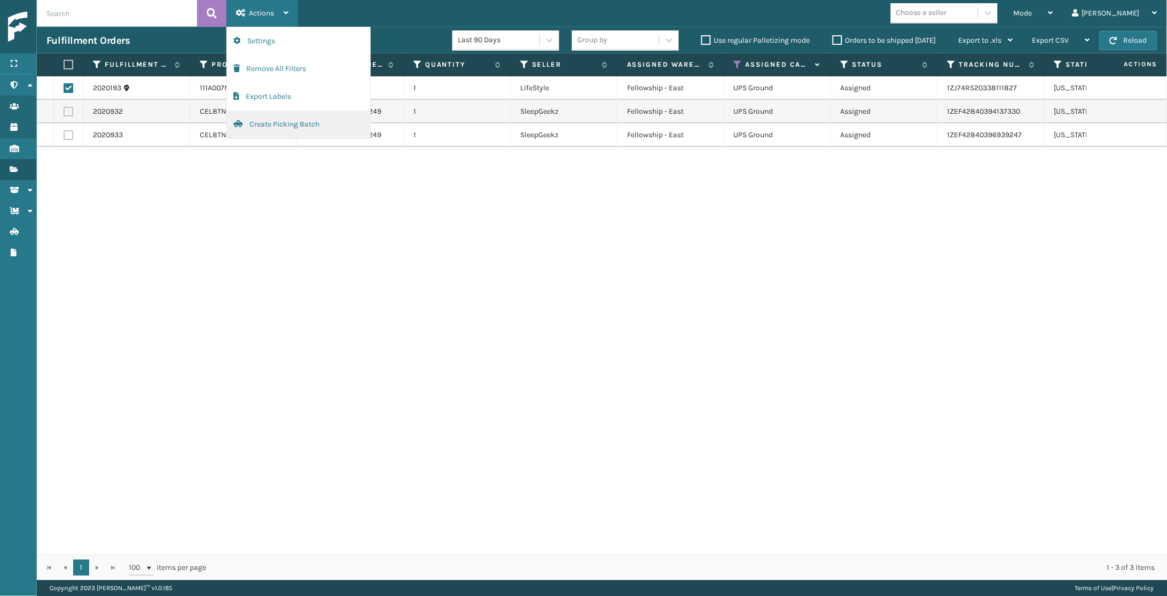
click at [261, 122] on button "Create Picking Batch" at bounding box center [298, 125] width 143 height 28
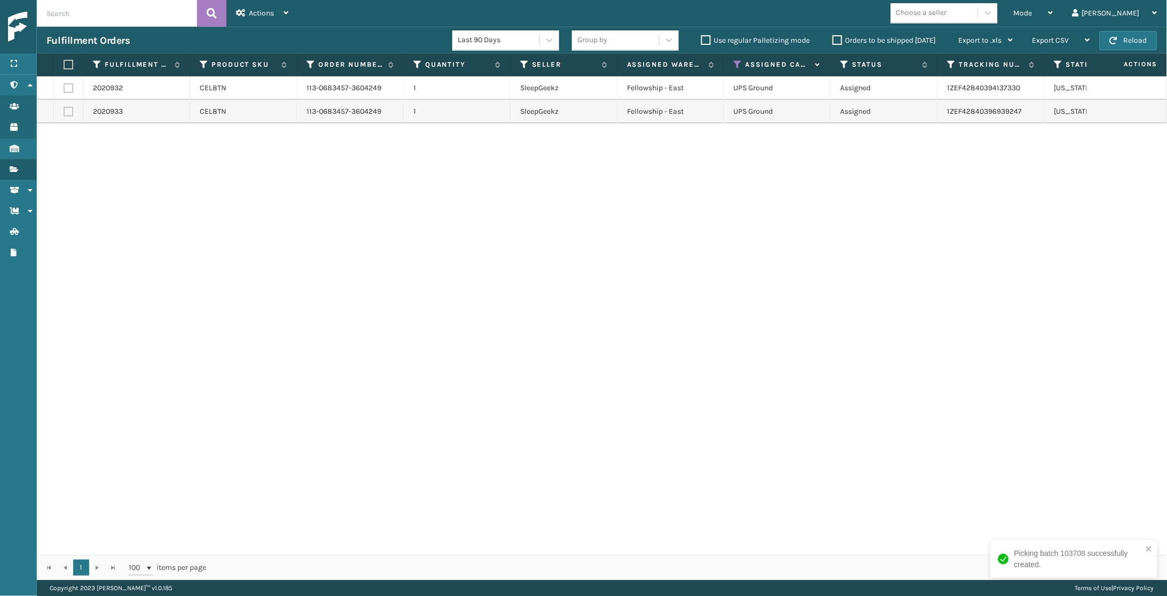
click at [740, 67] on icon at bounding box center [738, 65] width 9 height 10
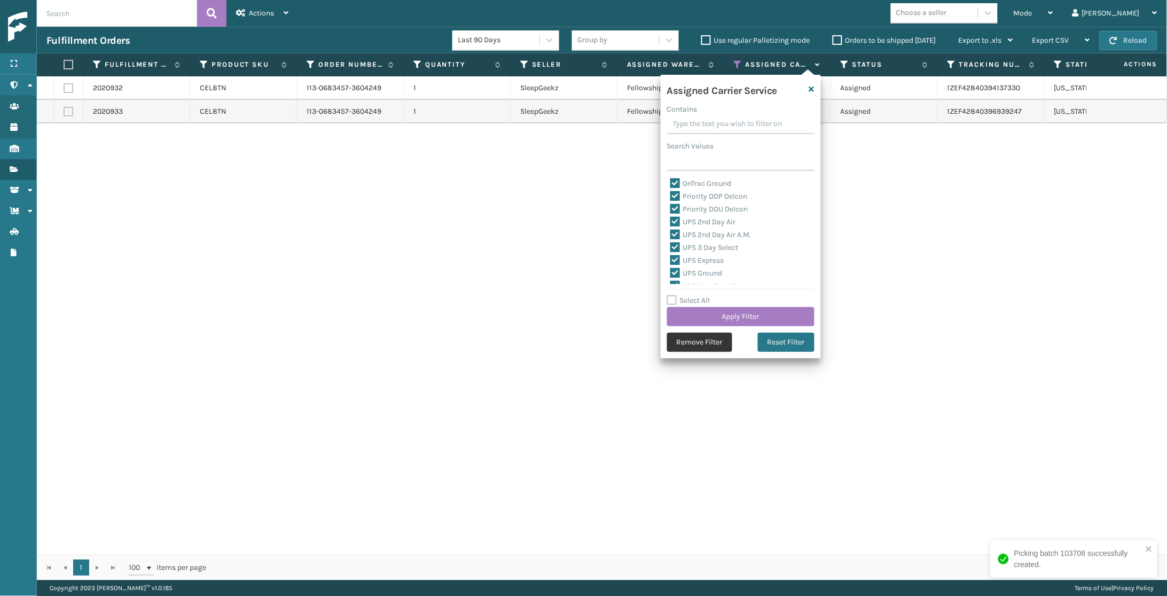
click at [711, 337] on button "Remove Filter" at bounding box center [699, 342] width 65 height 19
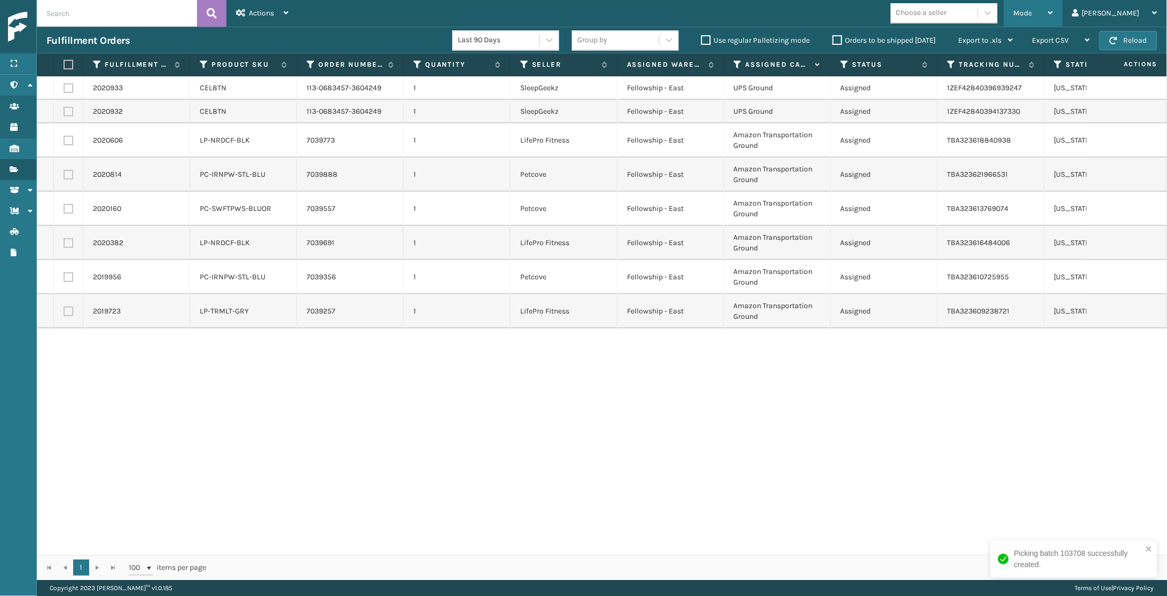
click at [1053, 21] on div "Mode" at bounding box center [1033, 13] width 40 height 27
drag, startPoint x: 747, startPoint y: 452, endPoint x: 743, endPoint y: 446, distance: 7.0
click at [743, 446] on div "2020933 CEL8TN 113-0683457-3604249 1 SleepGeekz Fellowship - East UPS Ground As…" at bounding box center [602, 315] width 1130 height 478
click at [1053, 8] on div "Mode" at bounding box center [1033, 13] width 40 height 27
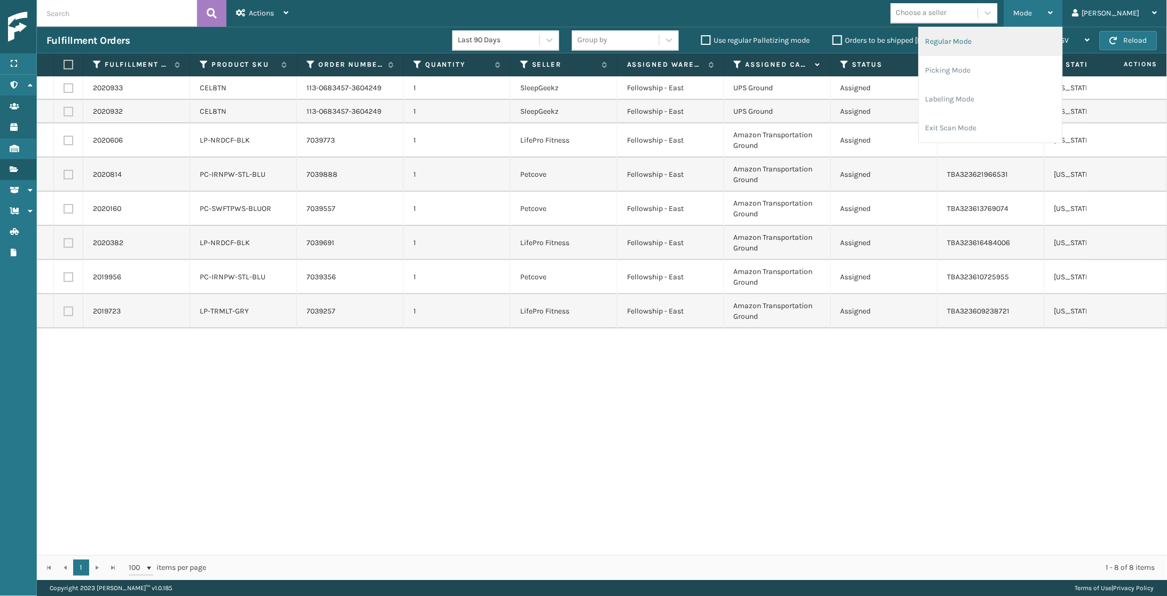
click at [1043, 29] on li "Regular Mode" at bounding box center [990, 41] width 143 height 29
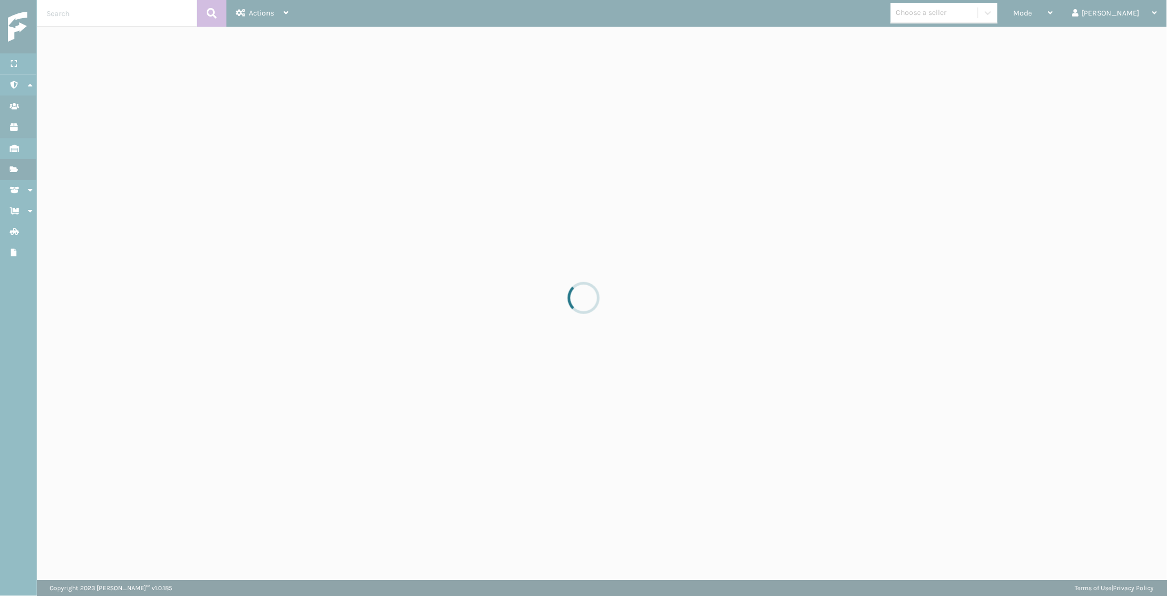
click at [672, 125] on div at bounding box center [583, 298] width 1167 height 596
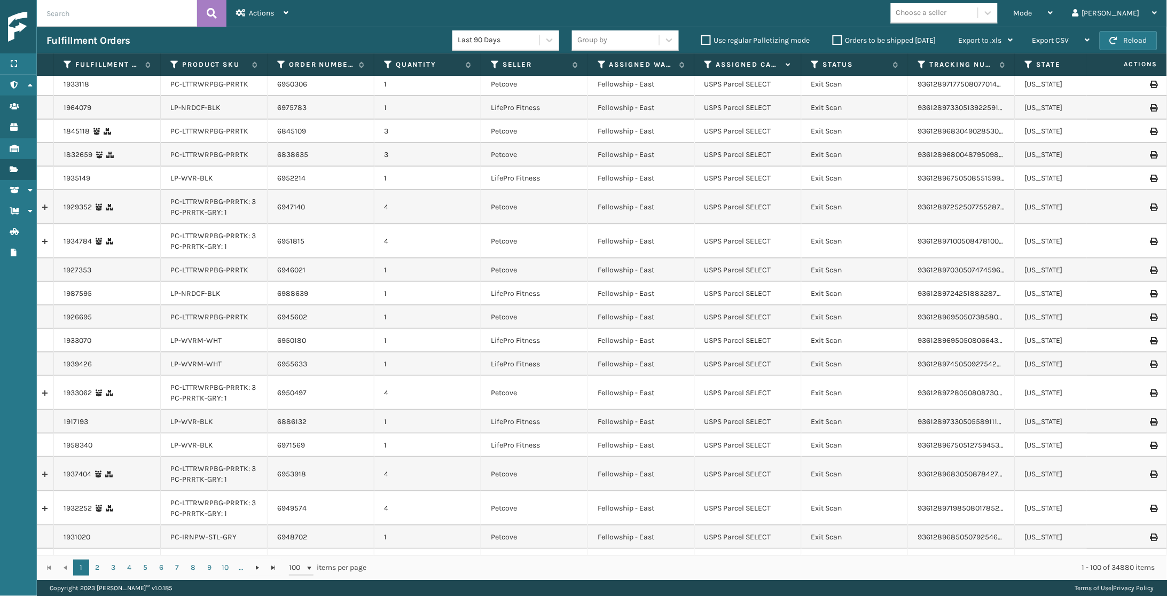
scroll to position [6, 0]
click at [706, 69] on icon at bounding box center [708, 65] width 9 height 10
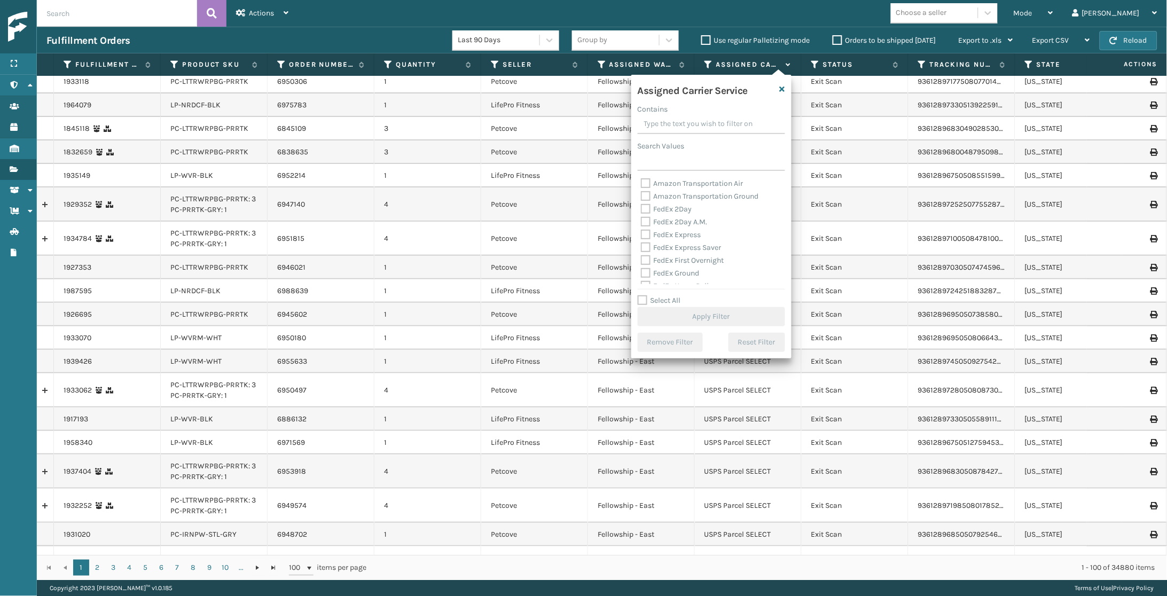
scroll to position [1, 1]
drag, startPoint x: 678, startPoint y: 207, endPoint x: 674, endPoint y: 213, distance: 7.2
click at [677, 207] on label "FedEx 2Day" at bounding box center [666, 209] width 51 height 9
click at [641, 207] on input "FedEx 2Day" at bounding box center [641, 206] width 1 height 7
checkbox input "true"
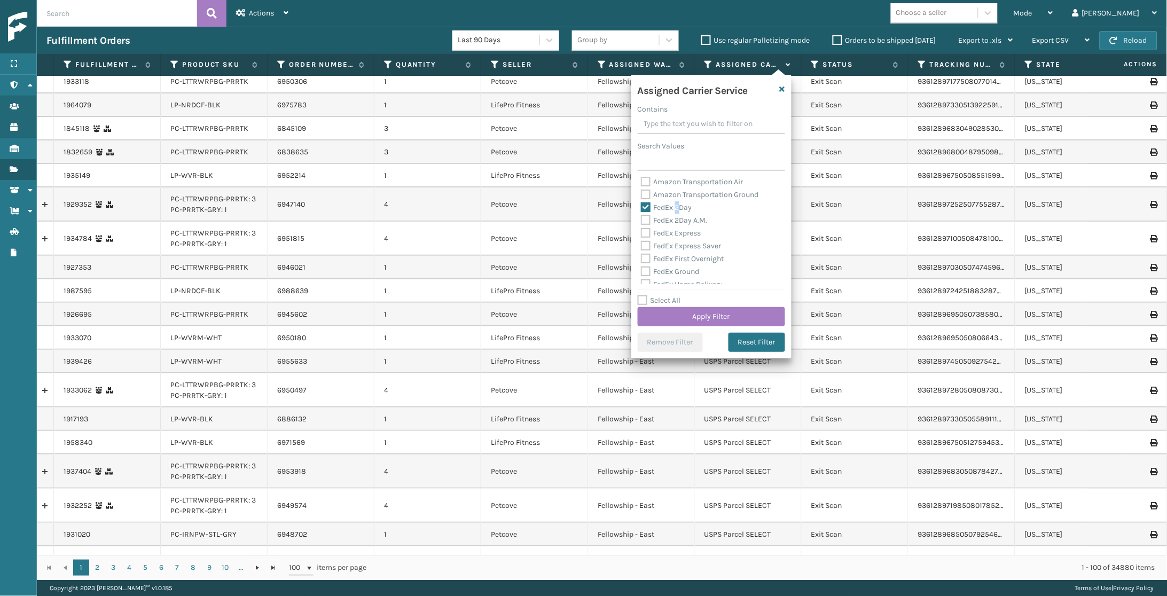
scroll to position [0, 0]
click at [670, 218] on label "FedEx 2Day A.M." at bounding box center [674, 221] width 67 height 9
click at [641, 218] on input "FedEx 2Day A.M." at bounding box center [641, 219] width 1 height 7
checkbox input "true"
drag, startPoint x: 667, startPoint y: 226, endPoint x: 674, endPoint y: 241, distance: 16.3
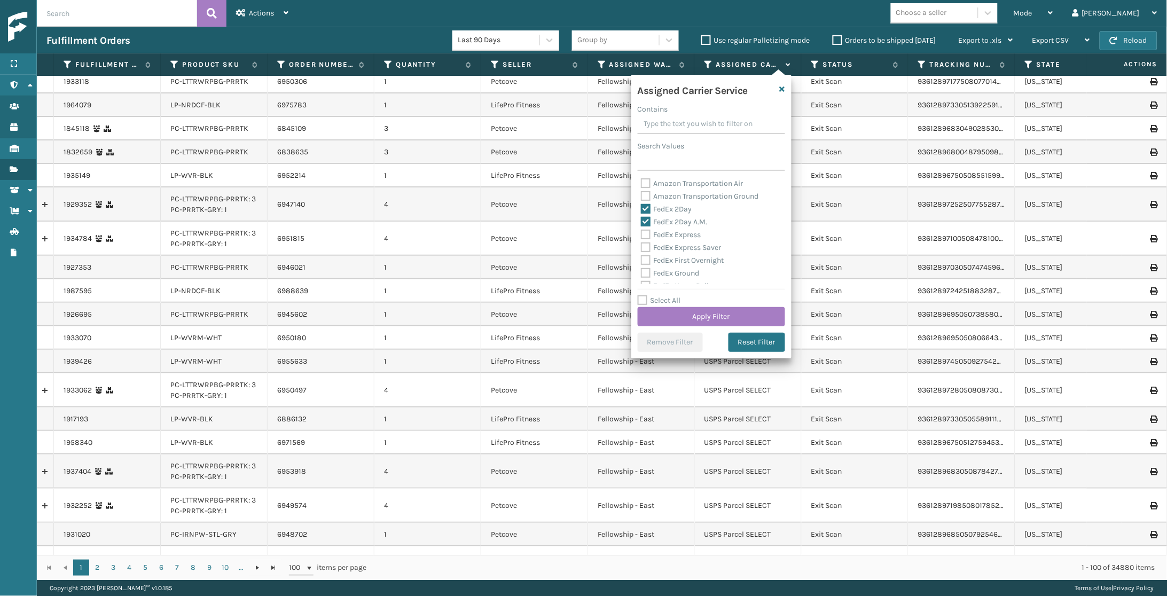
click at [667, 229] on div "FedEx Express" at bounding box center [711, 235] width 141 height 13
click at [675, 234] on label "FedEx Express" at bounding box center [671, 234] width 60 height 9
click at [641, 234] on input "FedEx Express" at bounding box center [641, 232] width 1 height 7
checkbox input "true"
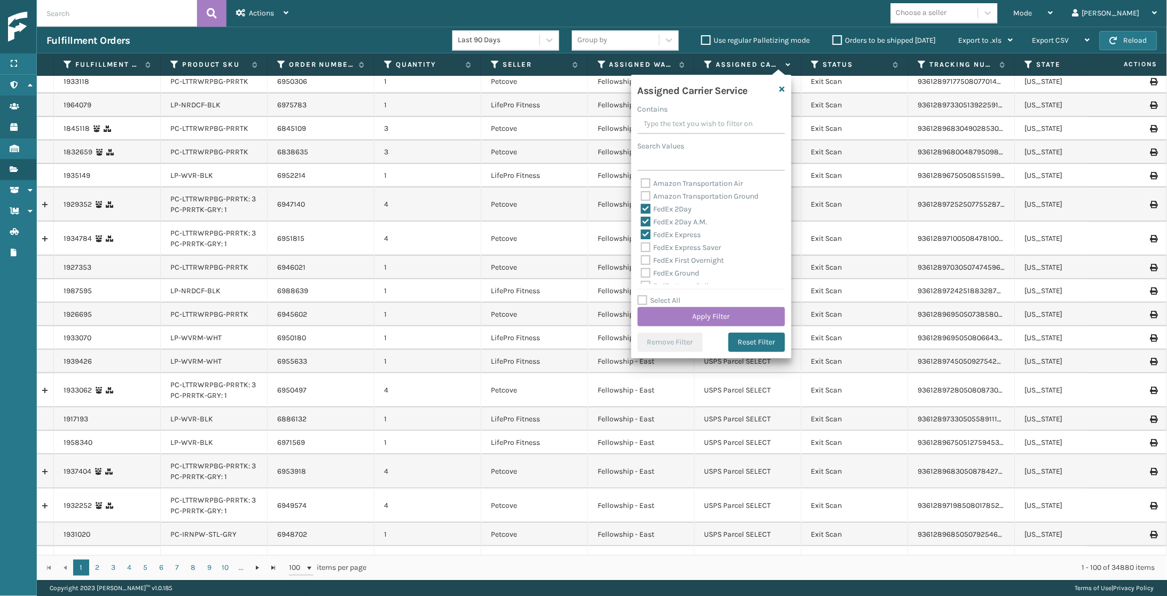
click at [681, 245] on label "FedEx Express Saver" at bounding box center [681, 247] width 81 height 9
click at [641, 245] on input "FedEx Express Saver" at bounding box center [641, 244] width 1 height 7
checkbox input "true"
drag, startPoint x: 679, startPoint y: 258, endPoint x: 699, endPoint y: 237, distance: 29.8
click at [686, 256] on label "FedEx First Overnight" at bounding box center [682, 260] width 83 height 9
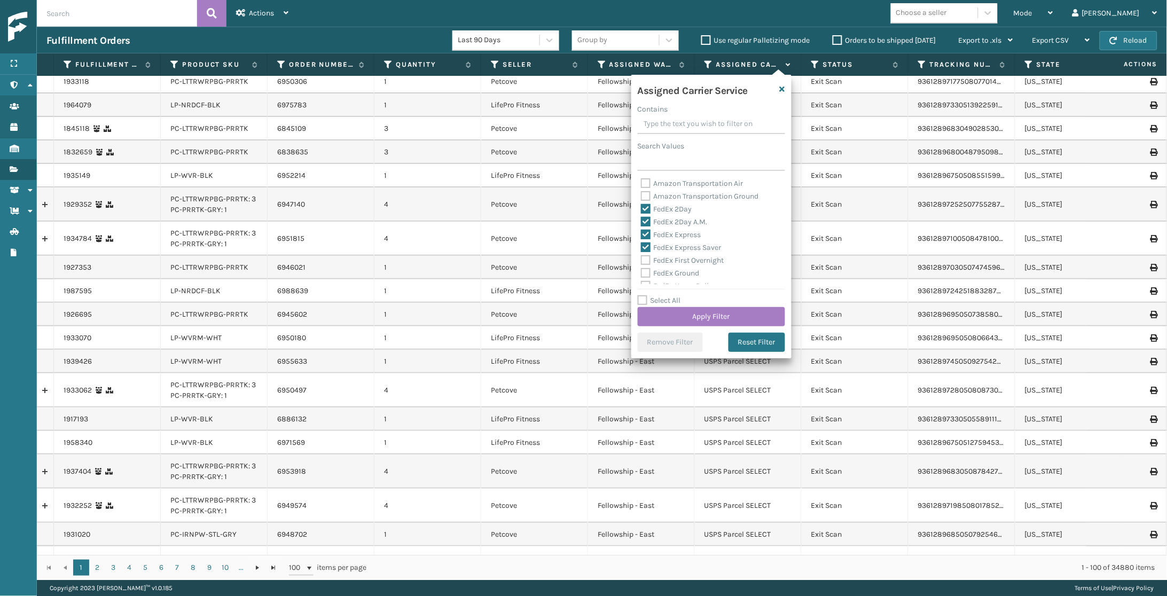
click at [641, 254] on input "FedEx First Overnight" at bounding box center [641, 257] width 1 height 7
checkbox input "true"
click at [688, 209] on label "FedEx Home Delivery" at bounding box center [682, 209] width 82 height 9
click at [641, 209] on input "FedEx Home Delivery" at bounding box center [641, 206] width 1 height 7
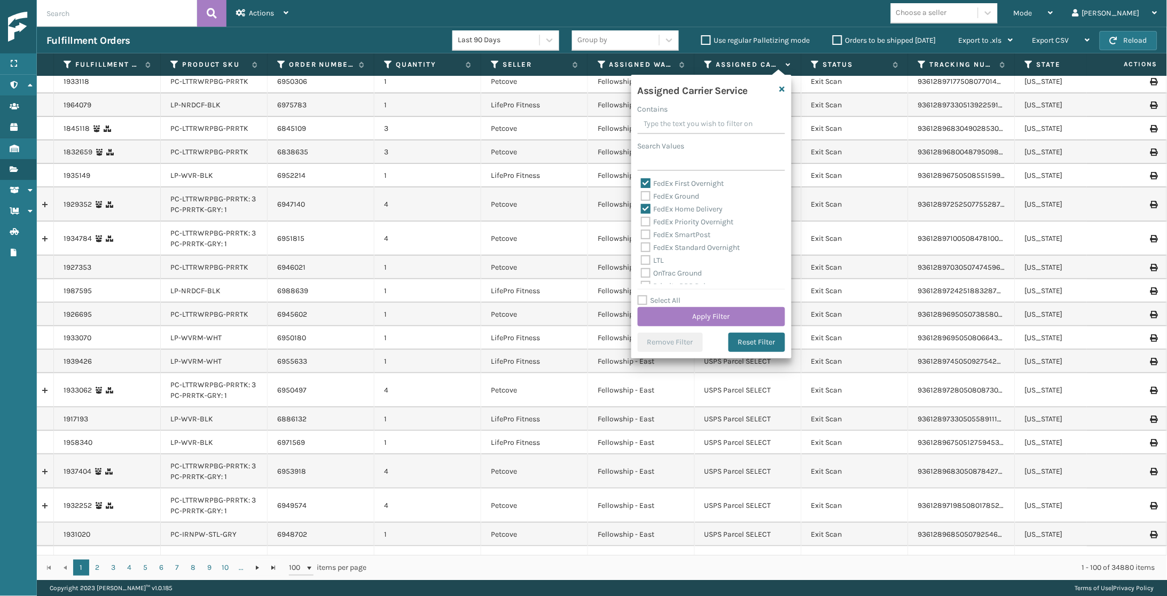
checkbox input "true"
click at [691, 190] on label "FedEx Ground" at bounding box center [670, 191] width 59 height 9
click at [641, 190] on input "FedEx Ground" at bounding box center [641, 189] width 1 height 7
checkbox input "true"
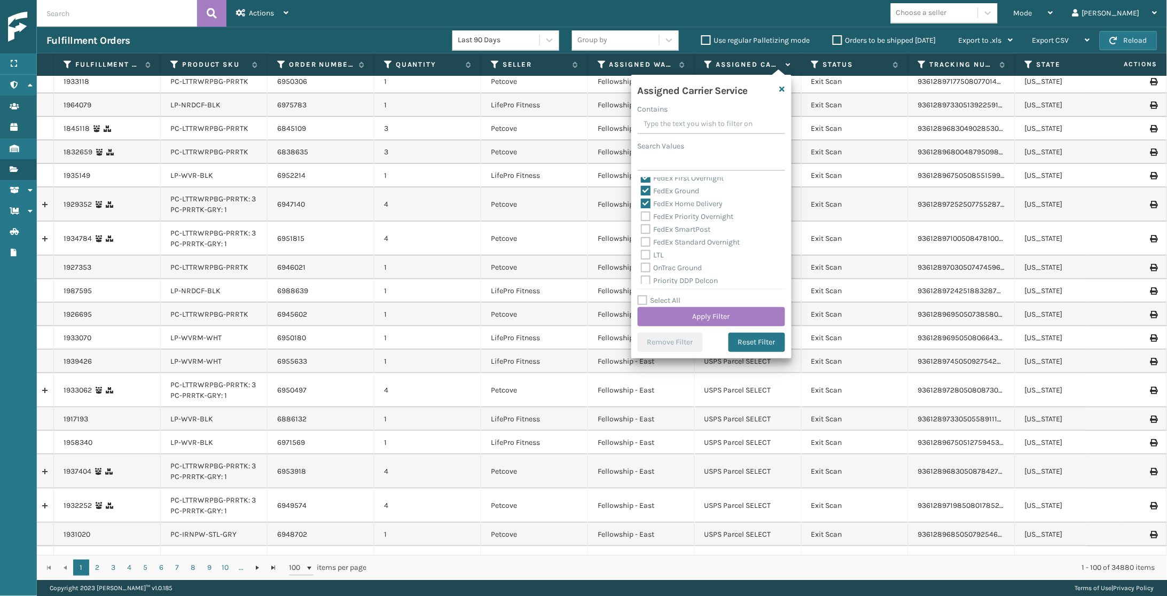
click at [686, 212] on label "FedEx Priority Overnight" at bounding box center [687, 216] width 93 height 9
click at [641, 210] on input "FedEx Priority Overnight" at bounding box center [641, 213] width 1 height 7
checkbox input "true"
click at [684, 225] on label "FedEx SmartPost" at bounding box center [676, 229] width 70 height 9
click at [641, 224] on input "FedEx SmartPost" at bounding box center [641, 226] width 1 height 7
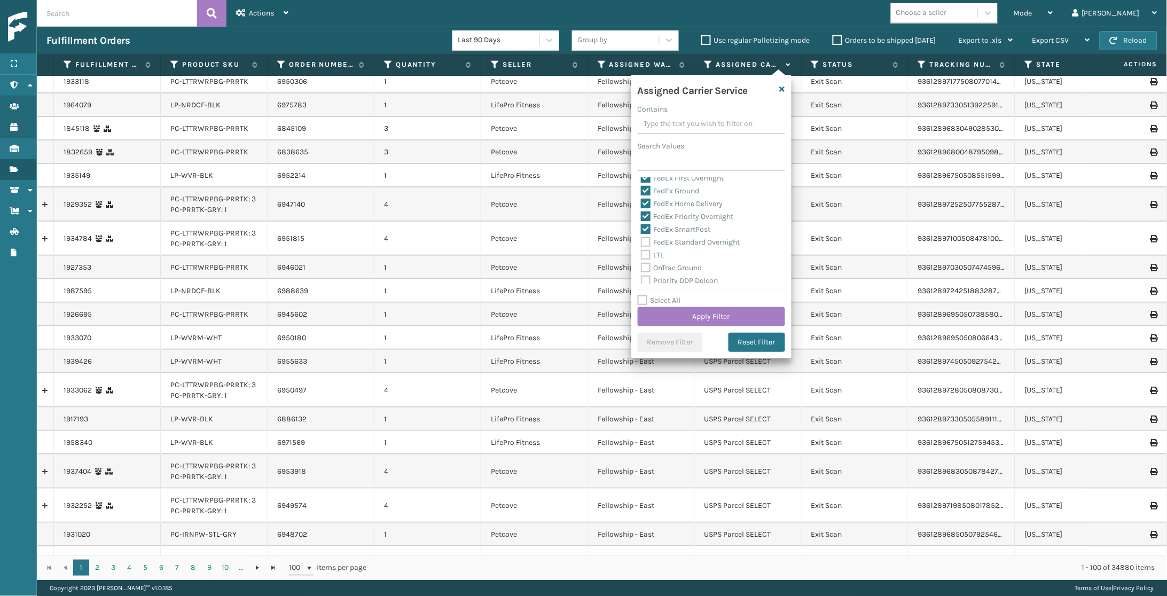
checkbox input "true"
click at [686, 238] on label "FedEx Standard Overnight" at bounding box center [690, 242] width 99 height 9
click at [641, 236] on input "FedEx Standard Overnight" at bounding box center [641, 239] width 1 height 7
checkbox input "true"
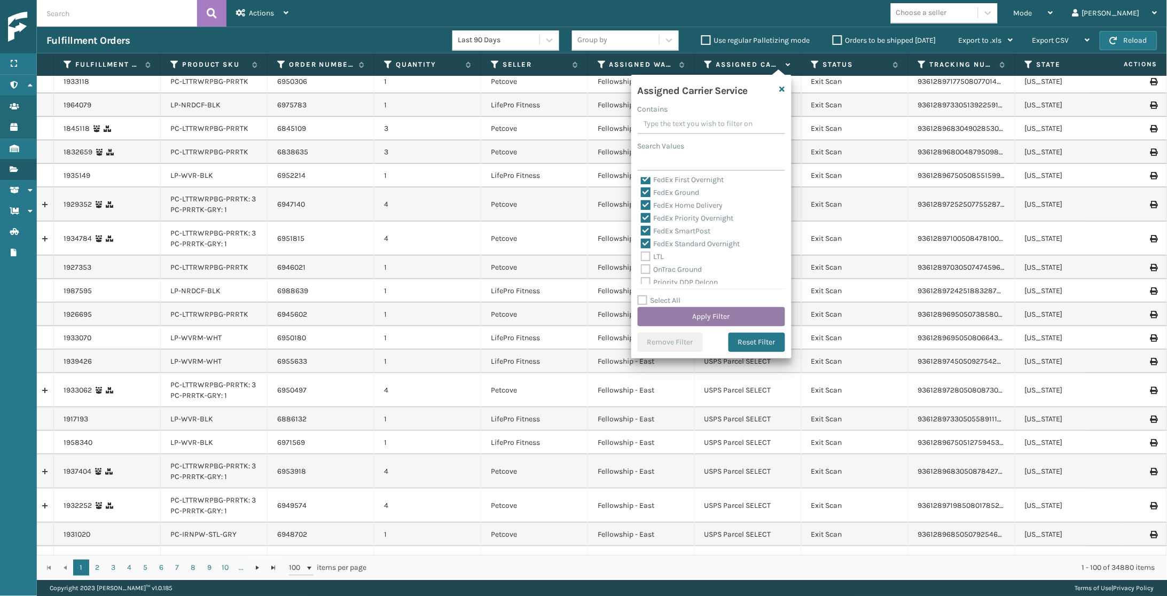
click at [721, 308] on button "Apply Filter" at bounding box center [711, 316] width 147 height 19
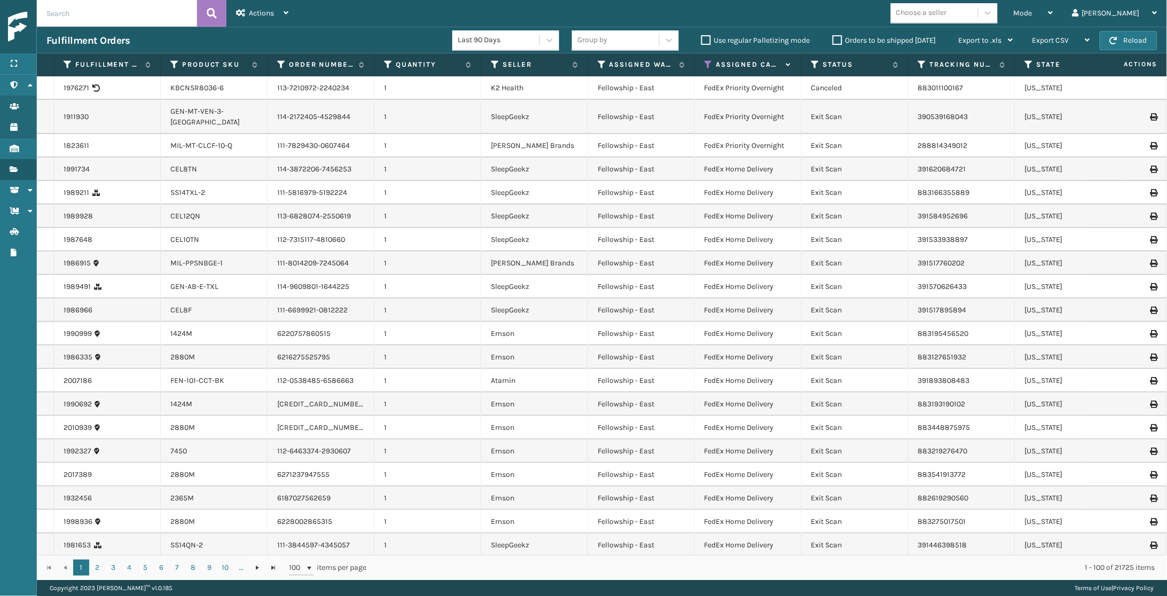
click at [947, 12] on div "Choose a seller" at bounding box center [921, 12] width 51 height 11
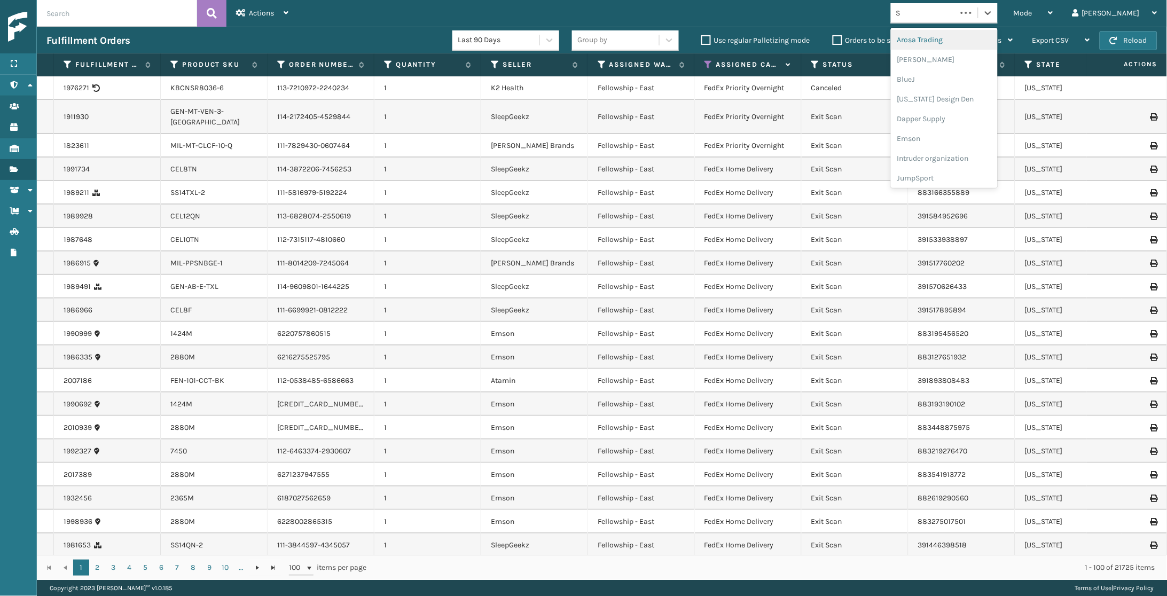
type input "SL"
click at [971, 40] on div "SleepGeekz" at bounding box center [944, 40] width 107 height 20
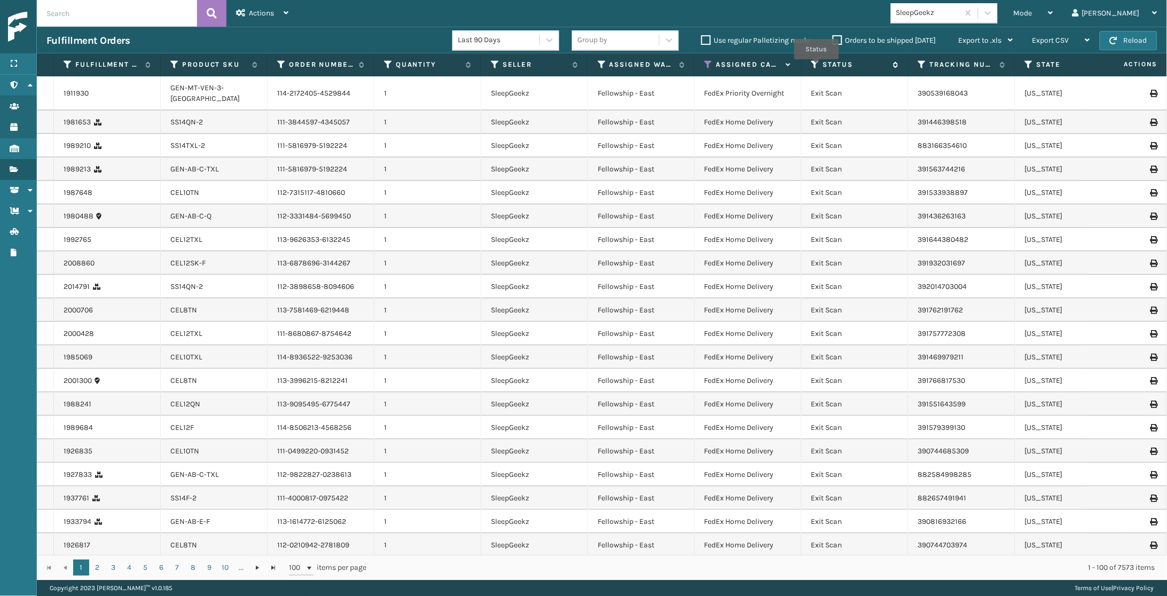
click at [816, 67] on icon at bounding box center [815, 65] width 9 height 10
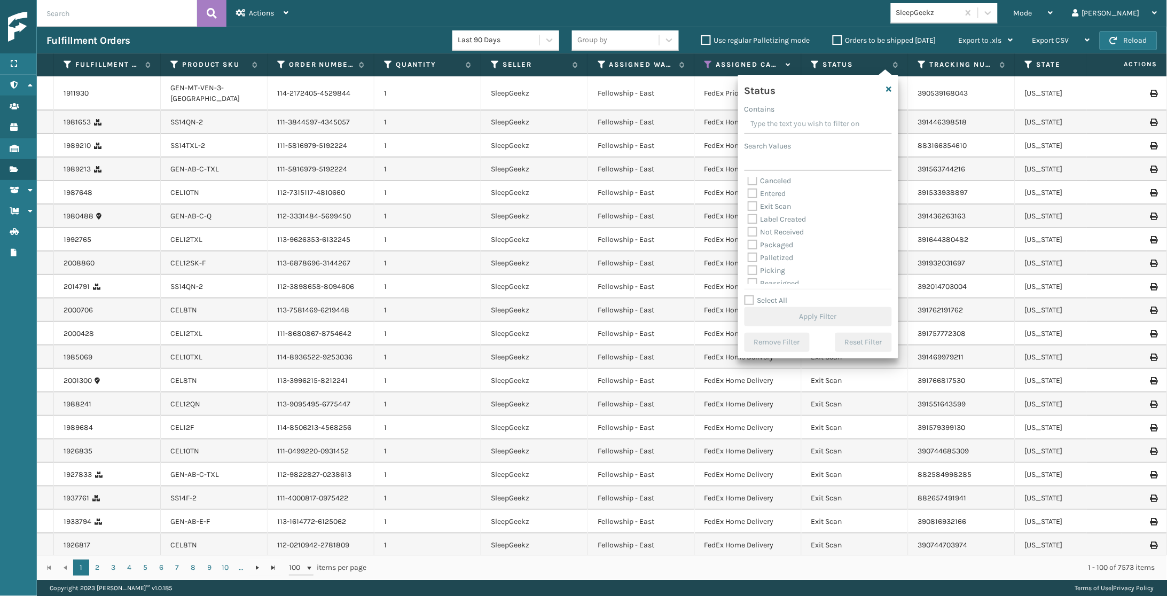
scroll to position [13, 0]
click at [774, 269] on label "Picking" at bounding box center [767, 273] width 38 height 9
click at [748, 269] on input "Picking" at bounding box center [748, 270] width 1 height 7
checkbox input "true"
click at [816, 309] on button "Apply Filter" at bounding box center [817, 316] width 147 height 19
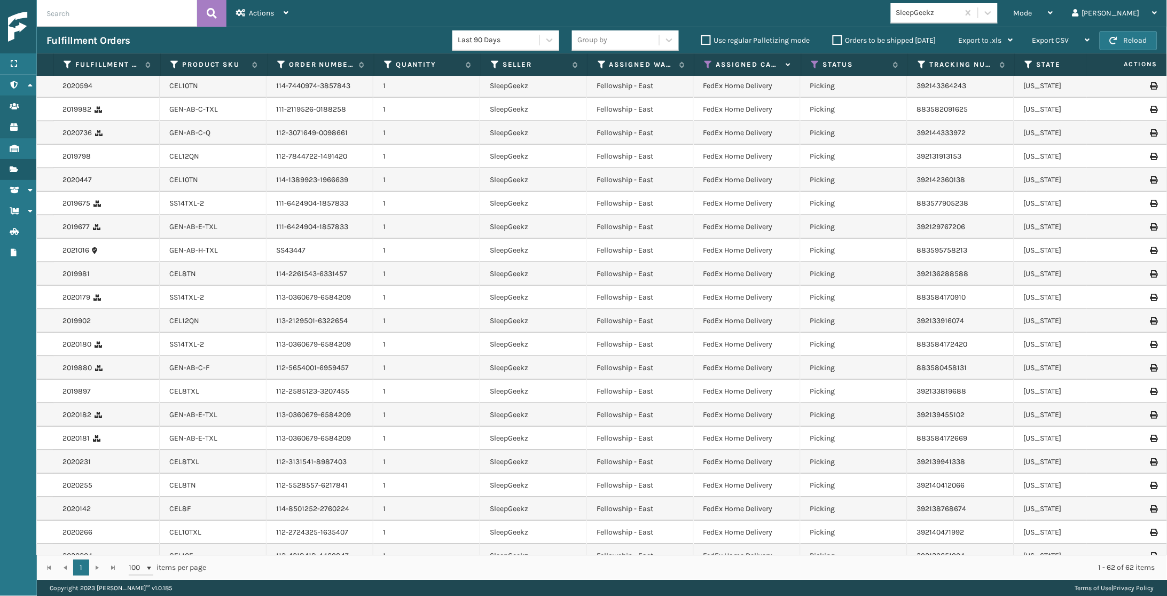
scroll to position [0, 0]
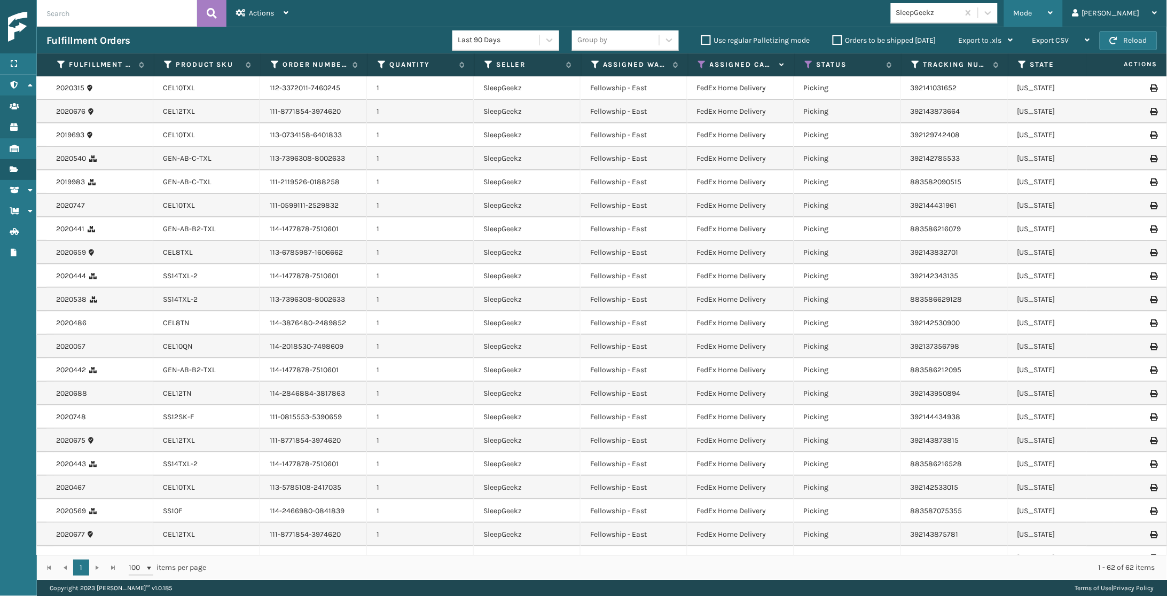
click at [1053, 19] on div "Mode" at bounding box center [1033, 13] width 40 height 27
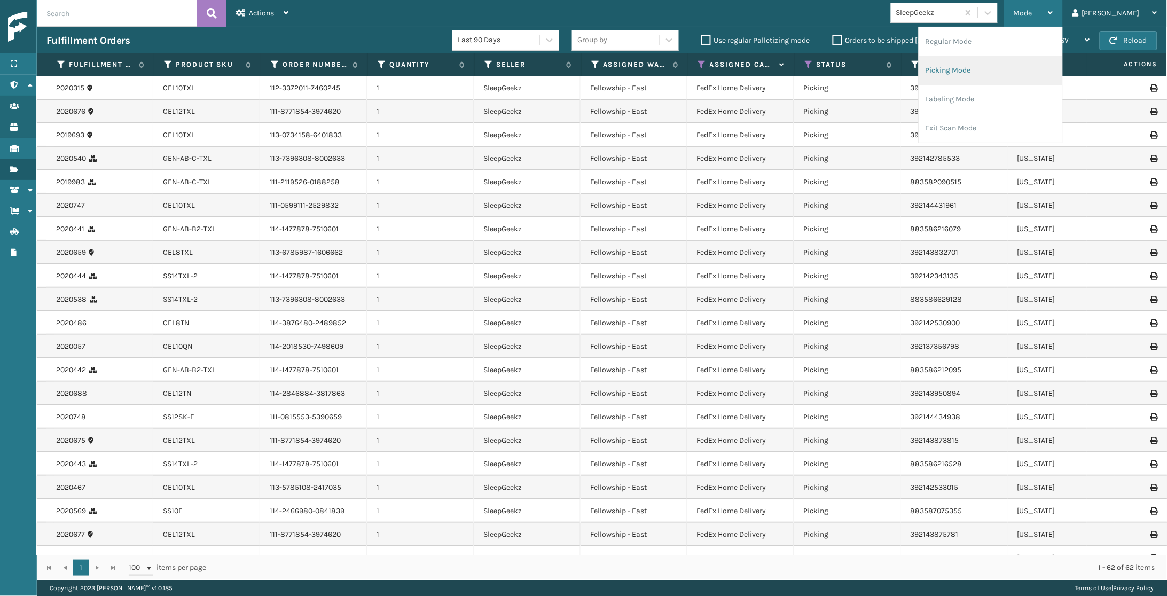
click at [1031, 65] on li "Picking Mode" at bounding box center [990, 70] width 143 height 29
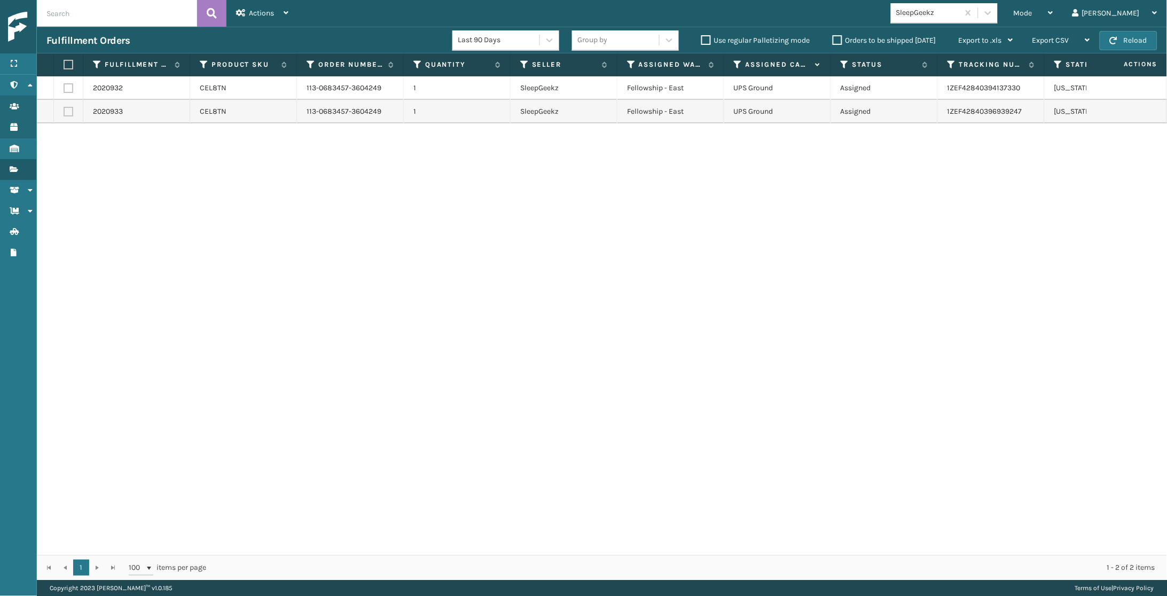
click at [67, 65] on label at bounding box center [67, 65] width 6 height 10
click at [64, 65] on input "checkbox" at bounding box center [64, 64] width 1 height 7
checkbox input "true"
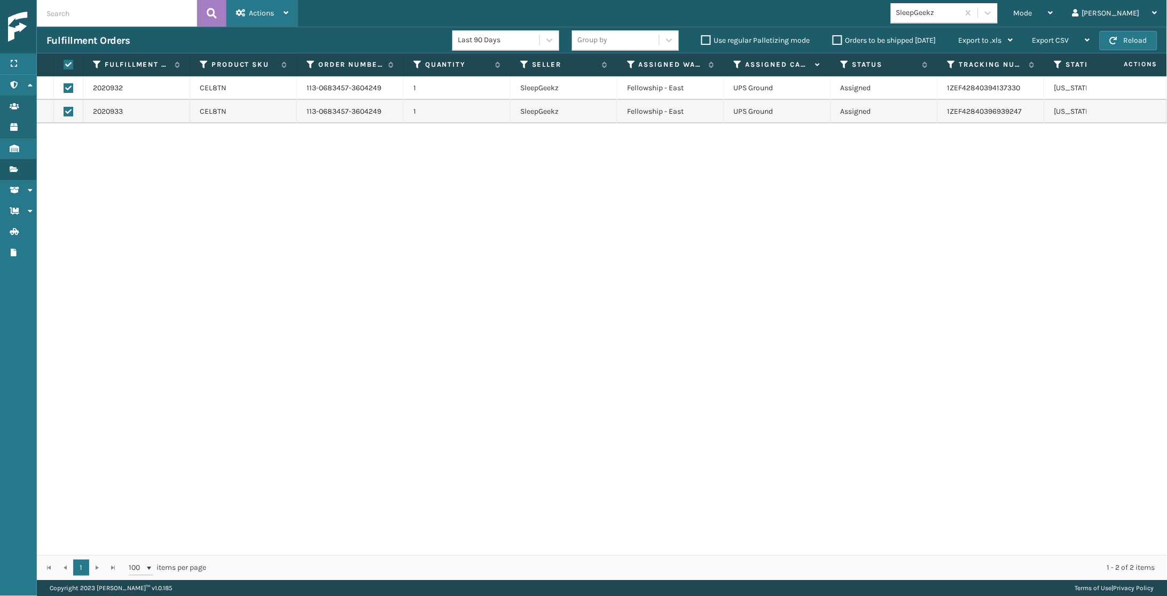
click at [269, 4] on div "Actions" at bounding box center [262, 13] width 52 height 27
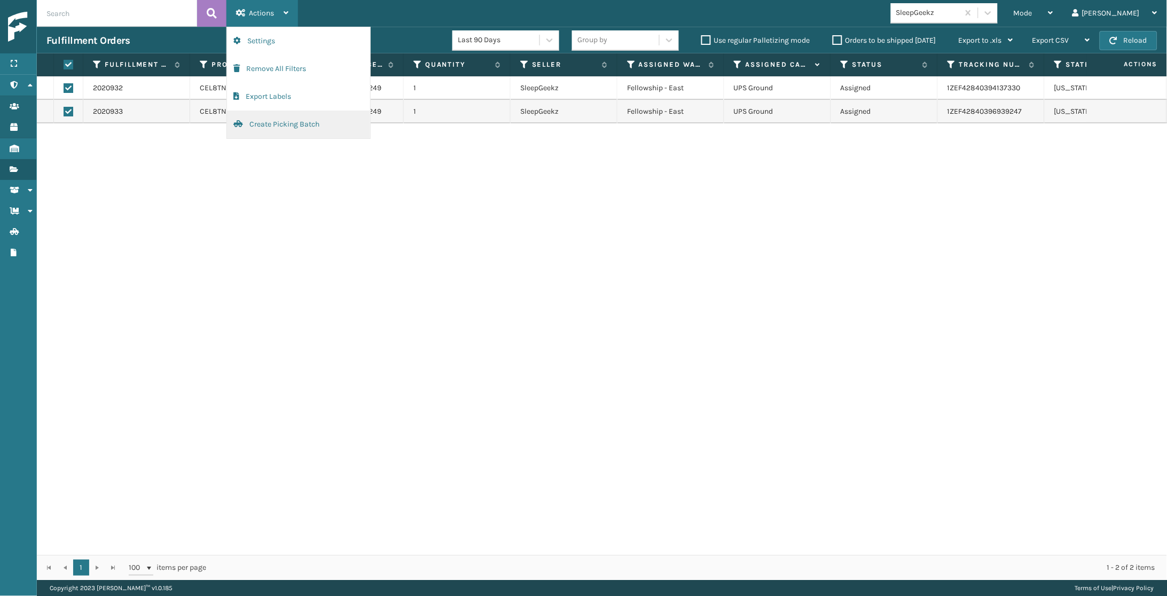
click at [277, 115] on button "Create Picking Batch" at bounding box center [298, 125] width 143 height 28
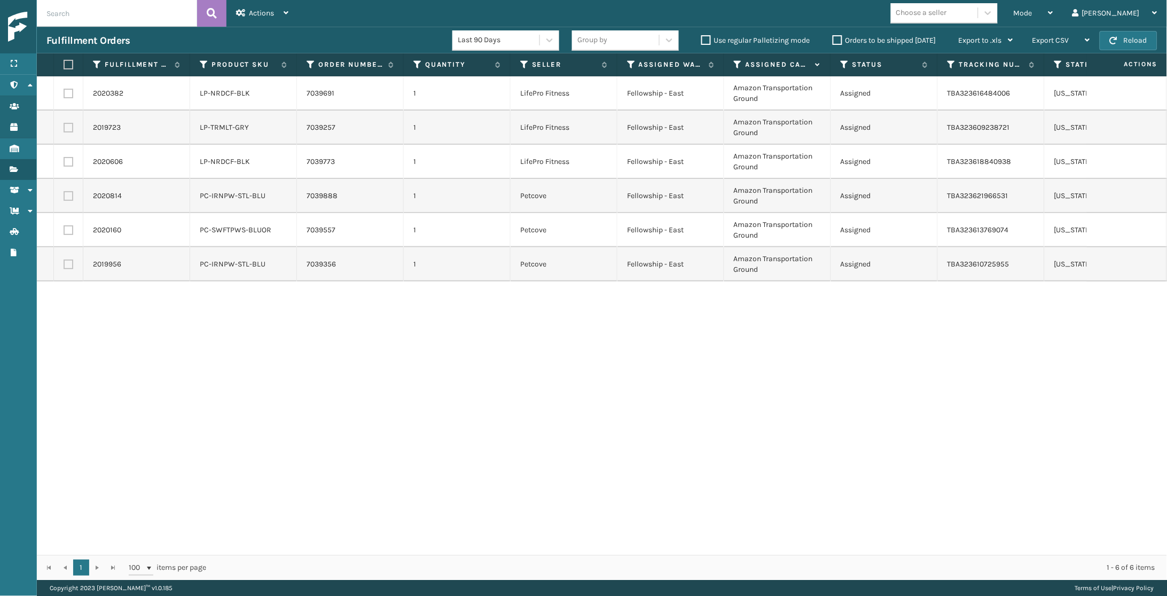
drag, startPoint x: 68, startPoint y: 65, endPoint x: 120, endPoint y: 52, distance: 52.8
click at [68, 65] on label at bounding box center [67, 65] width 6 height 10
click at [64, 65] on input "checkbox" at bounding box center [64, 64] width 1 height 7
checkbox input "true"
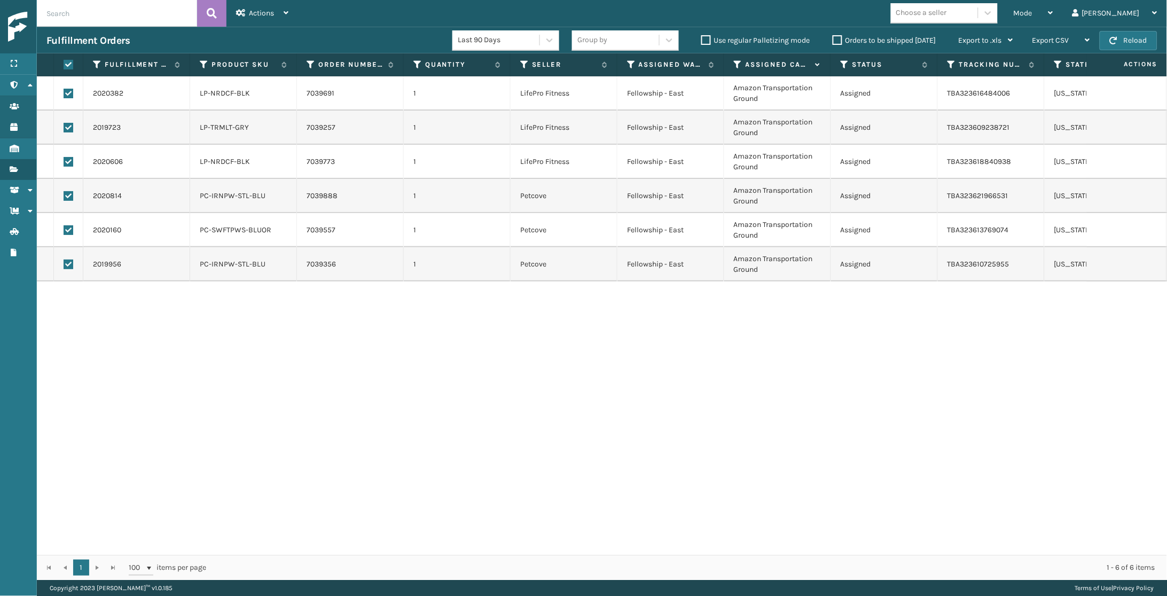
checkbox input "true"
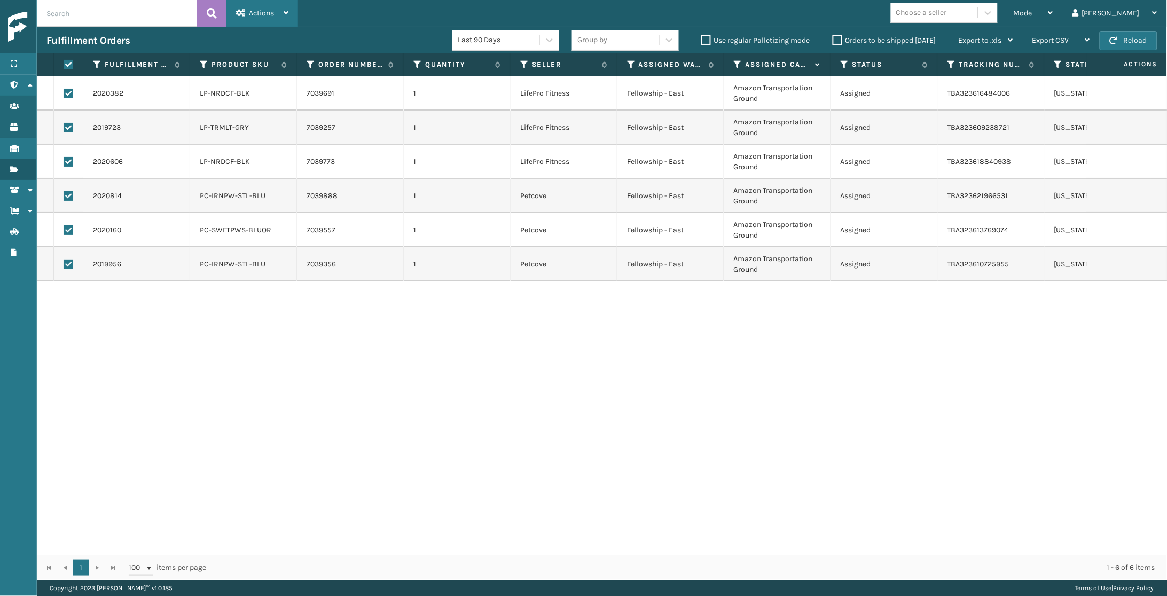
click at [264, 16] on span "Actions" at bounding box center [261, 13] width 25 height 9
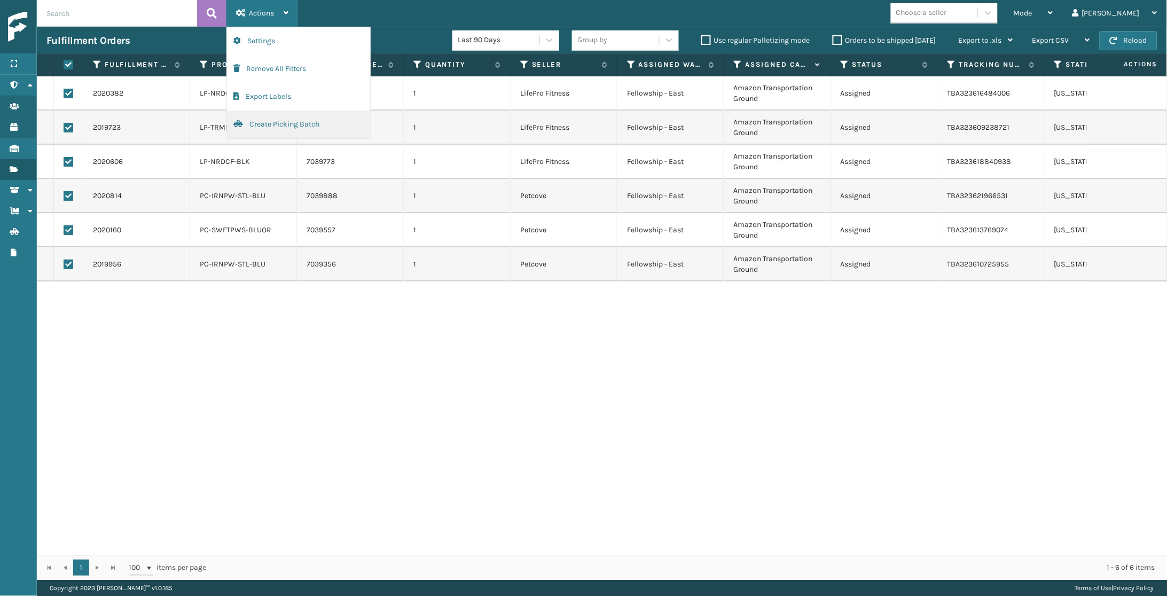
click at [271, 123] on button "Create Picking Batch" at bounding box center [298, 125] width 143 height 28
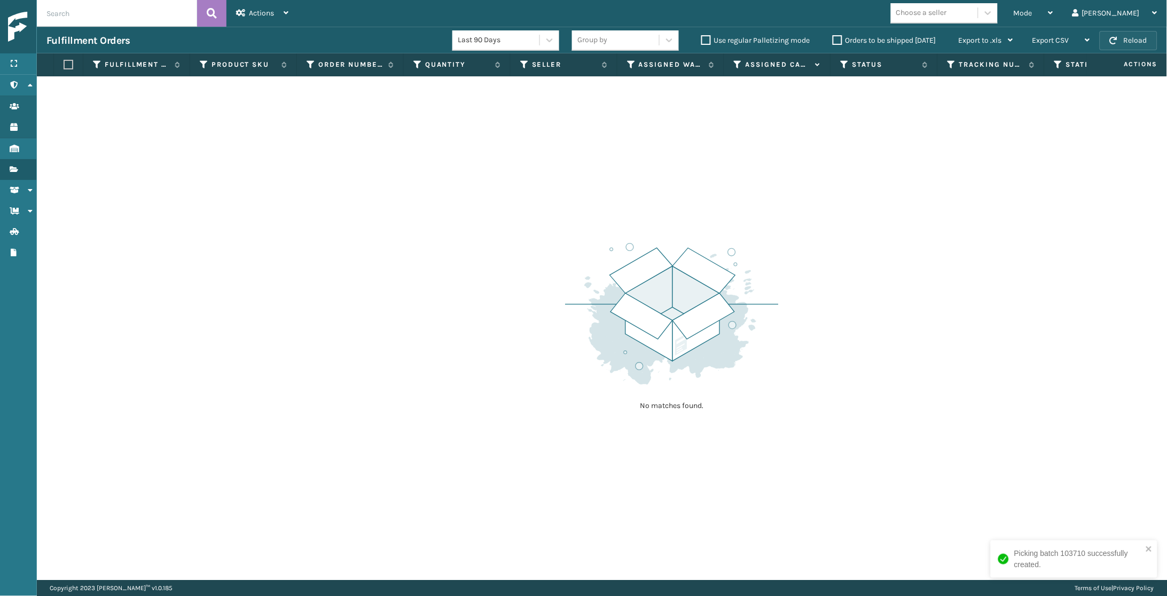
click at [1128, 40] on button "Reload" at bounding box center [1128, 40] width 58 height 19
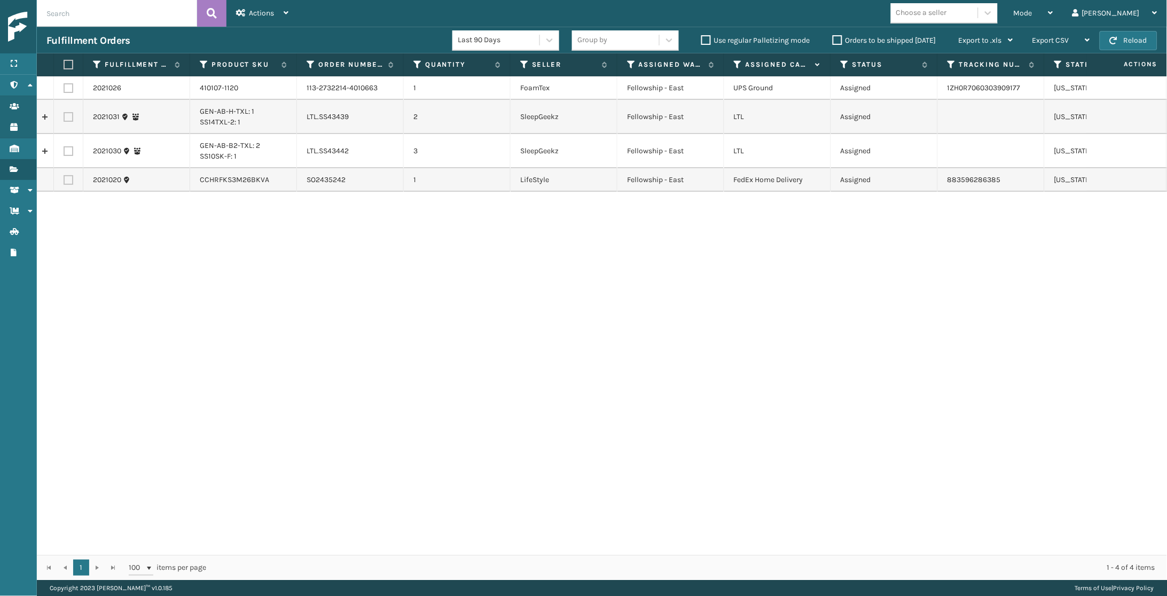
click at [1115, 38] on span "button" at bounding box center [1113, 40] width 7 height 7
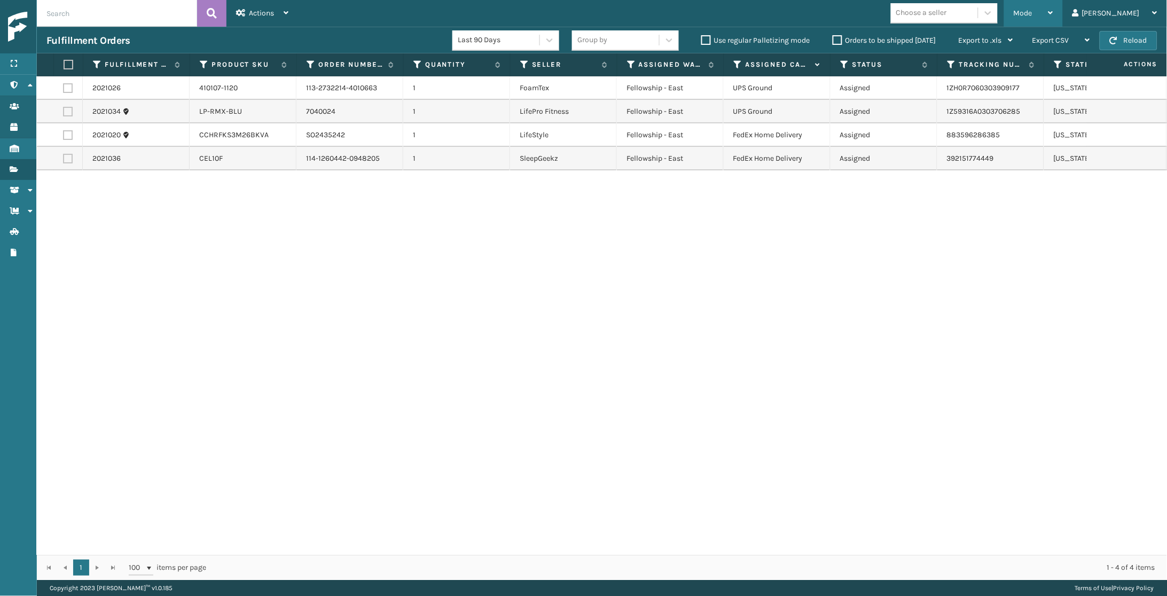
click at [1063, 10] on div "Mode Regular Mode Picking Mode Labeling Mode Exit Scan Mode" at bounding box center [1033, 13] width 59 height 27
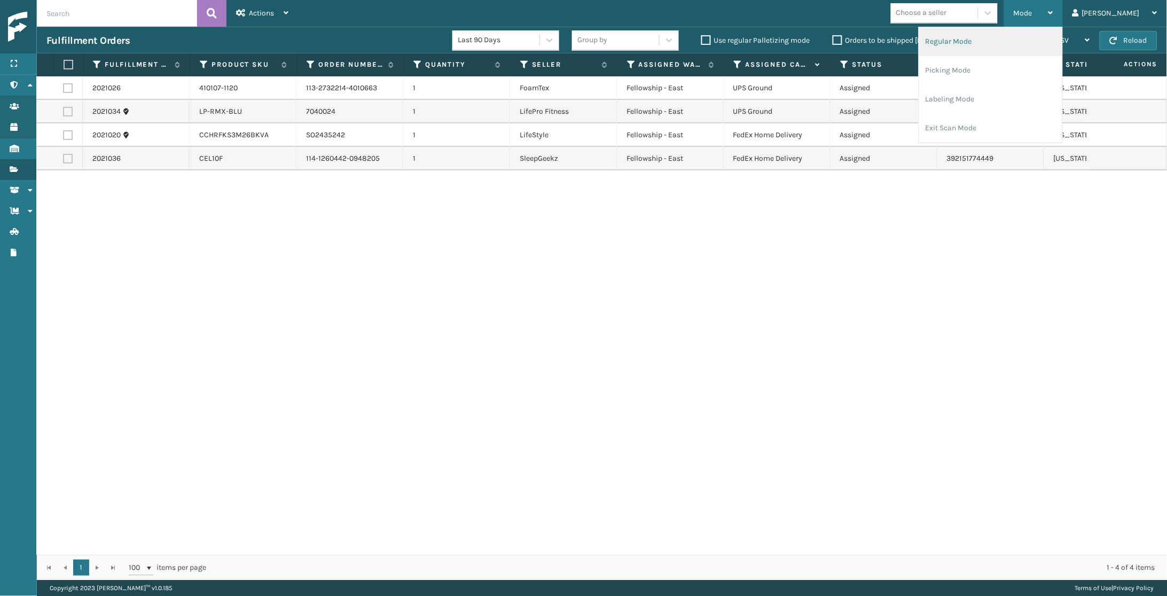
click at [1012, 37] on li "Regular Mode" at bounding box center [990, 41] width 143 height 29
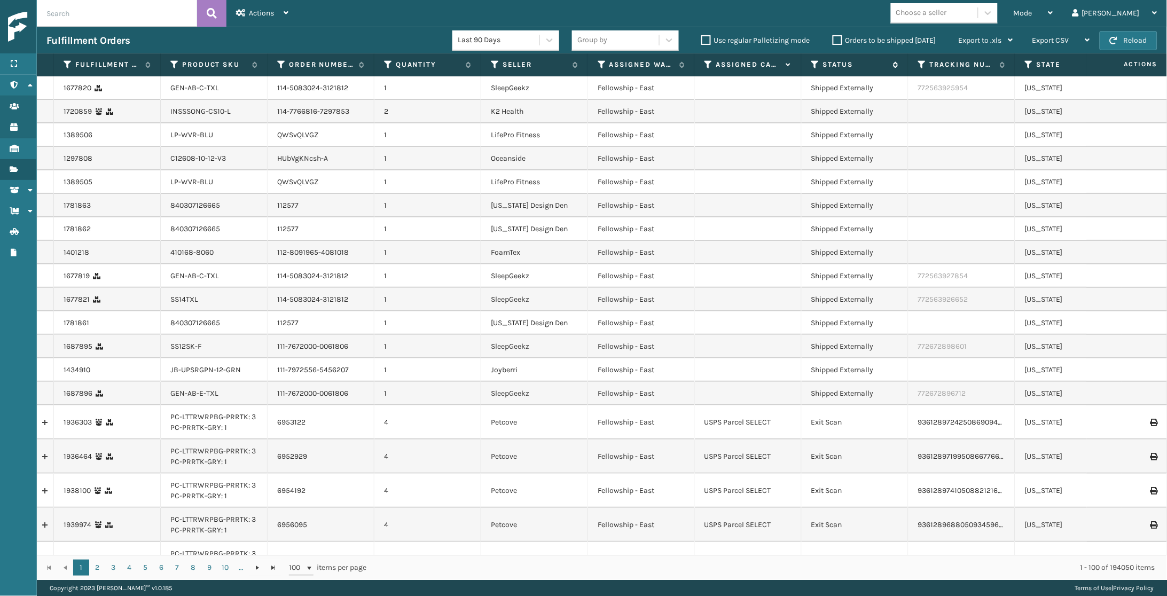
click at [814, 65] on icon at bounding box center [815, 65] width 9 height 10
drag, startPoint x: 921, startPoint y: 130, endPoint x: 926, endPoint y: 128, distance: 6.0
click at [921, 130] on td at bounding box center [961, 134] width 107 height 23
click at [1123, 42] on button "Reload" at bounding box center [1128, 40] width 58 height 19
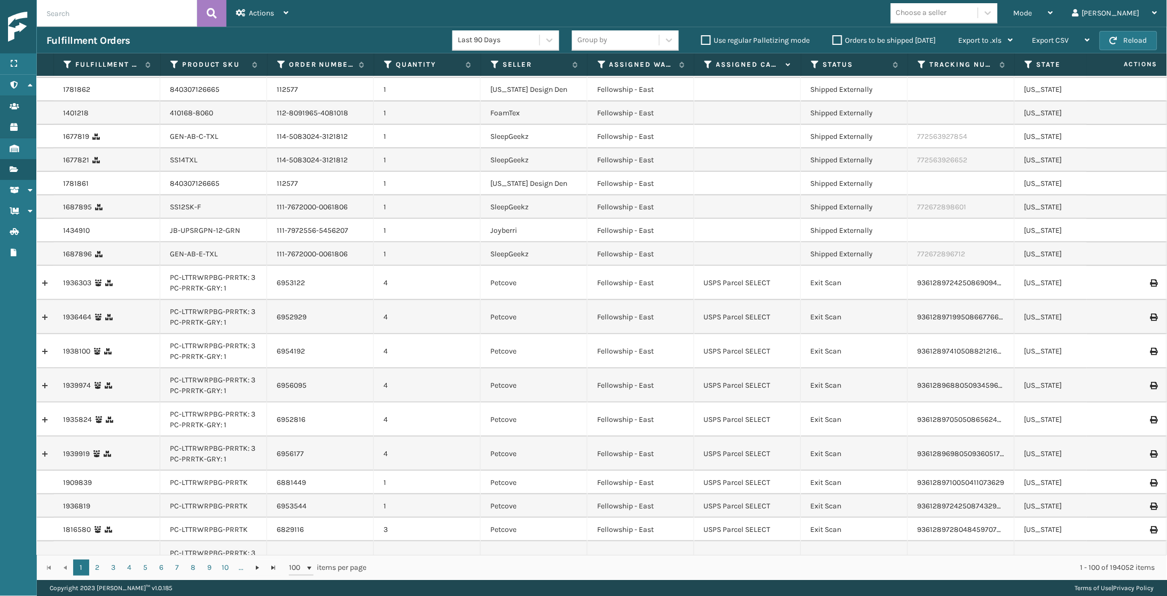
scroll to position [138, 1]
click at [710, 62] on icon at bounding box center [708, 65] width 9 height 10
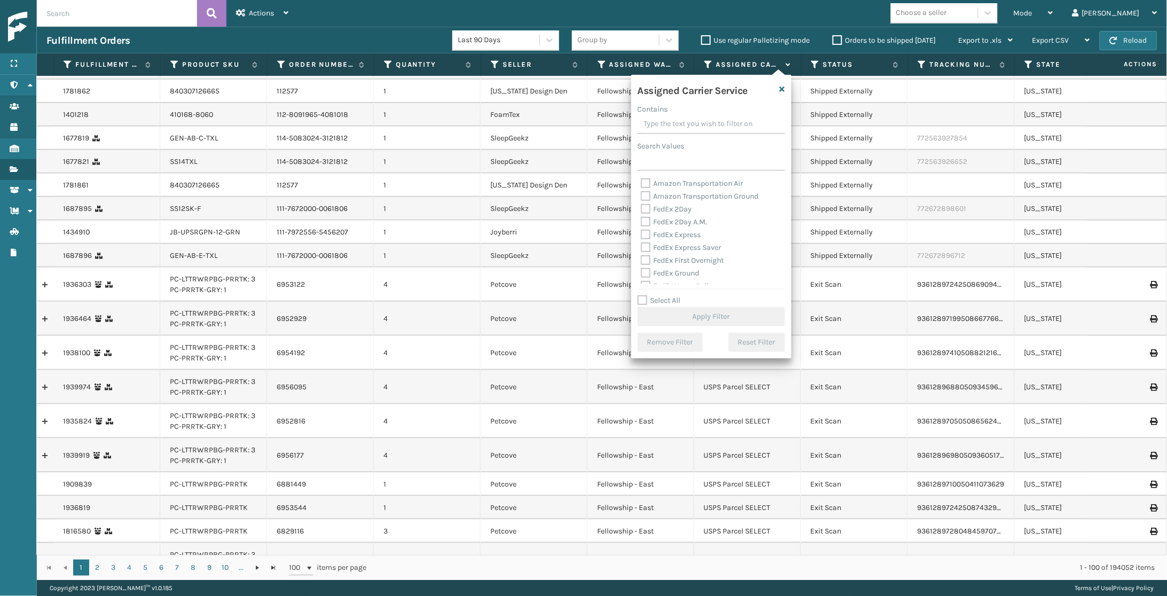
scroll to position [0, 0]
click at [675, 208] on label "FedEx 2Day" at bounding box center [666, 209] width 51 height 9
click at [641, 208] on input "FedEx 2Day" at bounding box center [641, 206] width 1 height 7
checkbox input "true"
click at [677, 219] on label "FedEx 2Day A.M." at bounding box center [674, 221] width 67 height 9
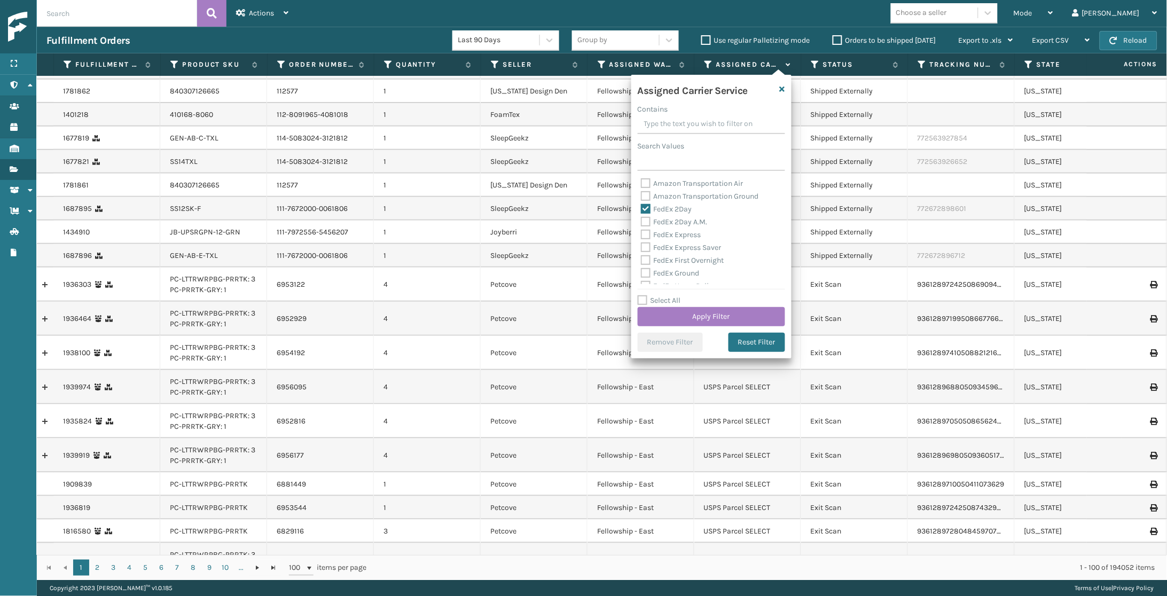
click at [641, 219] on input "FedEx 2Day A.M." at bounding box center [641, 219] width 1 height 7
checkbox input "true"
click at [672, 230] on label "FedEx Express" at bounding box center [671, 234] width 60 height 9
click at [641, 230] on input "FedEx Express" at bounding box center [641, 232] width 1 height 7
checkbox input "true"
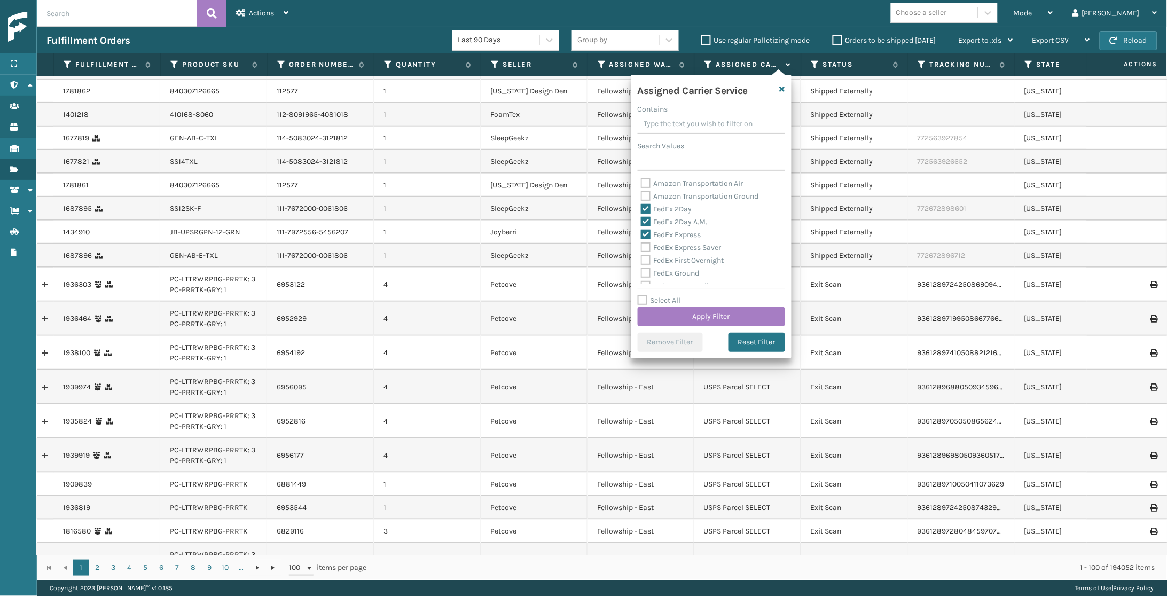
click at [671, 248] on label "FedEx Express Saver" at bounding box center [681, 247] width 81 height 9
click at [641, 248] on input "FedEx Express Saver" at bounding box center [641, 244] width 1 height 7
checkbox input "true"
drag, startPoint x: 671, startPoint y: 259, endPoint x: 677, endPoint y: 245, distance: 15.6
click at [671, 258] on label "FedEx First Overnight" at bounding box center [682, 260] width 83 height 9
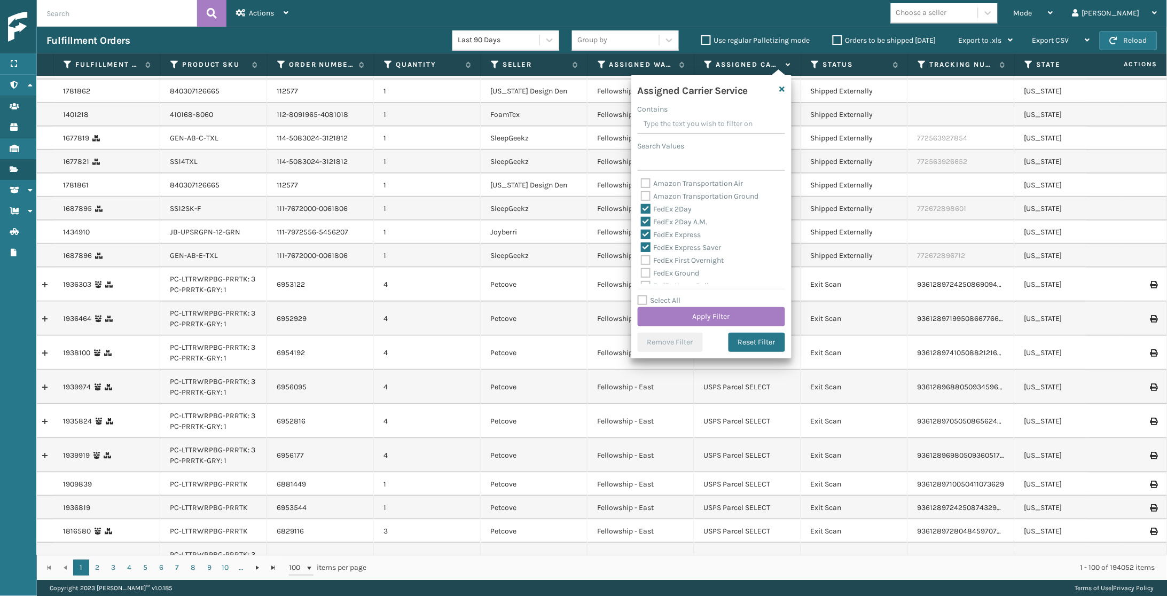
click at [641, 258] on input "FedEx First Overnight" at bounding box center [641, 257] width 1 height 7
checkbox input "true"
click at [674, 245] on label "FedEx Ground" at bounding box center [670, 245] width 59 height 9
click at [641, 245] on input "FedEx Ground" at bounding box center [641, 243] width 1 height 7
checkbox input "true"
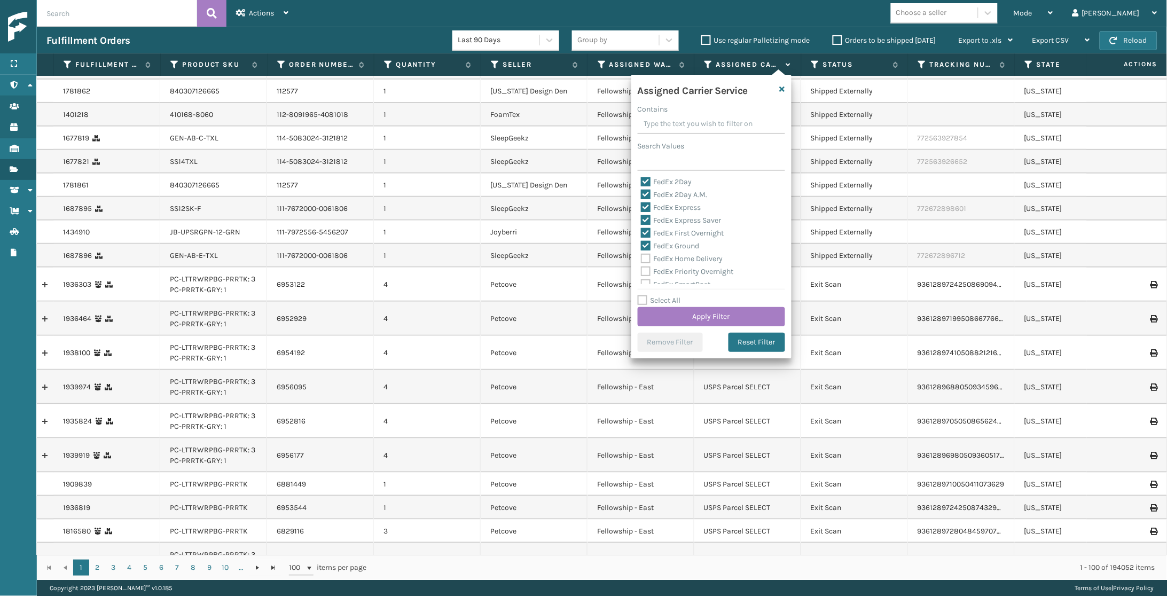
drag, startPoint x: 674, startPoint y: 254, endPoint x: 684, endPoint y: 240, distance: 17.6
click at [675, 254] on label "FedEx Home Delivery" at bounding box center [682, 258] width 82 height 9
click at [641, 253] on input "FedEx Home Delivery" at bounding box center [641, 256] width 1 height 7
checkbox input "true"
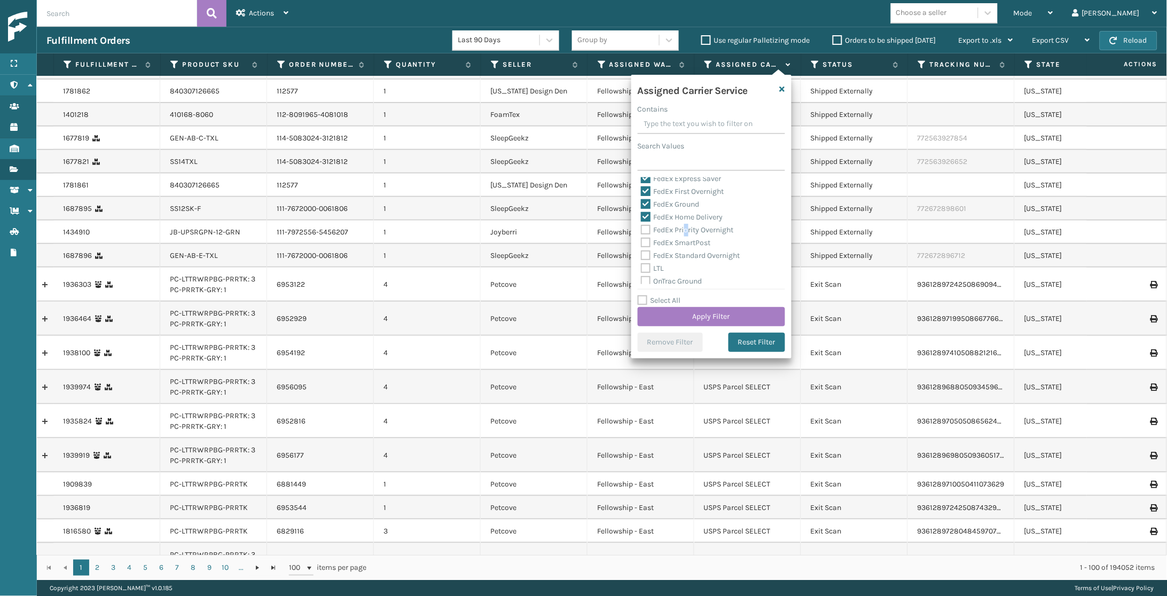
click at [686, 228] on label "FedEx Priority Overnight" at bounding box center [687, 229] width 93 height 9
click at [641, 228] on input "FedEx Priority Overnight" at bounding box center [641, 227] width 1 height 7
checkbox input "true"
click at [682, 238] on label "FedEx SmartPost" at bounding box center [676, 242] width 70 height 9
click at [641, 237] on input "FedEx SmartPost" at bounding box center [641, 240] width 1 height 7
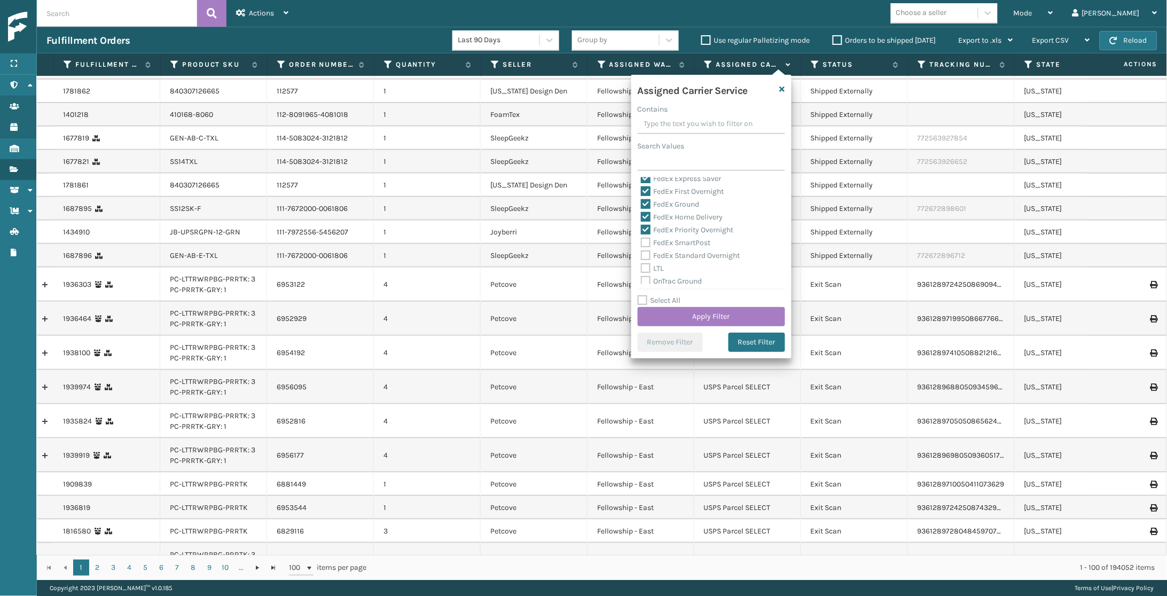
checkbox input "true"
click at [683, 251] on label "FedEx Standard Overnight" at bounding box center [690, 255] width 99 height 9
click at [641, 249] on input "FedEx Standard Overnight" at bounding box center [641, 252] width 1 height 7
checkbox input "true"
click at [704, 313] on button "Apply Filter" at bounding box center [711, 316] width 147 height 19
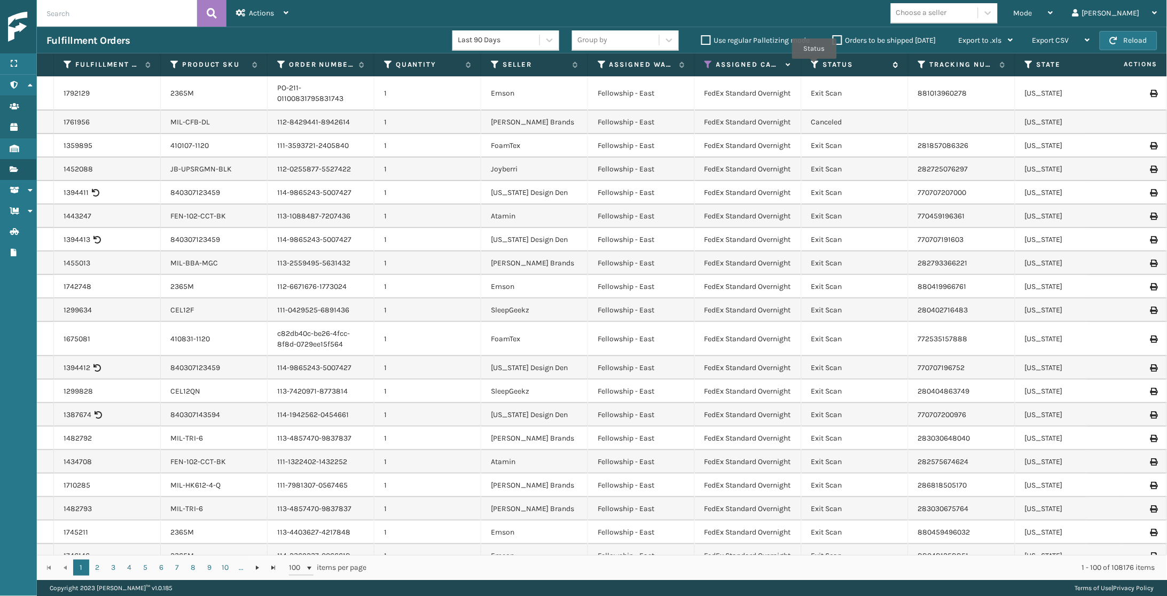
click at [814, 66] on icon at bounding box center [815, 65] width 9 height 10
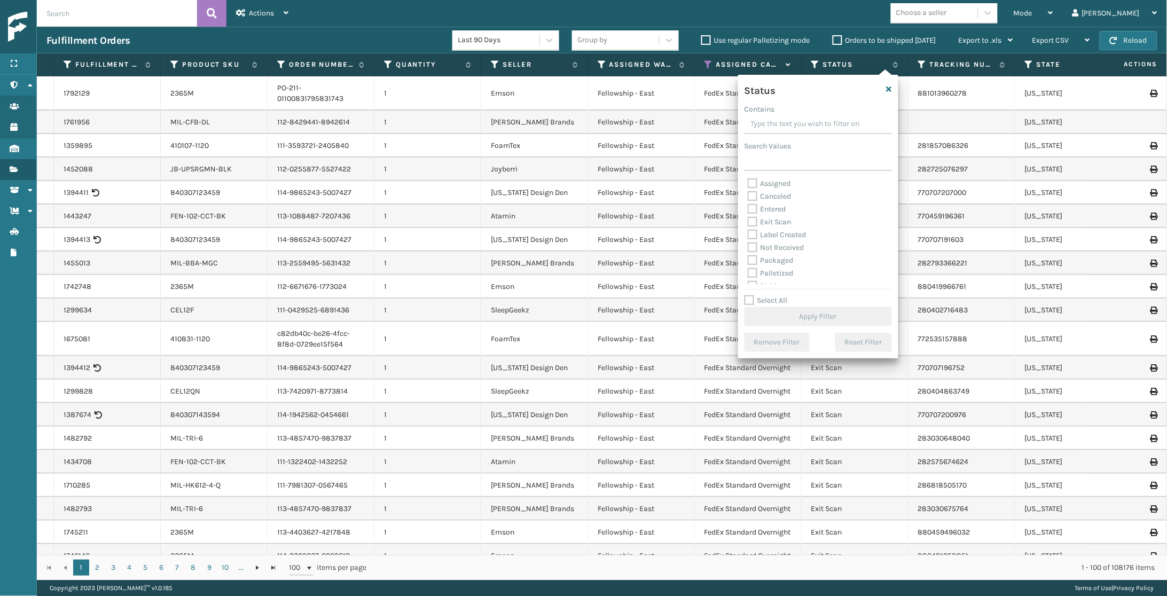
click at [778, 272] on label "Palletized" at bounding box center [771, 273] width 46 height 9
click at [748, 272] on input "Palletized" at bounding box center [748, 270] width 1 height 7
checkbox input "true"
click at [768, 271] on label "Picking" at bounding box center [767, 275] width 38 height 9
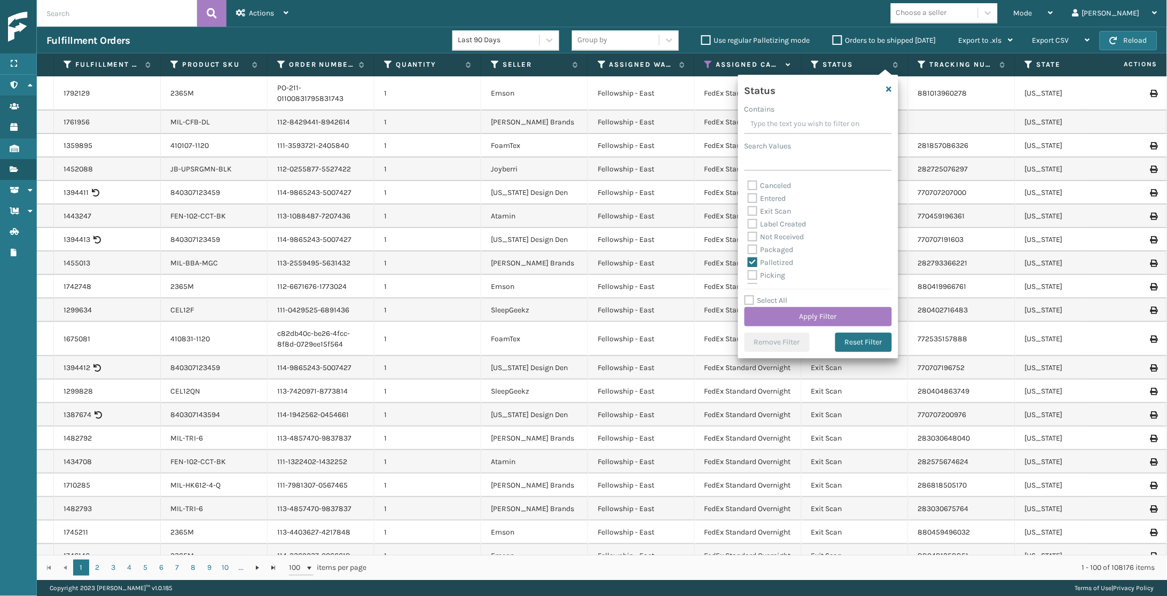
click at [748, 271] on input "Picking" at bounding box center [748, 272] width 1 height 7
checkbox input "true"
click at [807, 309] on button "Apply Filter" at bounding box center [817, 316] width 147 height 19
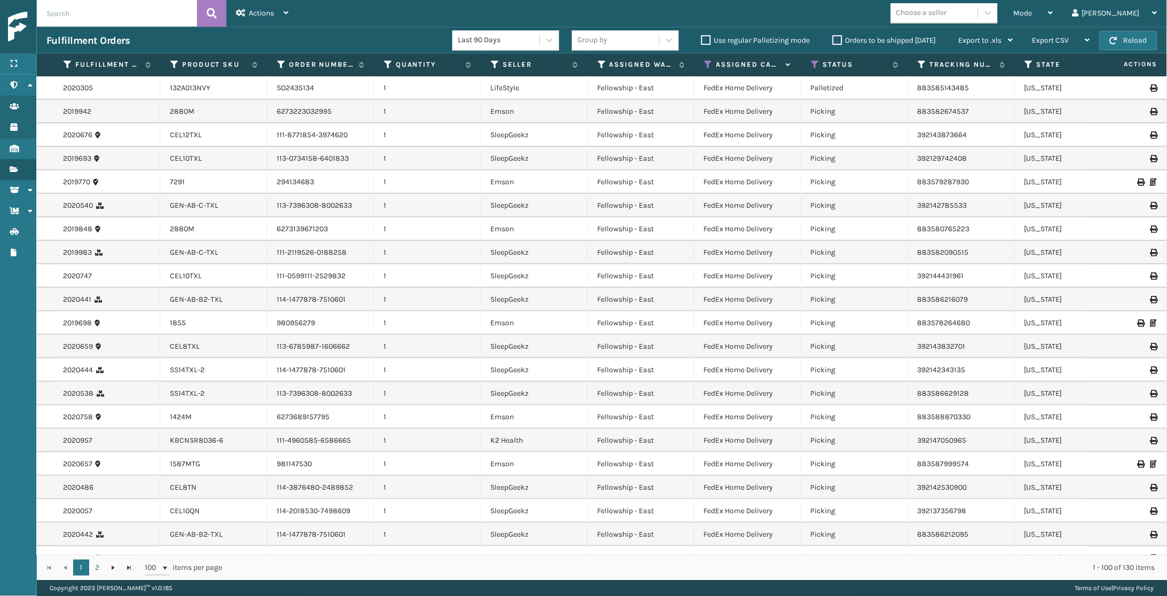
scroll to position [0, 1]
click at [1032, 13] on span "Mode" at bounding box center [1022, 13] width 19 height 9
click at [1053, 17] on div "Mode" at bounding box center [1033, 13] width 40 height 27
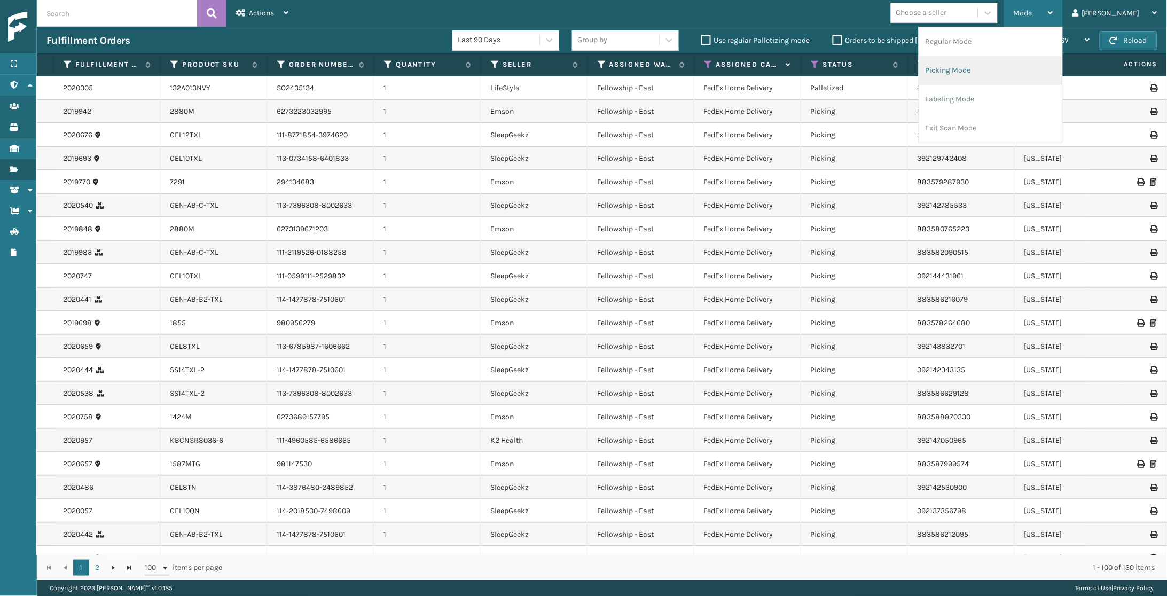
click at [1024, 73] on li "Picking Mode" at bounding box center [990, 70] width 143 height 29
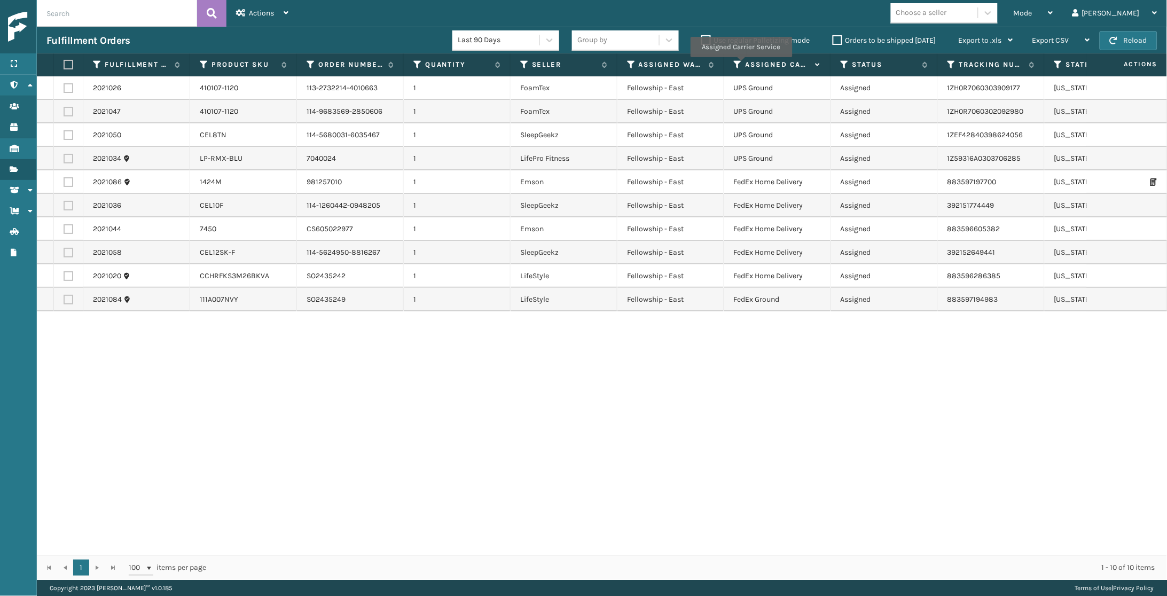
click at [741, 65] on icon at bounding box center [738, 65] width 9 height 10
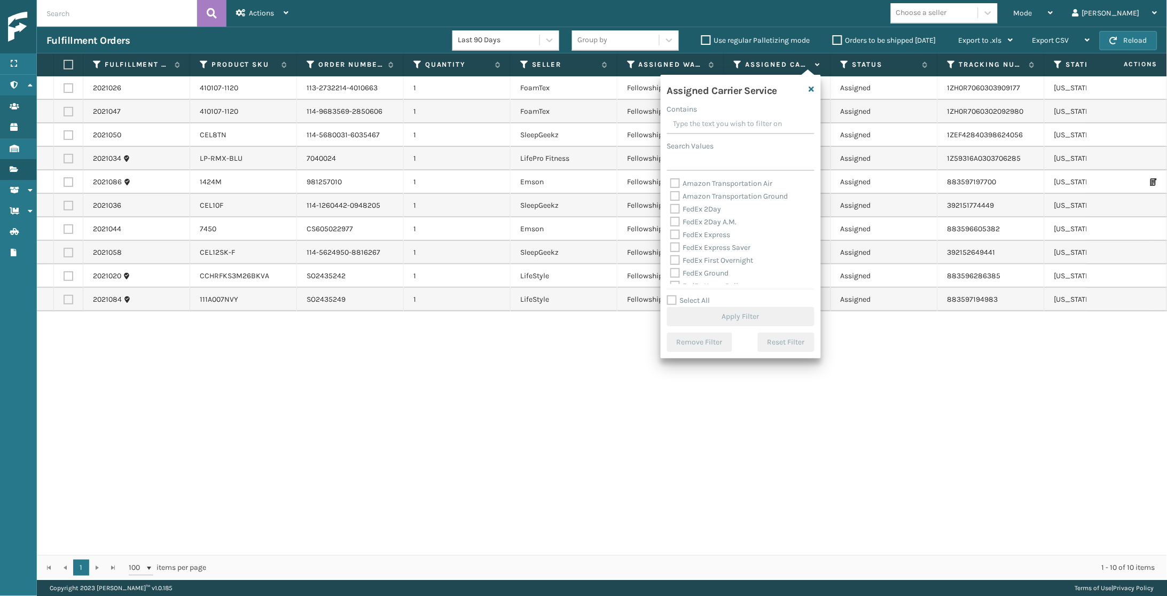
click at [713, 209] on label "FedEx 2Day" at bounding box center [695, 209] width 51 height 9
click at [671, 209] on input "FedEx 2Day" at bounding box center [670, 206] width 1 height 7
checkbox input "true"
drag, startPoint x: 710, startPoint y: 218, endPoint x: 709, endPoint y: 229, distance: 11.3
click at [710, 218] on label "FedEx 2Day A.M." at bounding box center [703, 221] width 67 height 9
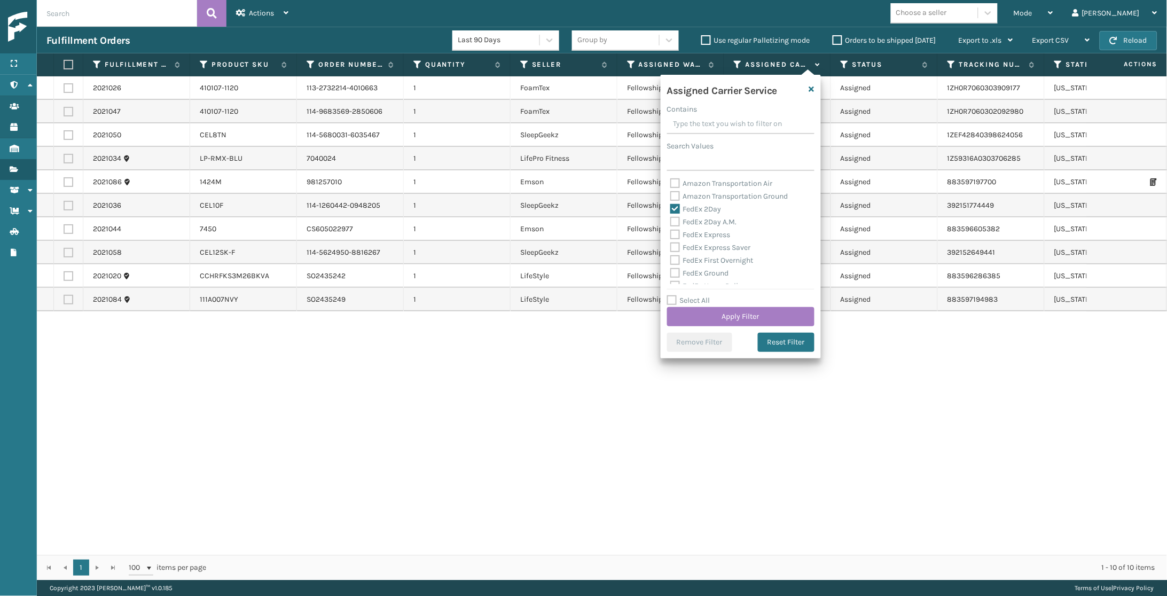
click at [671, 218] on input "FedEx 2Day A.M." at bounding box center [670, 219] width 1 height 7
checkbox input "true"
click at [709, 230] on label "FedEx Express" at bounding box center [700, 234] width 60 height 9
click at [671, 230] on input "FedEx Express" at bounding box center [670, 232] width 1 height 7
checkbox input "true"
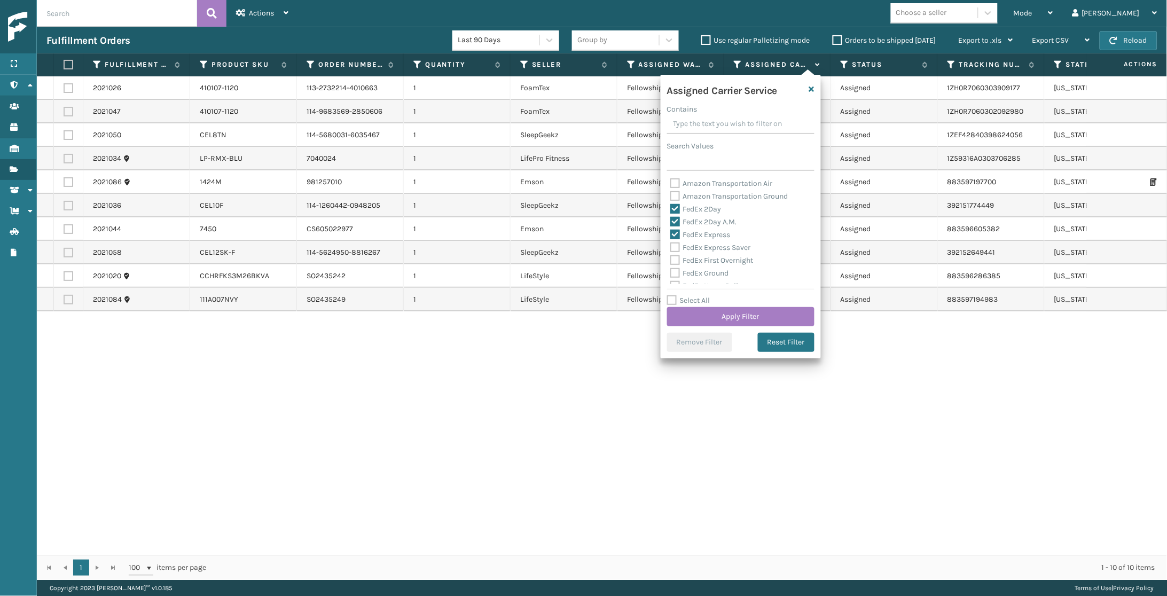
drag, startPoint x: 710, startPoint y: 247, endPoint x: 721, endPoint y: 229, distance: 21.2
click at [711, 245] on label "FedEx Express Saver" at bounding box center [710, 247] width 81 height 9
click at [671, 245] on input "FedEx Express Saver" at bounding box center [670, 244] width 1 height 7
checkbox input "true"
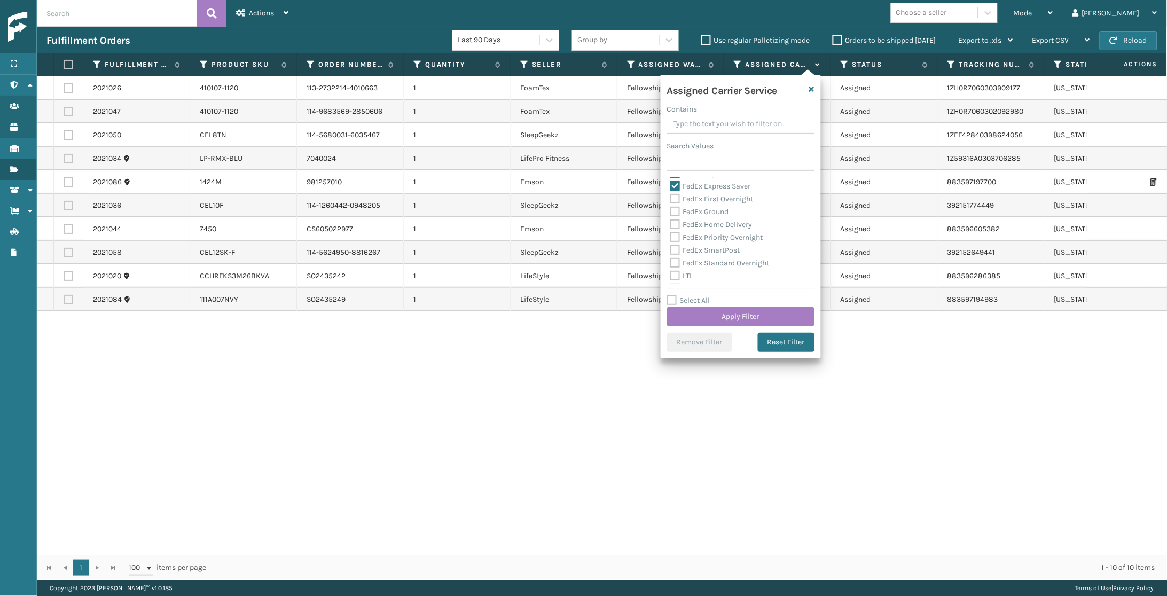
click at [713, 198] on label "FedEx First Overnight" at bounding box center [711, 198] width 83 height 9
click at [671, 198] on input "FedEx First Overnight" at bounding box center [670, 196] width 1 height 7
checkbox input "true"
click at [710, 207] on label "FedEx Ground" at bounding box center [699, 211] width 59 height 9
click at [671, 206] on input "FedEx Ground" at bounding box center [670, 209] width 1 height 7
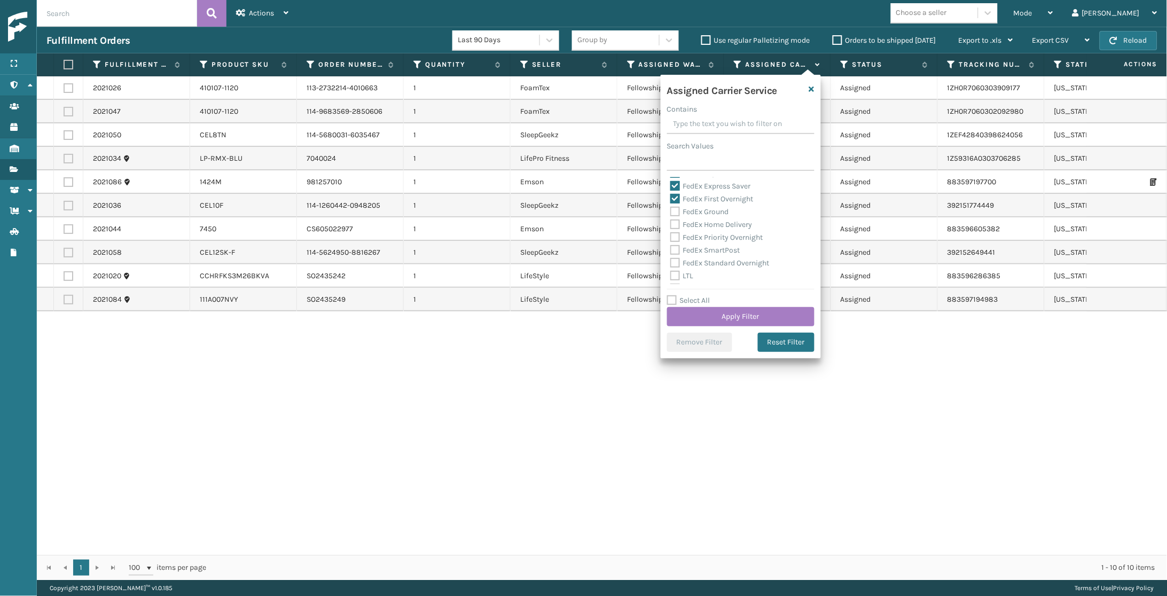
checkbox input "true"
drag, startPoint x: 707, startPoint y: 218, endPoint x: 707, endPoint y: 225, distance: 6.4
click at [706, 220] on label "FedEx Home Delivery" at bounding box center [711, 224] width 82 height 9
click at [671, 218] on input "FedEx Home Delivery" at bounding box center [670, 221] width 1 height 7
checkbox input "true"
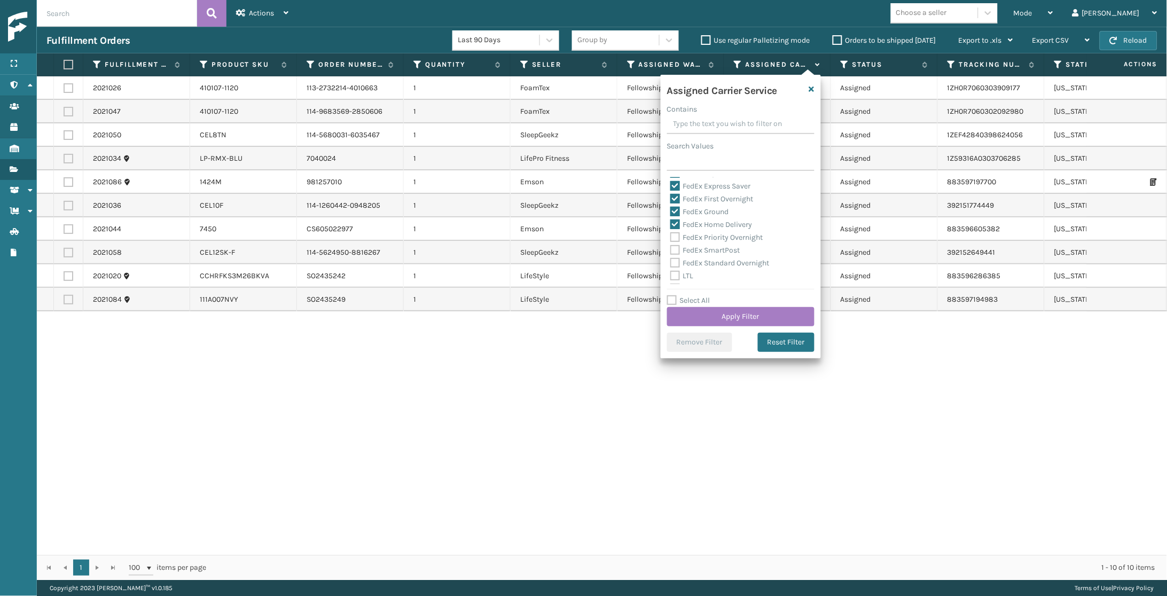
click at [707, 233] on label "FedEx Priority Overnight" at bounding box center [716, 237] width 93 height 9
click at [671, 232] on input "FedEx Priority Overnight" at bounding box center [670, 234] width 1 height 7
checkbox input "true"
click at [706, 257] on div "FedEx Standard Overnight" at bounding box center [740, 263] width 141 height 13
click at [705, 259] on label "FedEx Standard Overnight" at bounding box center [719, 262] width 99 height 9
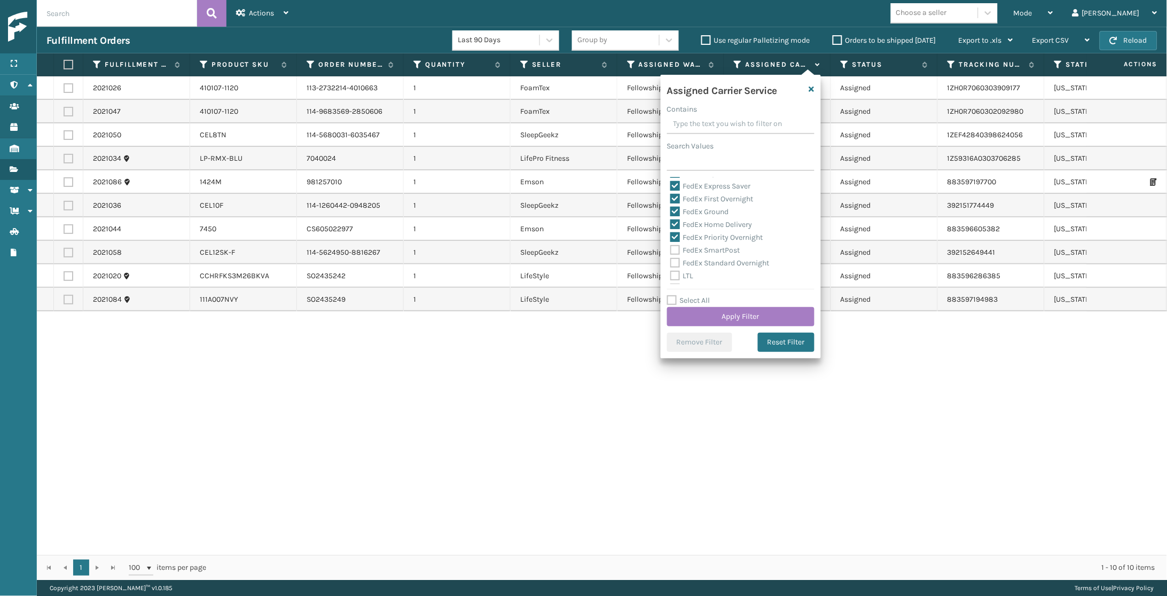
click at [671, 259] on input "FedEx Standard Overnight" at bounding box center [670, 260] width 1 height 7
checkbox input "true"
click at [713, 246] on label "FedEx SmartPost" at bounding box center [705, 250] width 70 height 9
click at [671, 244] on input "FedEx SmartPost" at bounding box center [670, 247] width 1 height 7
checkbox input "true"
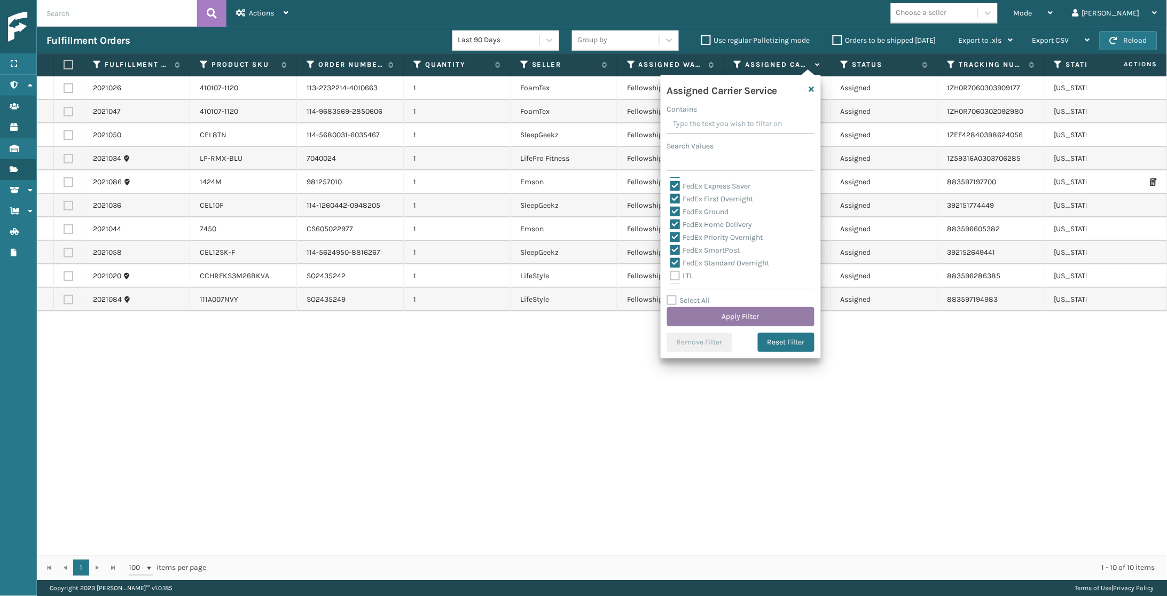
click at [713, 311] on button "Apply Filter" at bounding box center [740, 316] width 147 height 19
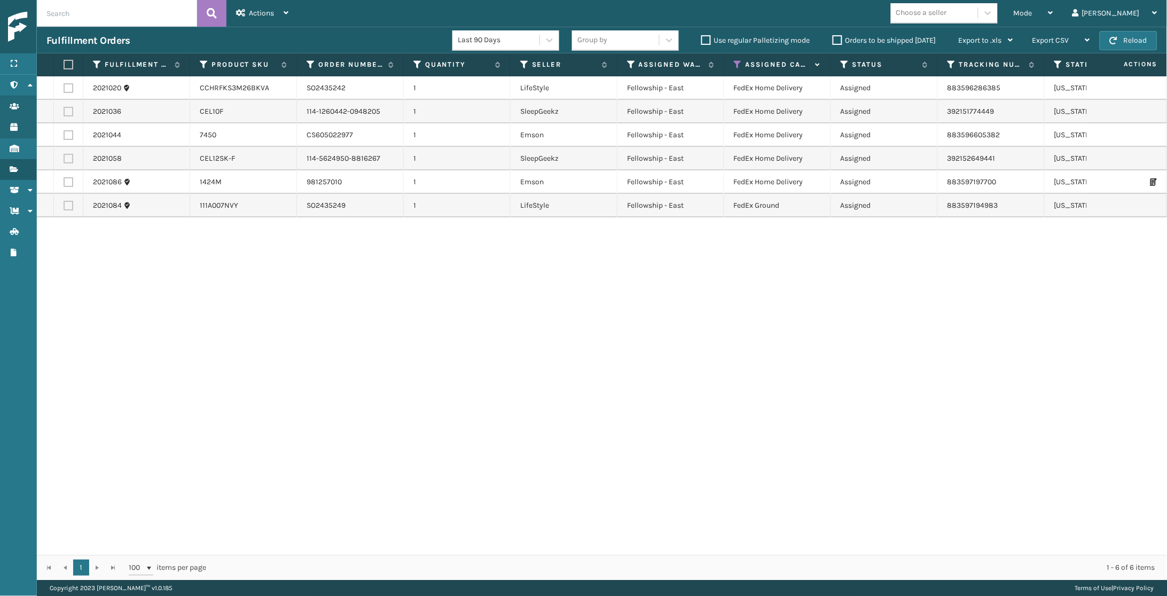
click at [69, 109] on label at bounding box center [69, 112] width 10 height 10
click at [64, 109] on input "checkbox" at bounding box center [64, 110] width 1 height 7
checkbox input "true"
click at [66, 130] on label at bounding box center [69, 135] width 10 height 10
click at [64, 130] on input "checkbox" at bounding box center [64, 133] width 1 height 7
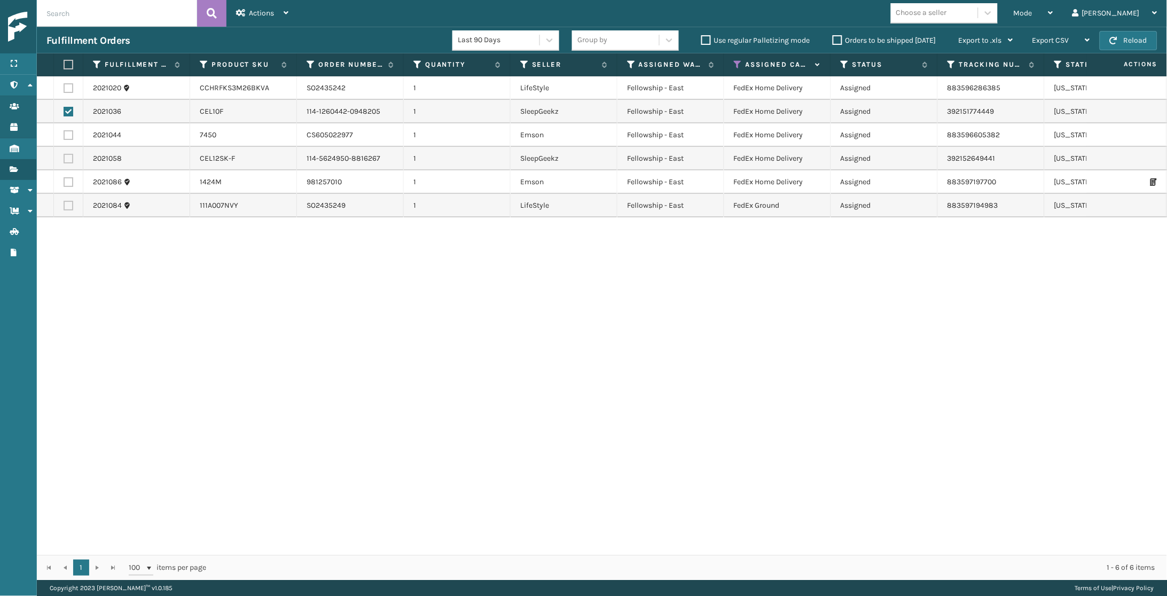
checkbox input "true"
drag, startPoint x: 69, startPoint y: 152, endPoint x: 68, endPoint y: 164, distance: 11.8
click at [69, 154] on label at bounding box center [69, 159] width 10 height 10
click at [64, 154] on input "checkbox" at bounding box center [64, 157] width 1 height 7
checkbox input "true"
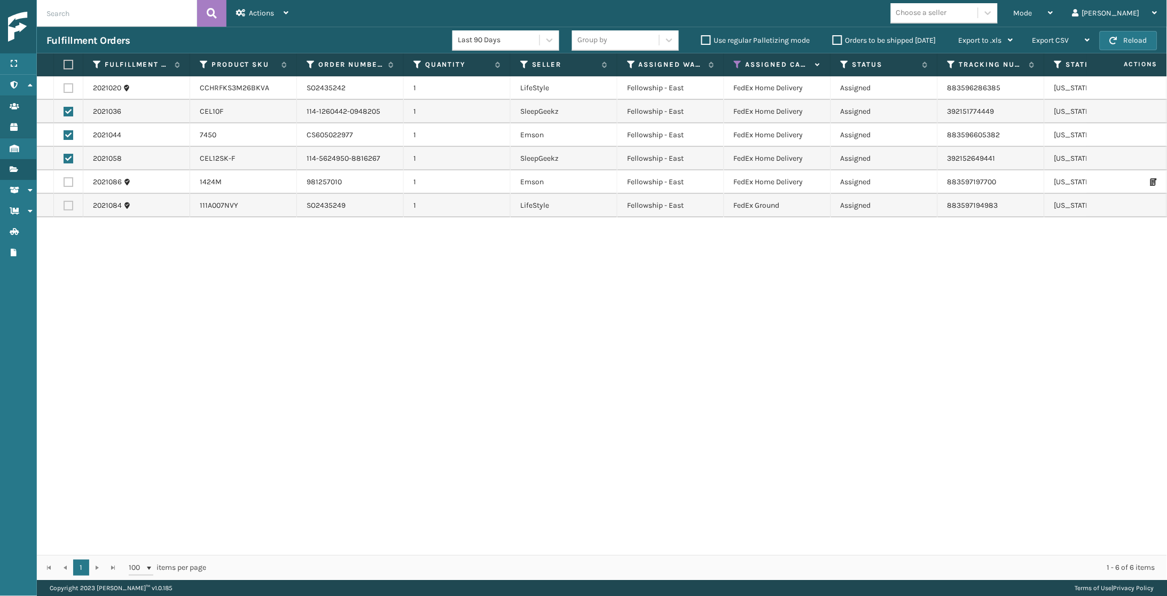
click at [65, 177] on label at bounding box center [69, 182] width 10 height 10
click at [64, 177] on input "checkbox" at bounding box center [64, 180] width 1 height 7
checkbox input "true"
click at [229, 9] on div "Actions Settings Remove All Filters Export Labels Create Picking Batch" at bounding box center [262, 13] width 72 height 27
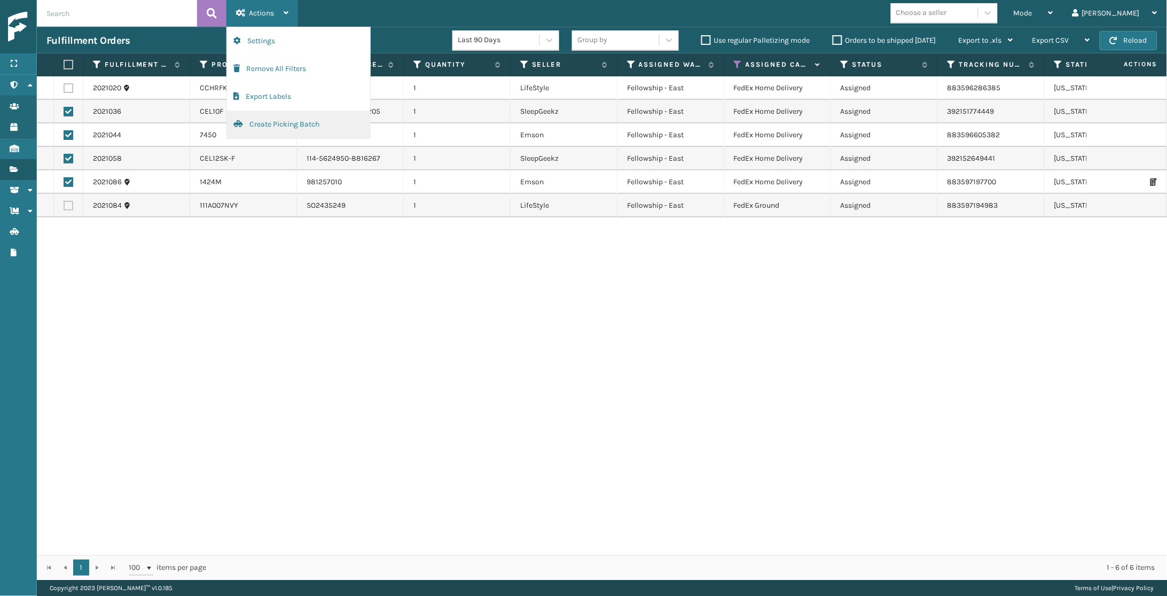
click at [263, 123] on button "Create Picking Batch" at bounding box center [298, 125] width 143 height 28
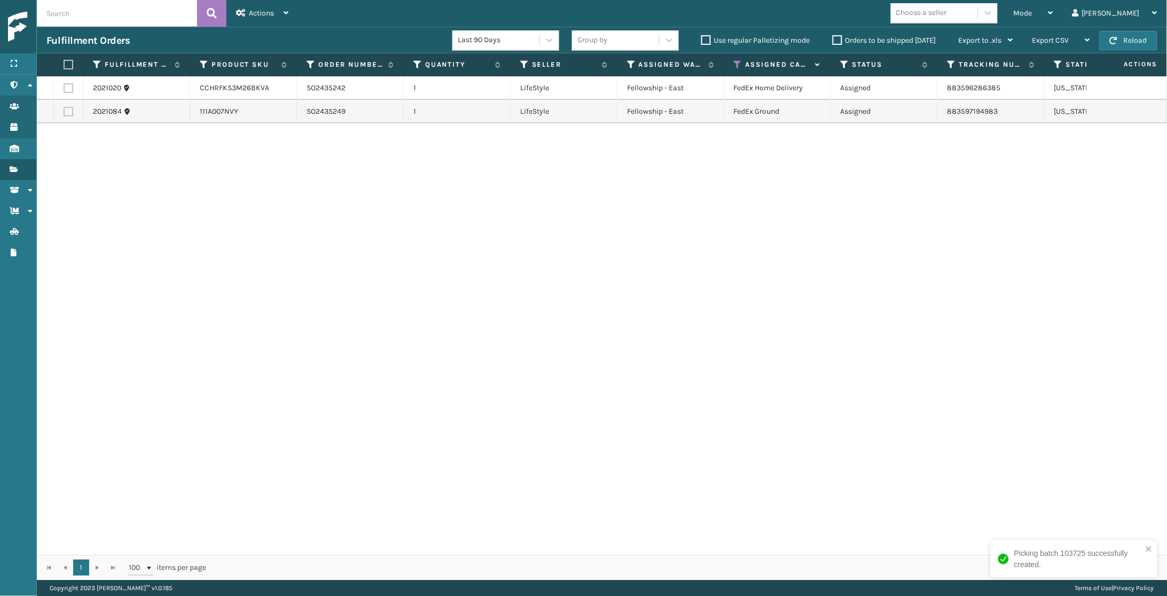
click at [70, 65] on label at bounding box center [67, 65] width 6 height 10
click at [64, 65] on input "checkbox" at bounding box center [64, 64] width 1 height 7
checkbox input "true"
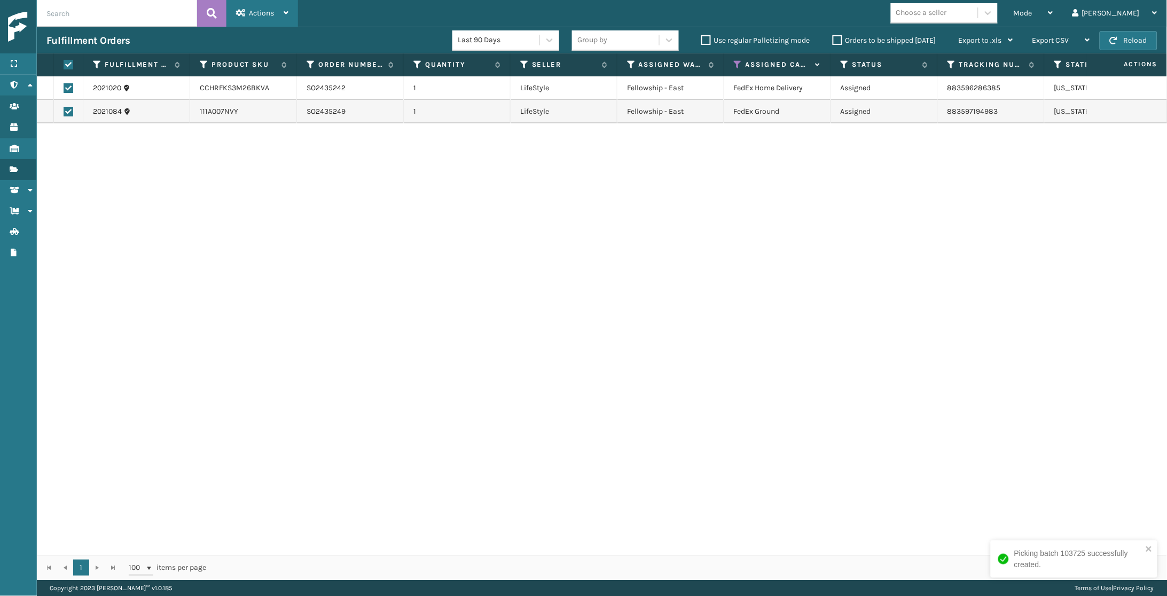
drag, startPoint x: 271, startPoint y: 13, endPoint x: 264, endPoint y: 45, distance: 32.1
click at [270, 13] on span "Actions" at bounding box center [261, 13] width 25 height 9
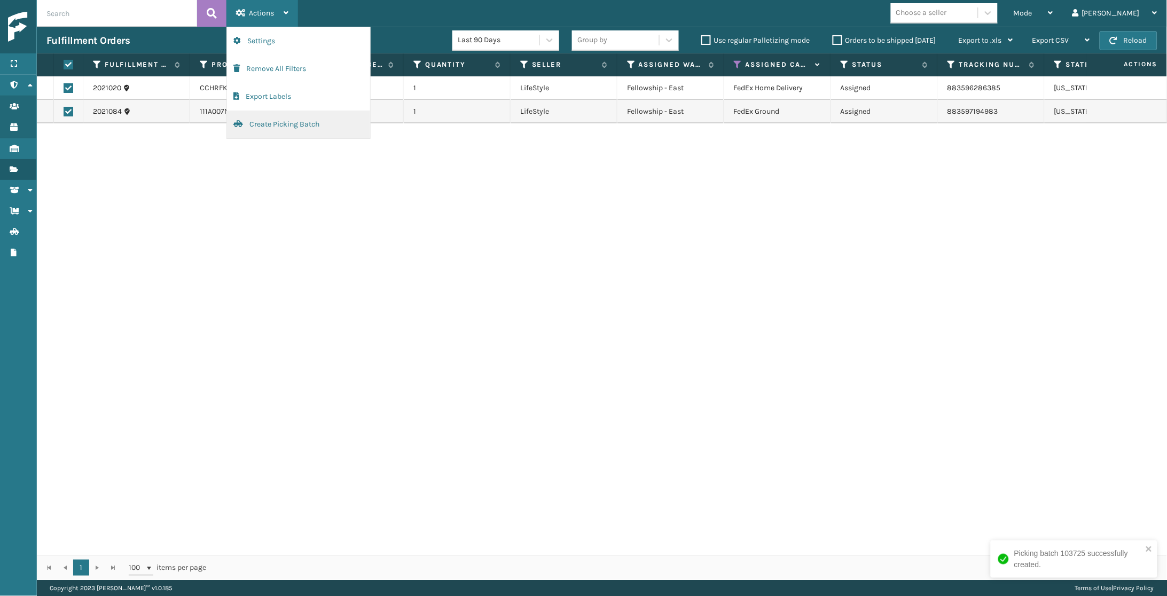
click at [269, 121] on button "Create Picking Batch" at bounding box center [298, 125] width 143 height 28
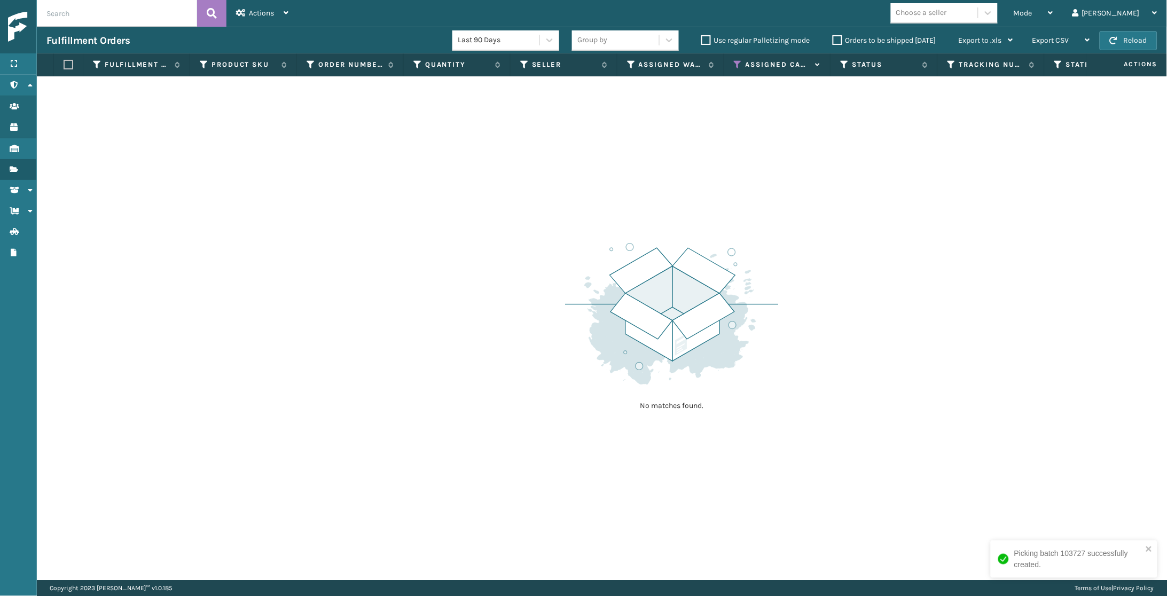
click at [736, 66] on icon at bounding box center [738, 65] width 9 height 10
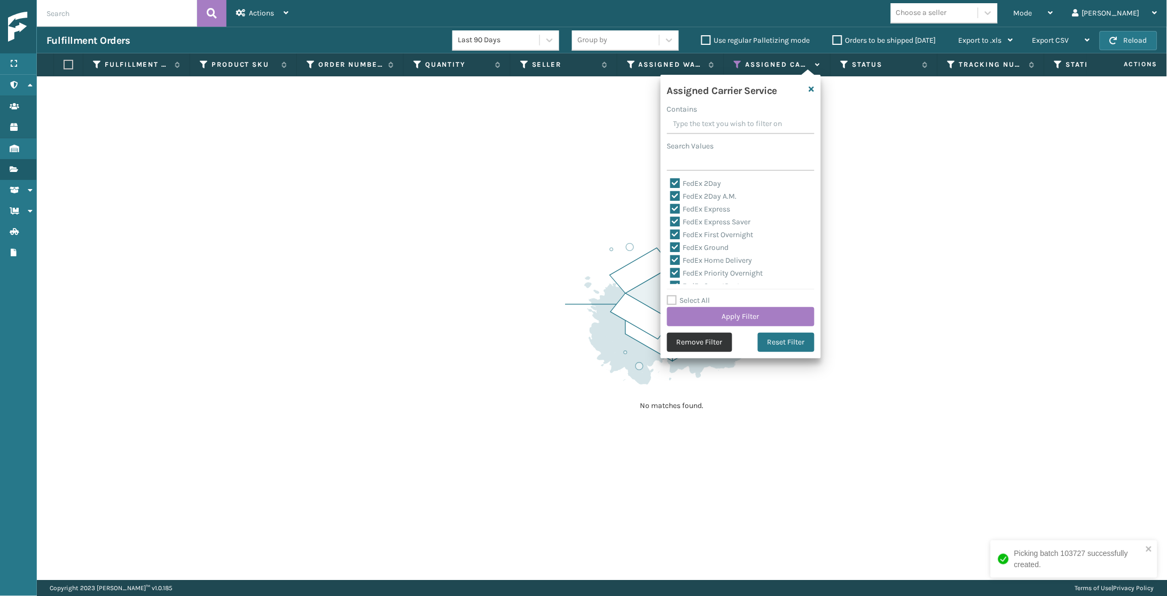
click at [710, 336] on button "Remove Filter" at bounding box center [699, 342] width 65 height 19
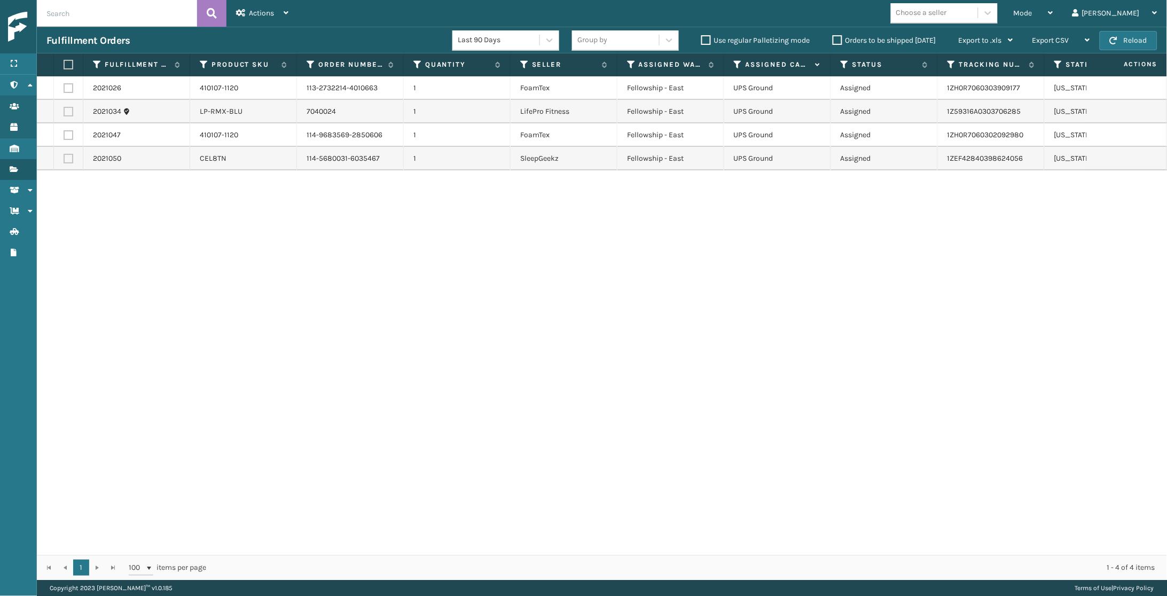
scroll to position [0, 1]
drag, startPoint x: 596, startPoint y: 253, endPoint x: 600, endPoint y: 248, distance: 6.4
click at [596, 253] on div "2021026 410107-1120 113-2732214-4010663 1 FoamTex Fellowship - East UPS Ground …" at bounding box center [602, 315] width 1130 height 478
drag, startPoint x: 65, startPoint y: 86, endPoint x: 61, endPoint y: 105, distance: 19.1
click at [65, 86] on label at bounding box center [67, 88] width 10 height 10
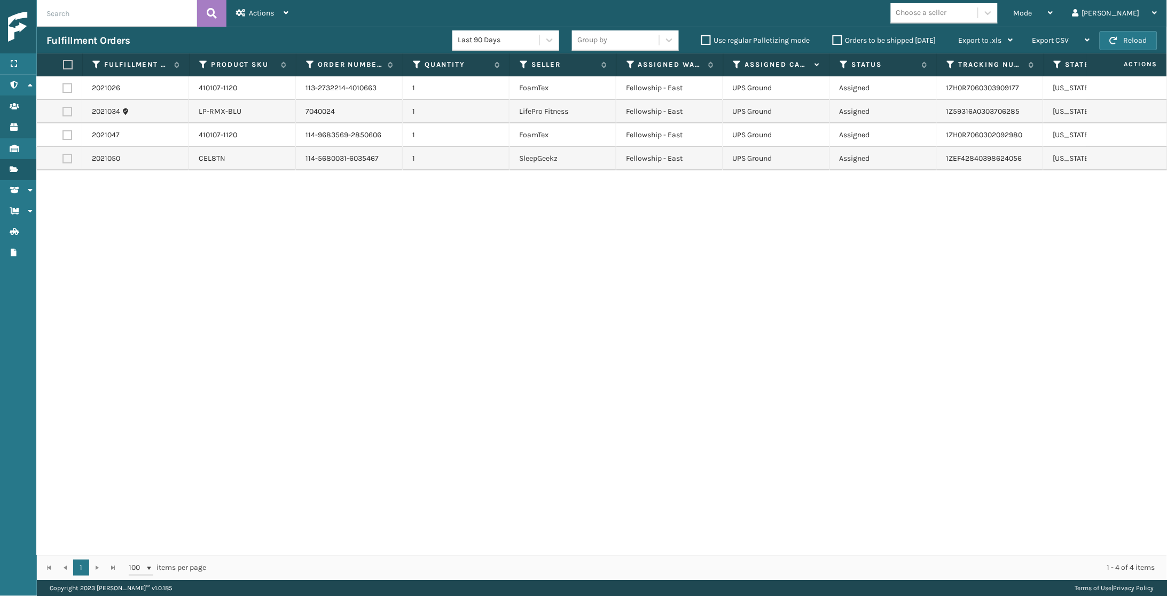
click at [63, 86] on input "checkbox" at bounding box center [62, 86] width 1 height 7
checkbox input "true"
drag, startPoint x: 68, startPoint y: 130, endPoint x: 64, endPoint y: 145, distance: 15.5
click at [67, 132] on label at bounding box center [67, 135] width 10 height 10
click at [63, 132] on input "checkbox" at bounding box center [62, 133] width 1 height 7
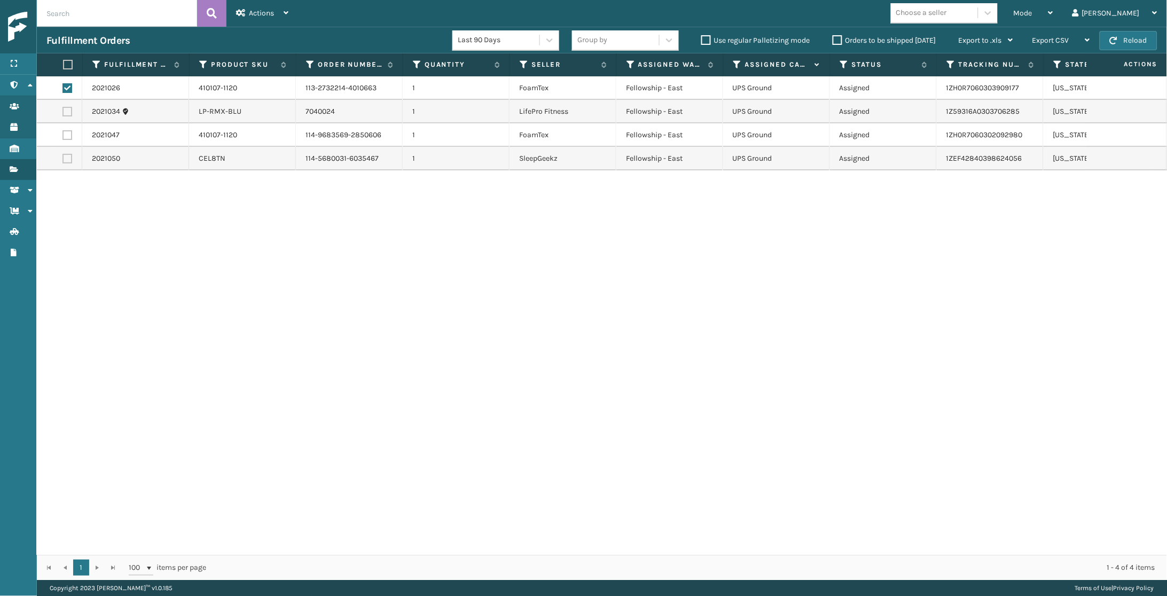
checkbox input "true"
click at [65, 157] on label at bounding box center [67, 159] width 10 height 10
click at [63, 157] on input "checkbox" at bounding box center [62, 157] width 1 height 7
checkbox input "true"
click at [264, 17] on div "Actions" at bounding box center [262, 13] width 52 height 27
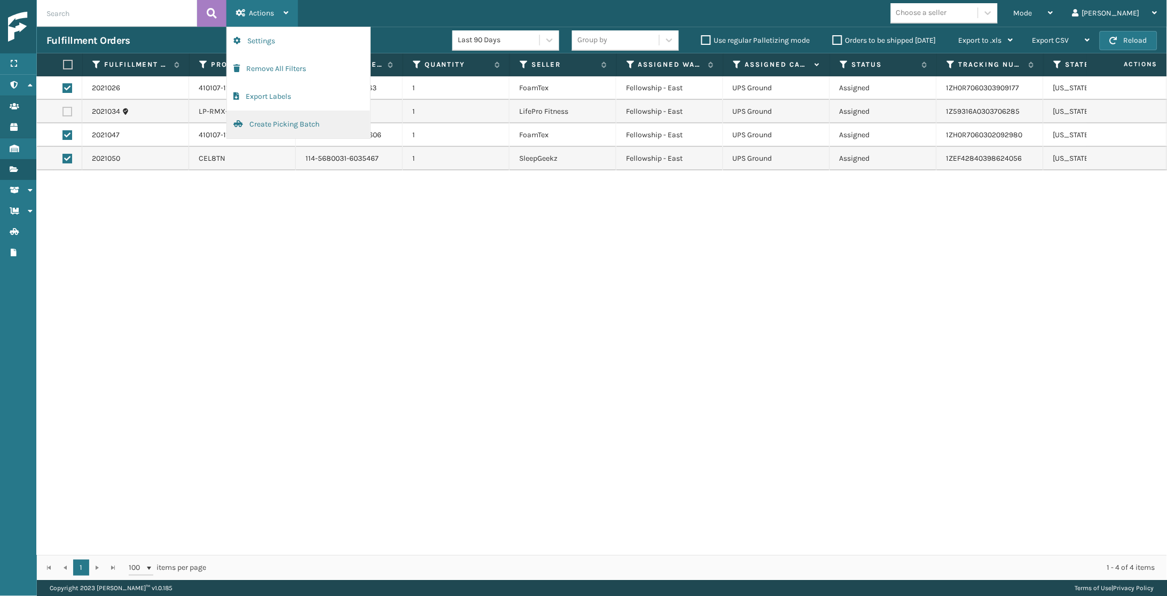
click at [244, 122] on button "Create Picking Batch" at bounding box center [298, 125] width 143 height 28
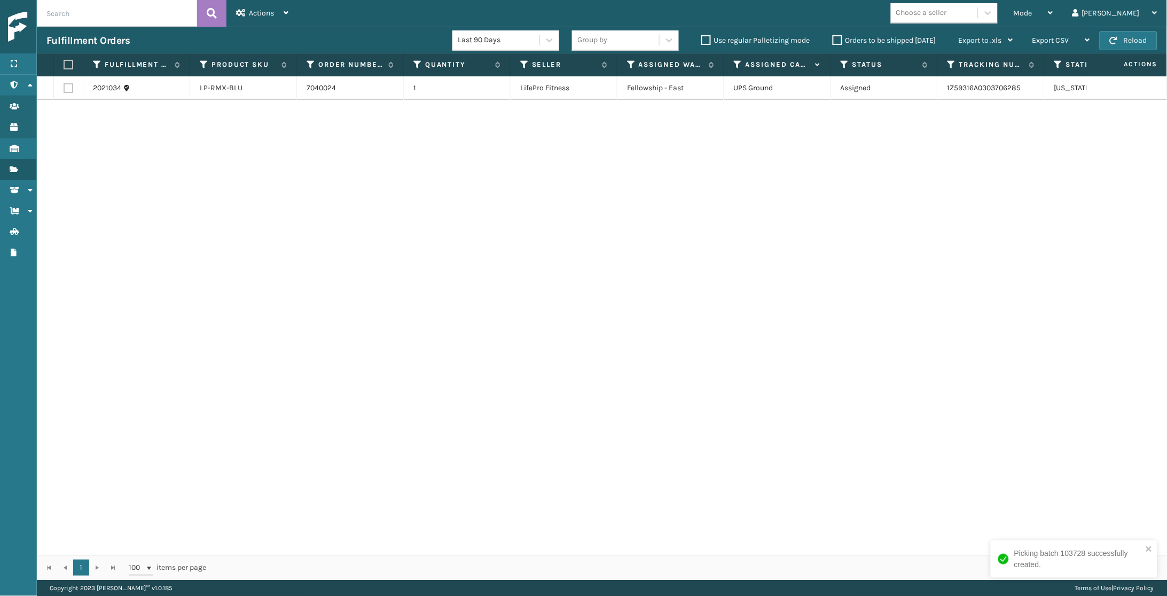
click at [70, 66] on label at bounding box center [67, 65] width 6 height 10
click at [64, 66] on input "checkbox" at bounding box center [64, 64] width 1 height 7
checkbox input "true"
drag, startPoint x: 265, startPoint y: 13, endPoint x: 258, endPoint y: 59, distance: 46.9
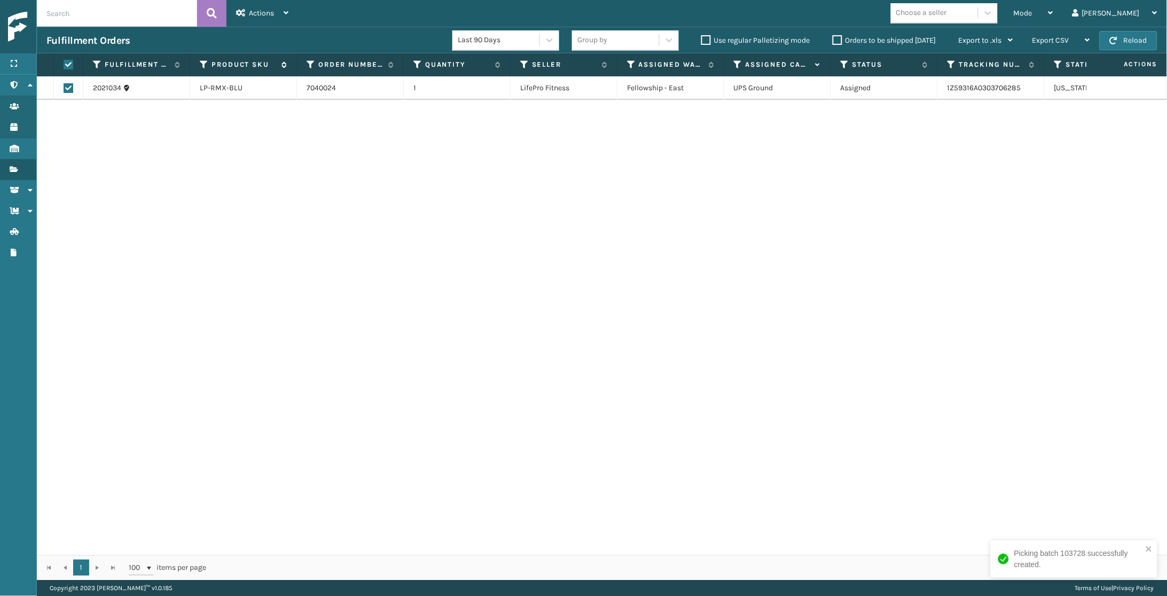
click at [264, 13] on span "Actions" at bounding box center [261, 13] width 25 height 9
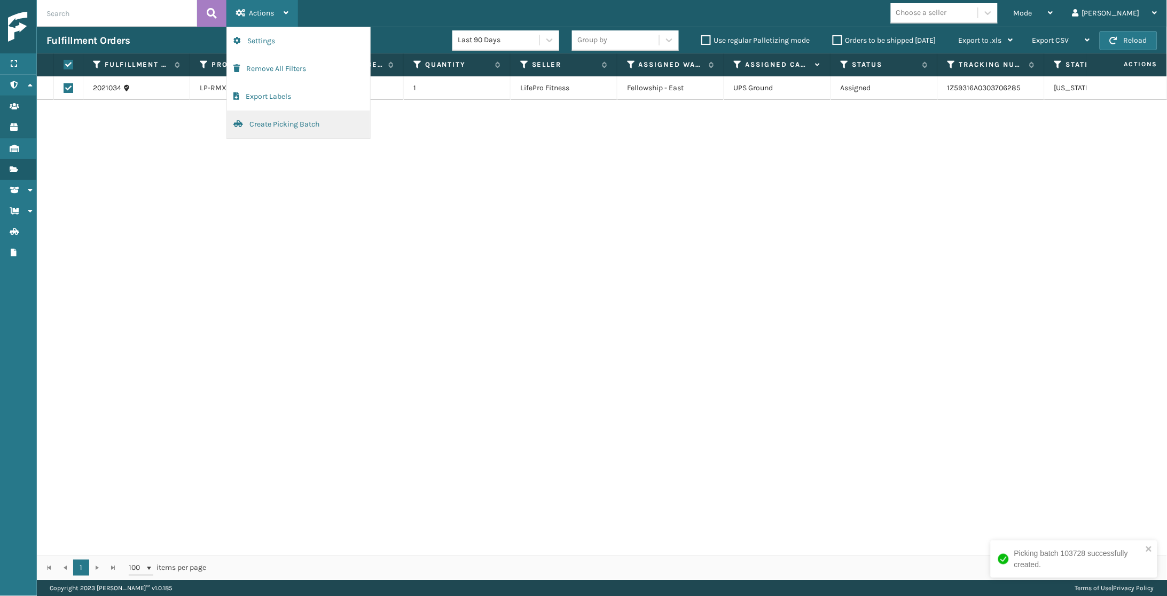
click at [261, 117] on button "Create Picking Batch" at bounding box center [298, 125] width 143 height 28
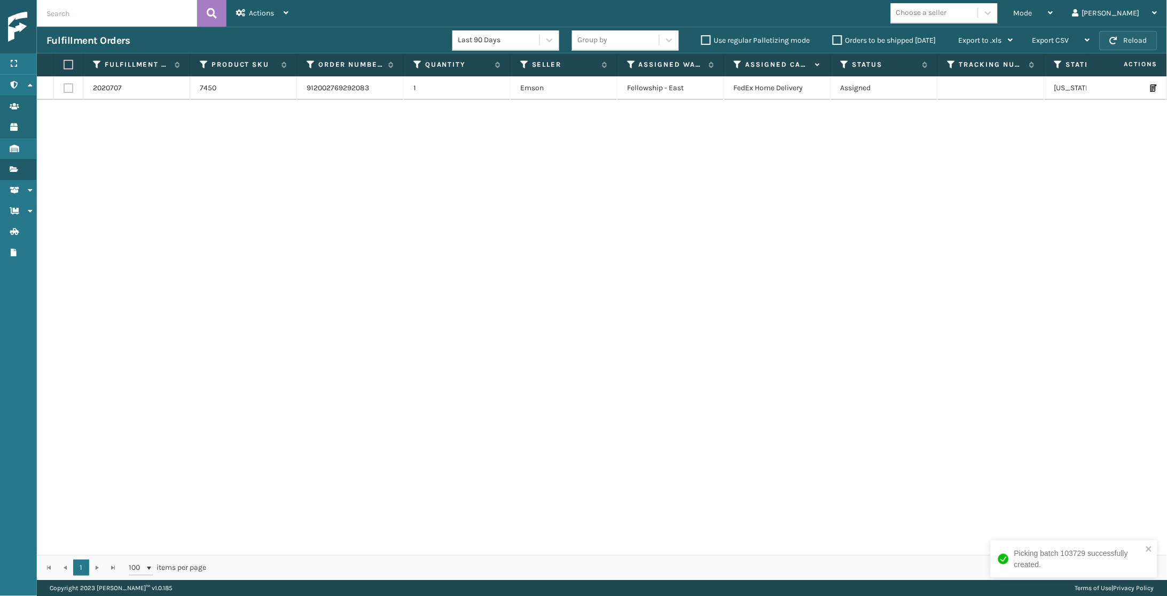
click at [1124, 38] on button "Reload" at bounding box center [1128, 40] width 58 height 19
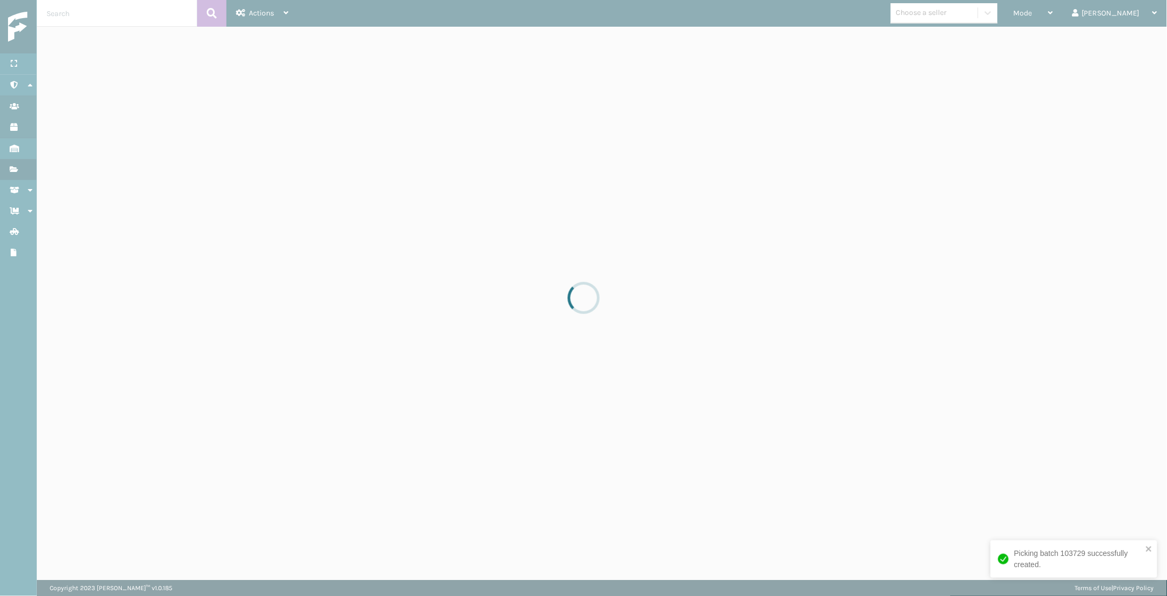
click at [1124, 38] on div at bounding box center [583, 298] width 1167 height 596
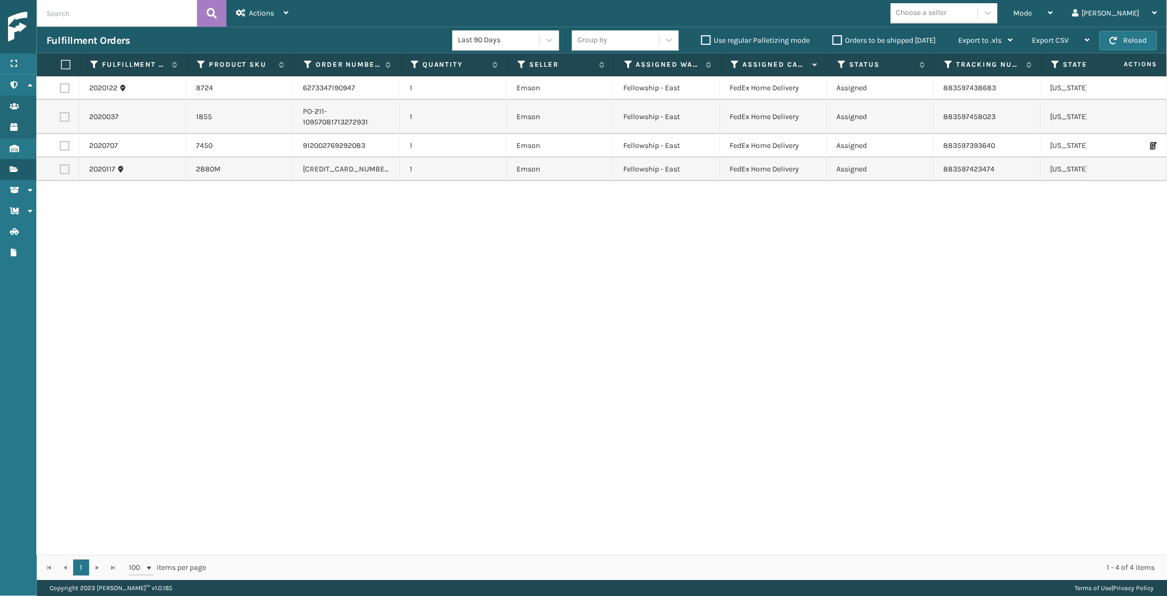
scroll to position [0, 0]
